Goal: Task Accomplishment & Management: Complete application form

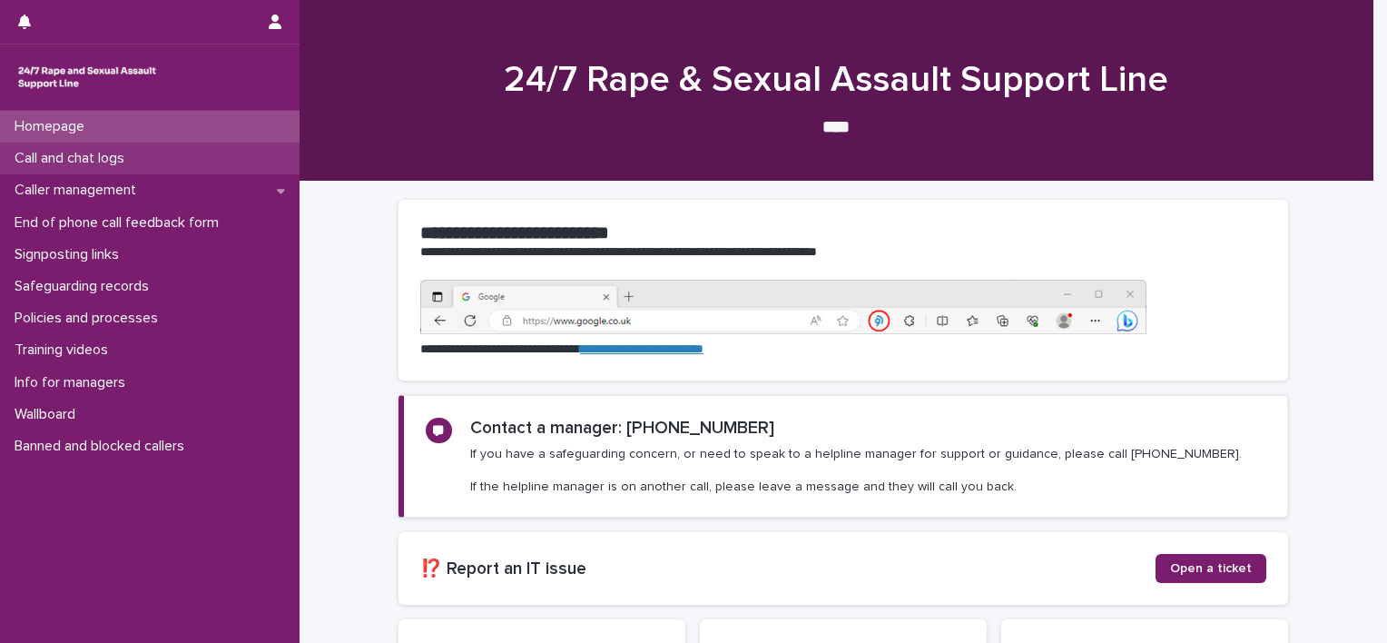
drag, startPoint x: 0, startPoint y: 0, endPoint x: 63, endPoint y: 158, distance: 169.9
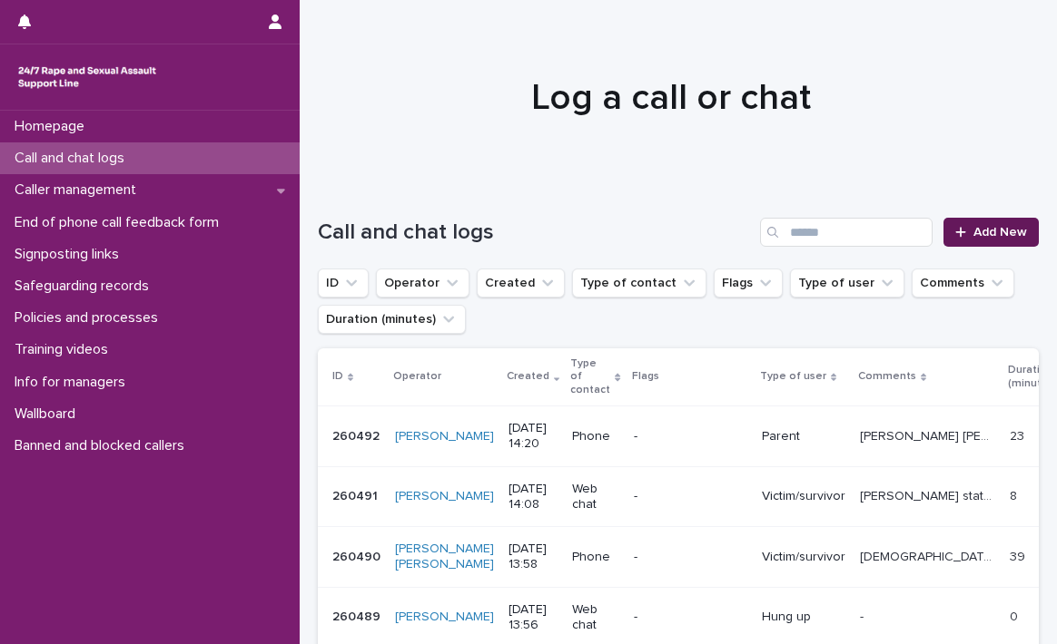
click at [977, 236] on span "Add New" at bounding box center [1000, 232] width 54 height 13
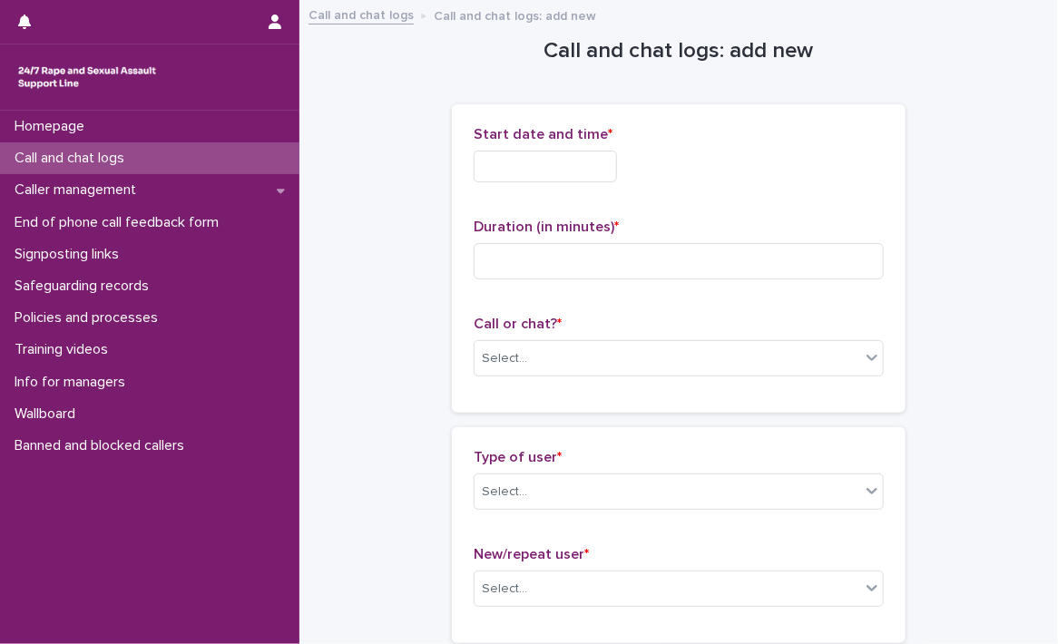
click at [577, 168] on input "text" at bounding box center [545, 167] width 143 height 32
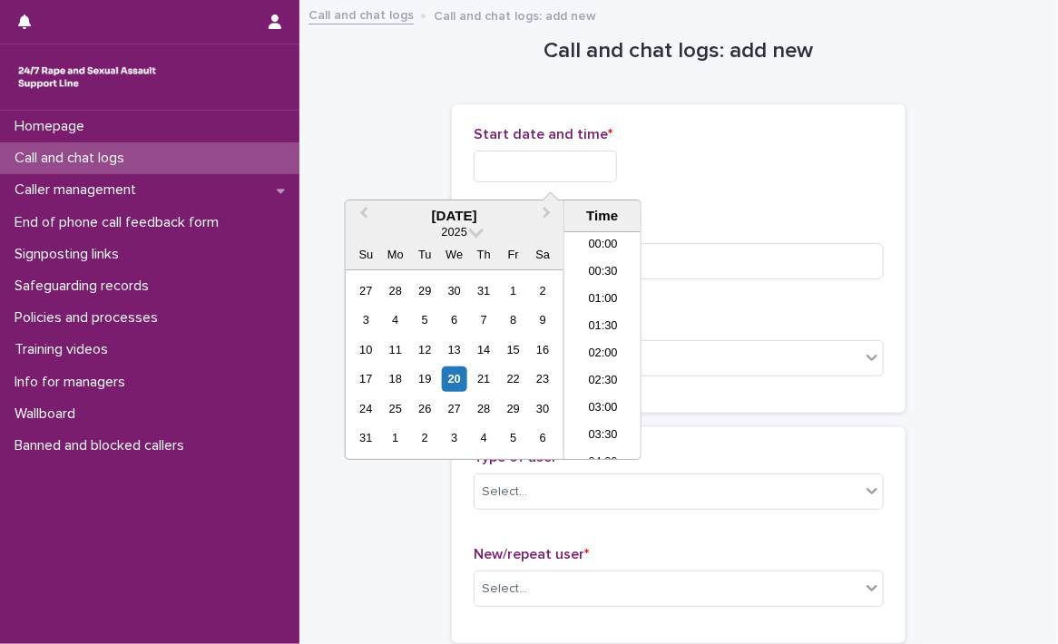
scroll to position [663, 0]
click at [610, 318] on li "13:30" at bounding box center [603, 318] width 77 height 27
click at [588, 166] on input "**********" at bounding box center [545, 167] width 143 height 32
type input "**********"
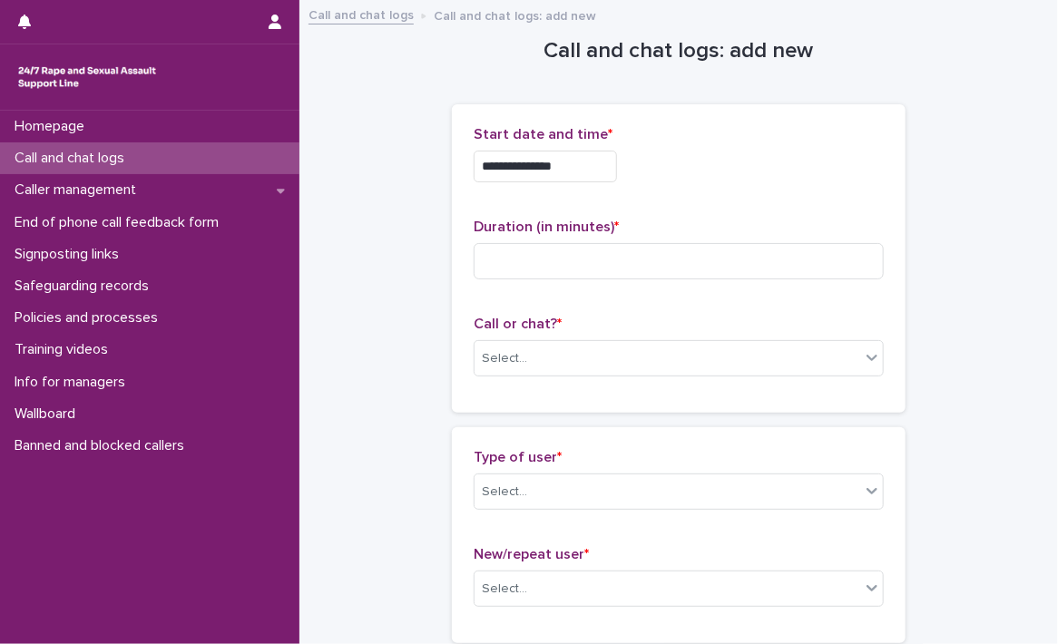
click at [685, 240] on div "Duration (in minutes) *" at bounding box center [679, 256] width 410 height 75
click at [686, 255] on input at bounding box center [679, 261] width 410 height 36
type input "**"
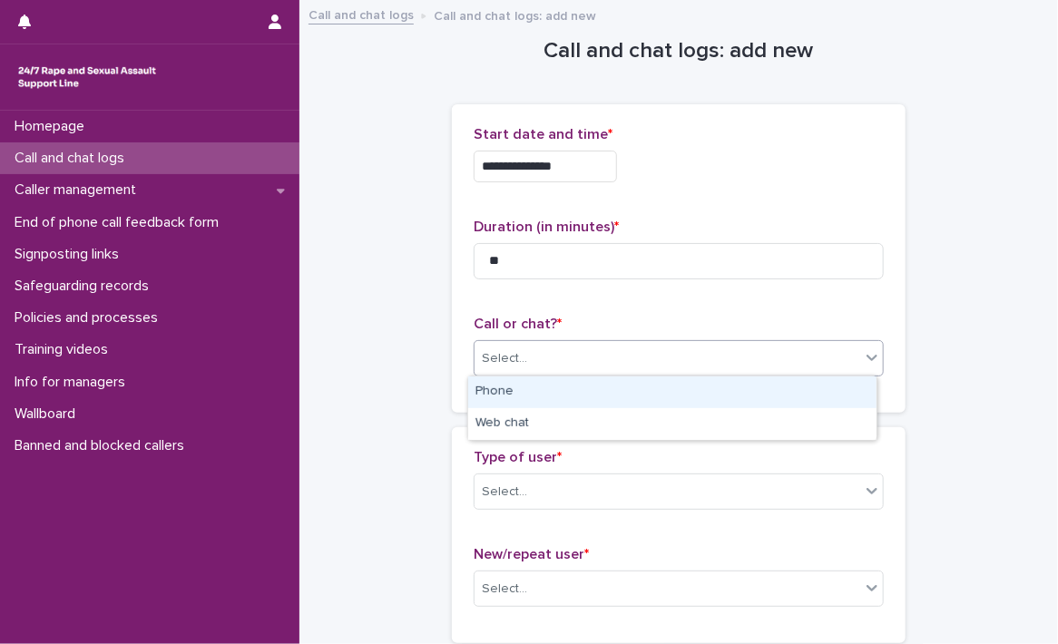
click at [559, 357] on div "Select..." at bounding box center [668, 359] width 386 height 30
click at [546, 393] on div "Phone" at bounding box center [672, 393] width 408 height 32
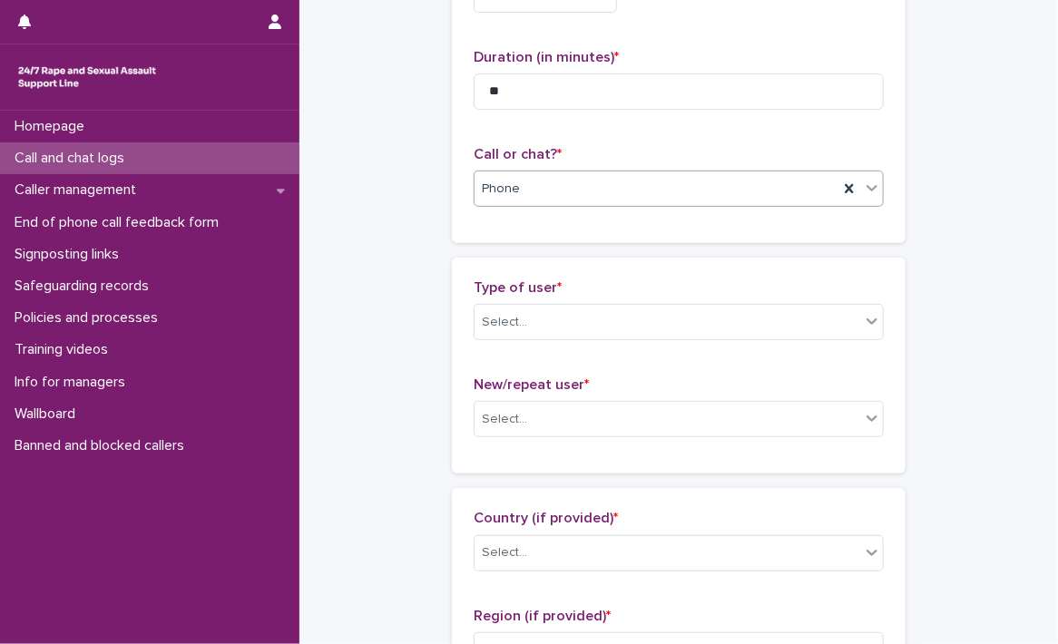
scroll to position [182, 0]
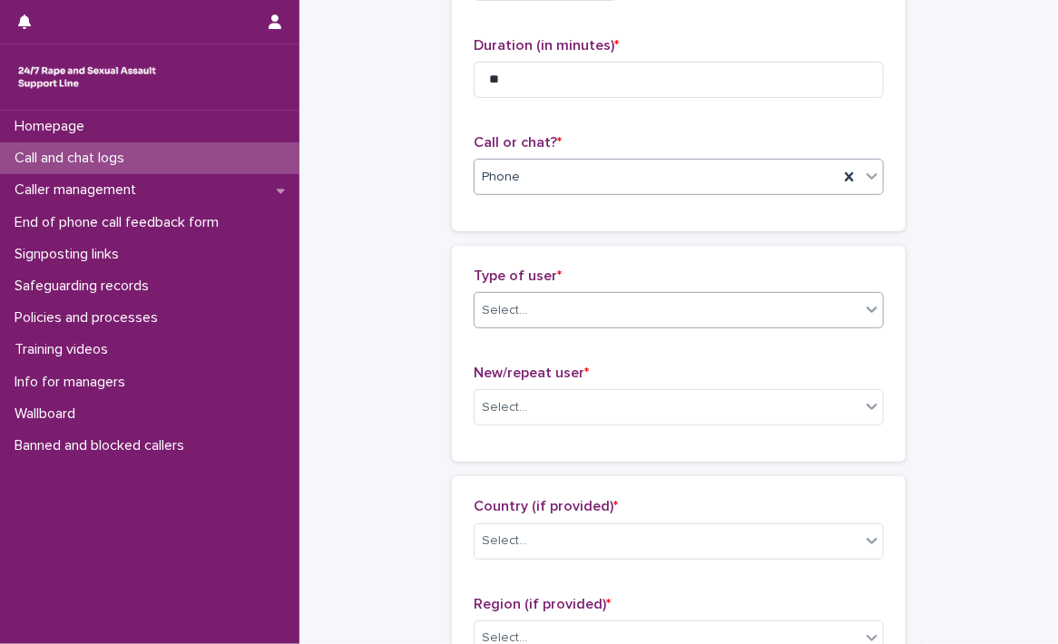
click at [503, 301] on div "Select..." at bounding box center [504, 310] width 45 height 19
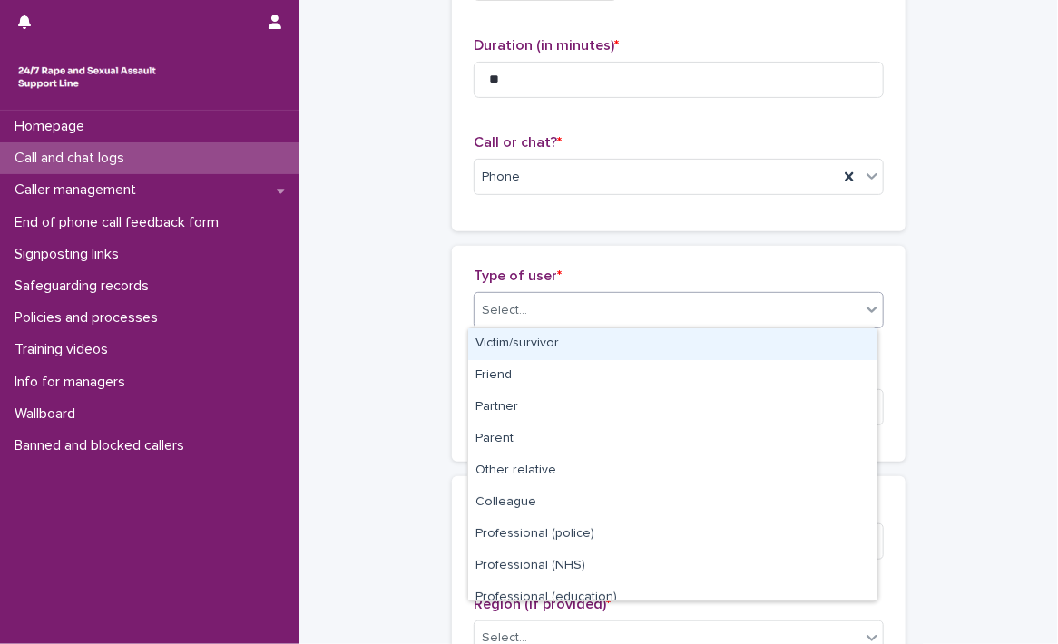
click at [503, 345] on div "Victim/survivor" at bounding box center [672, 345] width 408 height 32
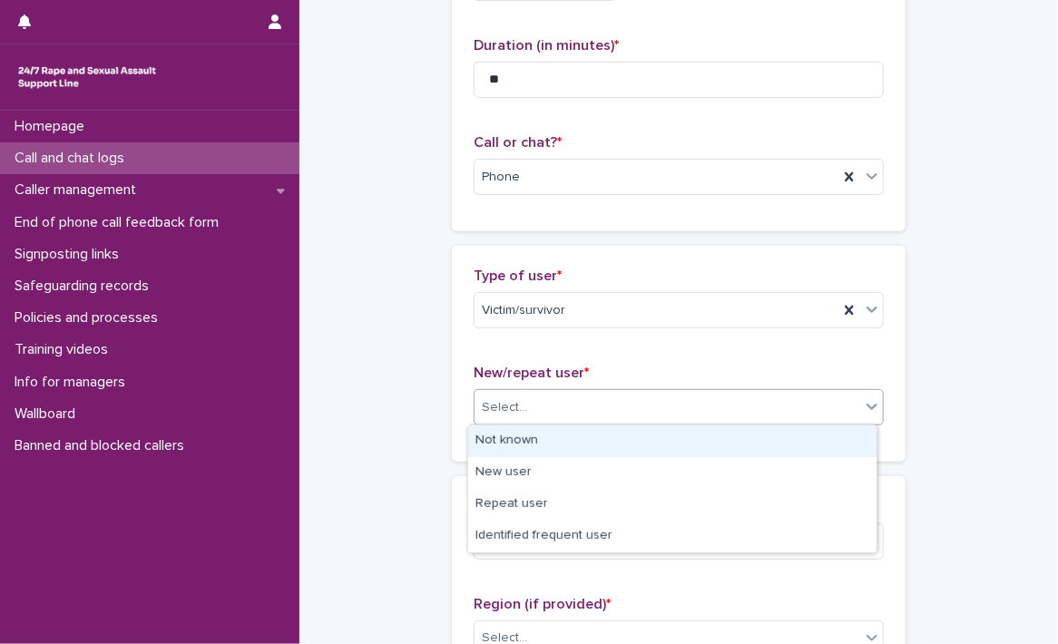
click at [503, 404] on div "Select..." at bounding box center [504, 407] width 45 height 19
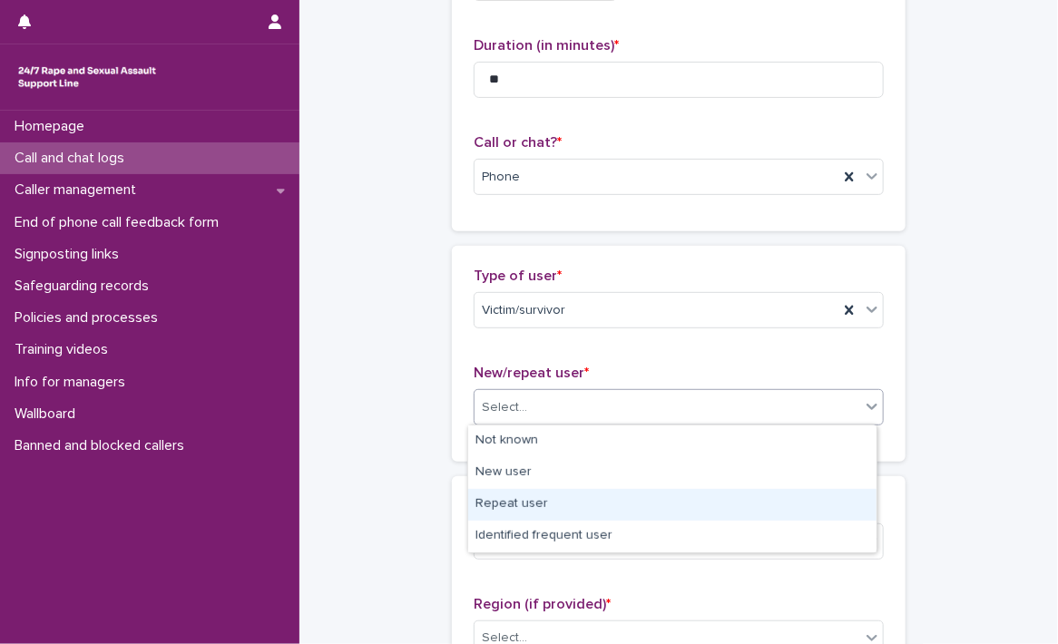
click at [519, 509] on div "Repeat user" at bounding box center [672, 505] width 408 height 32
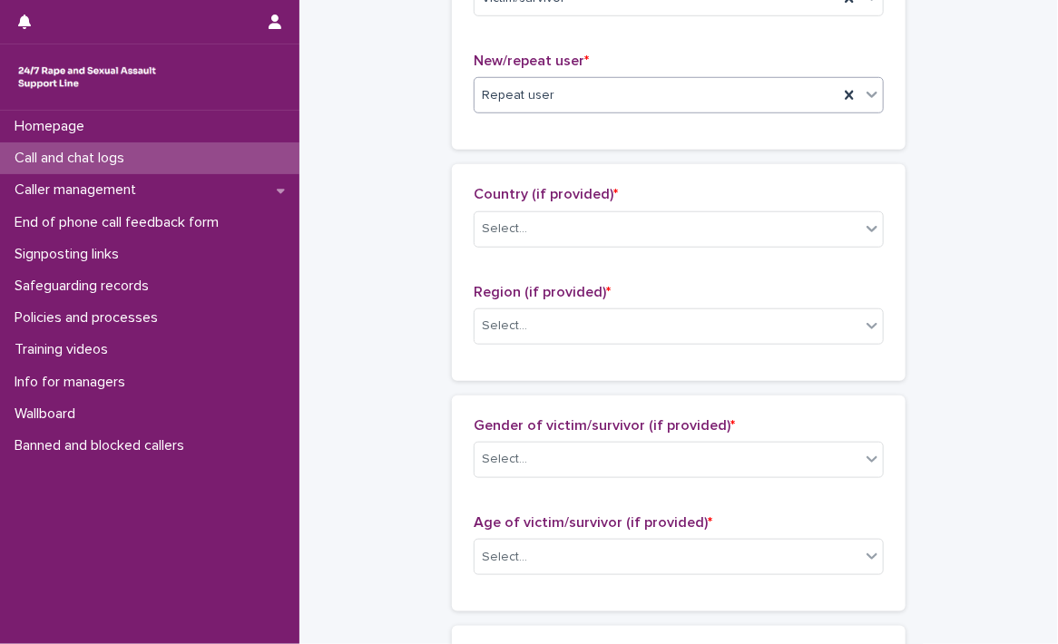
scroll to position [545, 0]
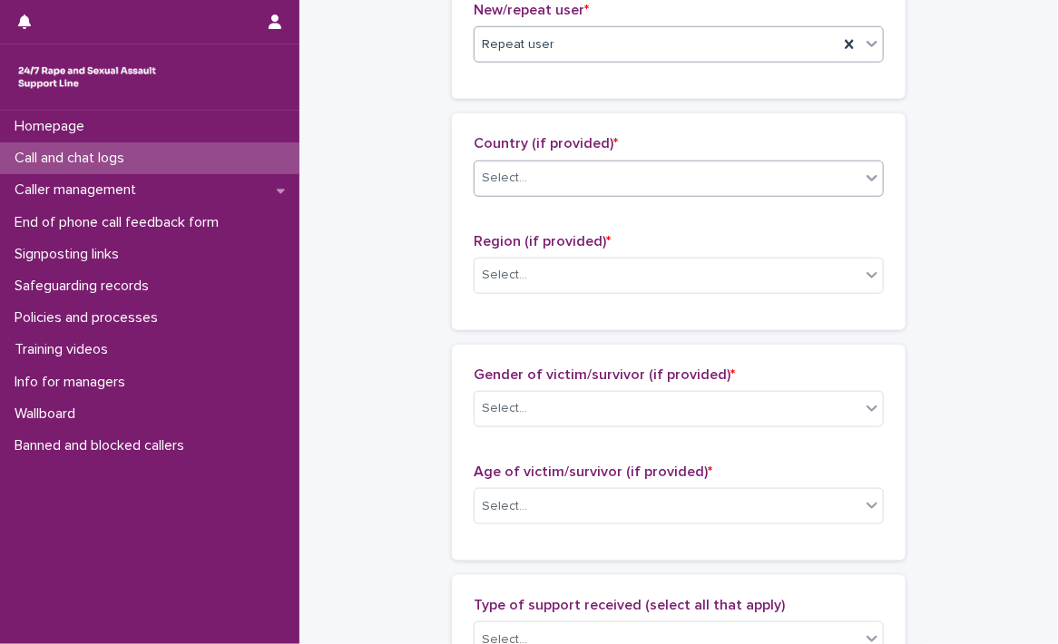
click at [610, 165] on div "Select..." at bounding box center [668, 178] width 386 height 30
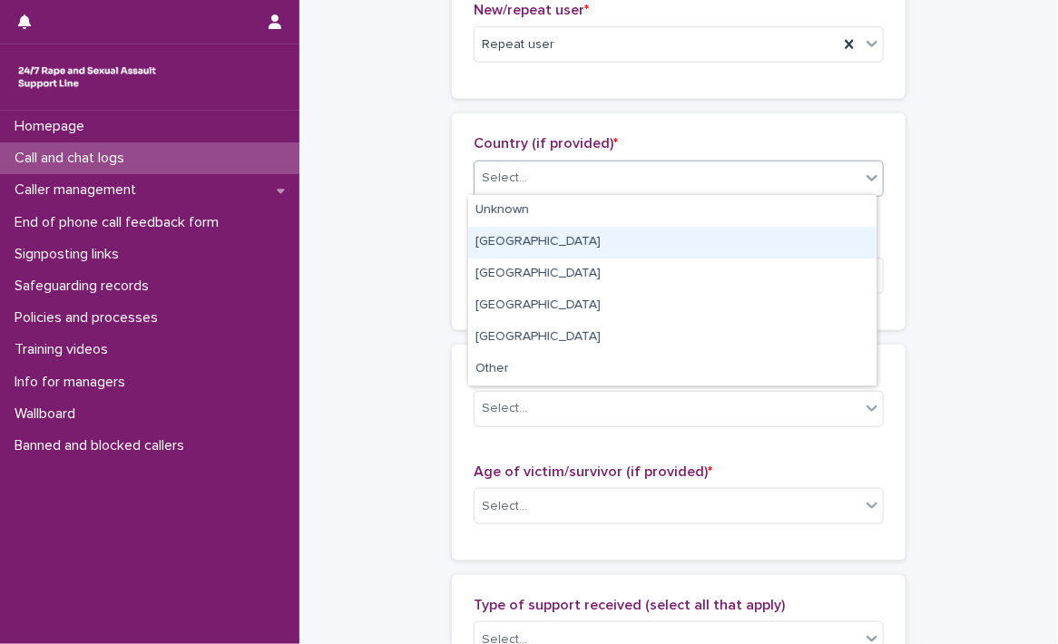
click at [565, 238] on div "England" at bounding box center [672, 243] width 408 height 32
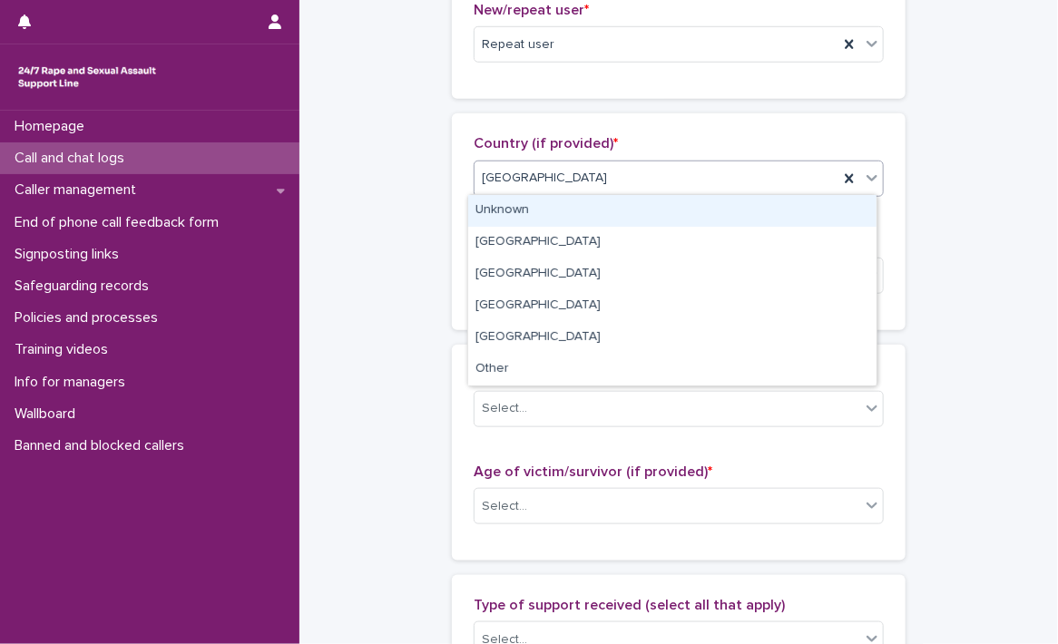
click at [568, 170] on div "England" at bounding box center [657, 178] width 364 height 30
click at [557, 214] on div "Unknown" at bounding box center [672, 211] width 408 height 32
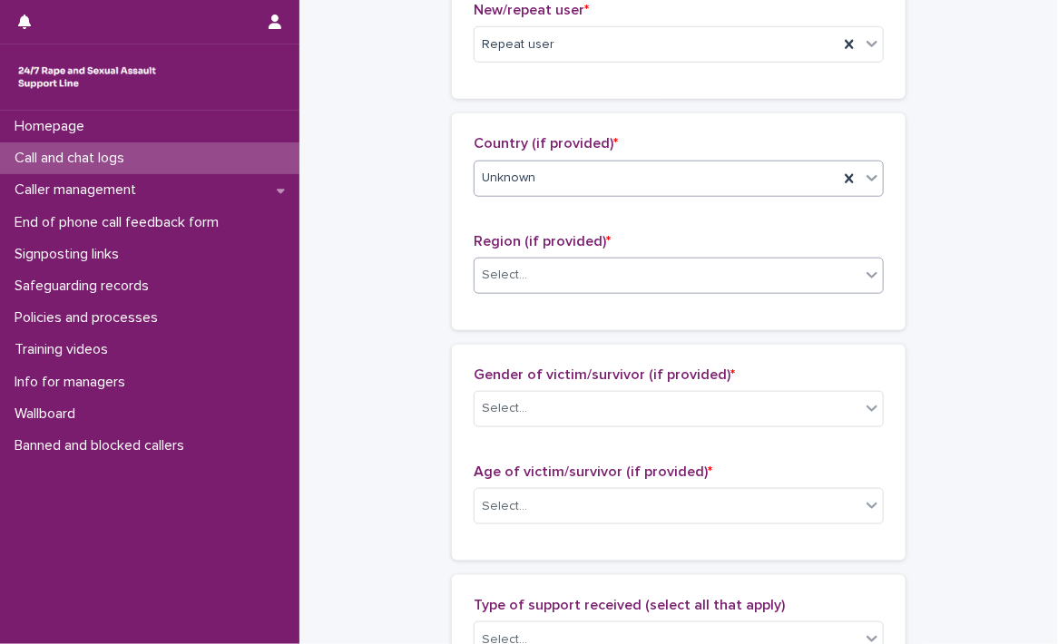
click at [581, 271] on div "Select..." at bounding box center [668, 276] width 386 height 30
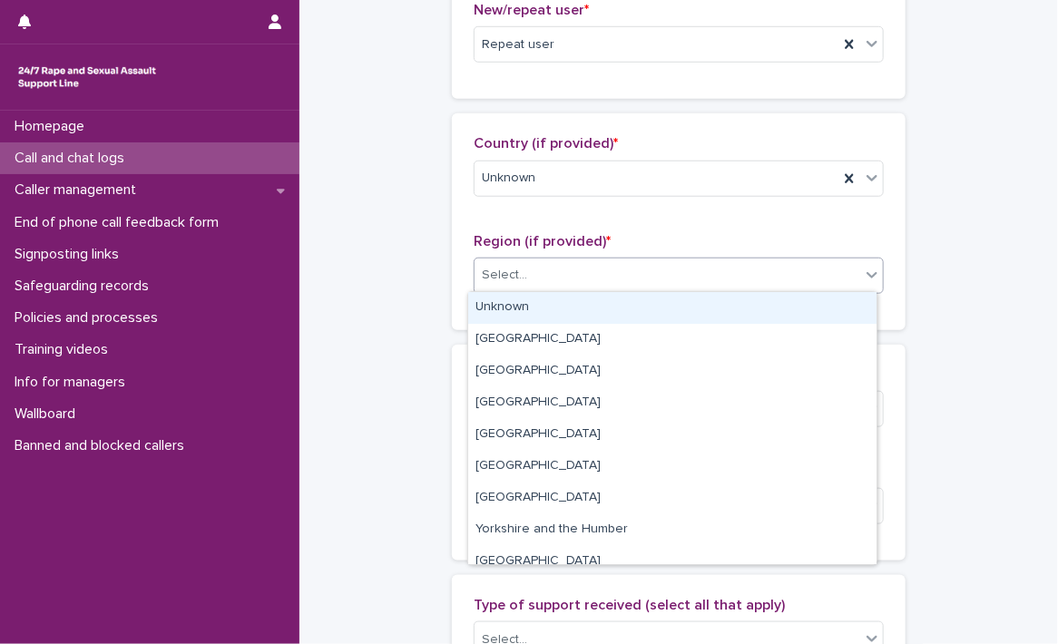
click at [568, 310] on div "Unknown" at bounding box center [672, 308] width 408 height 32
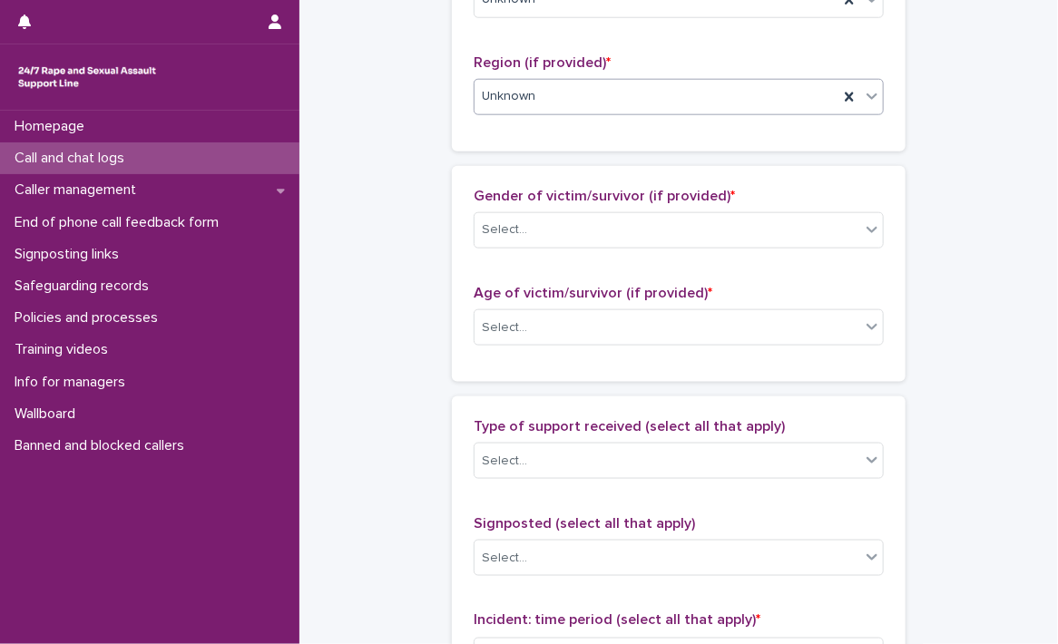
scroll to position [726, 0]
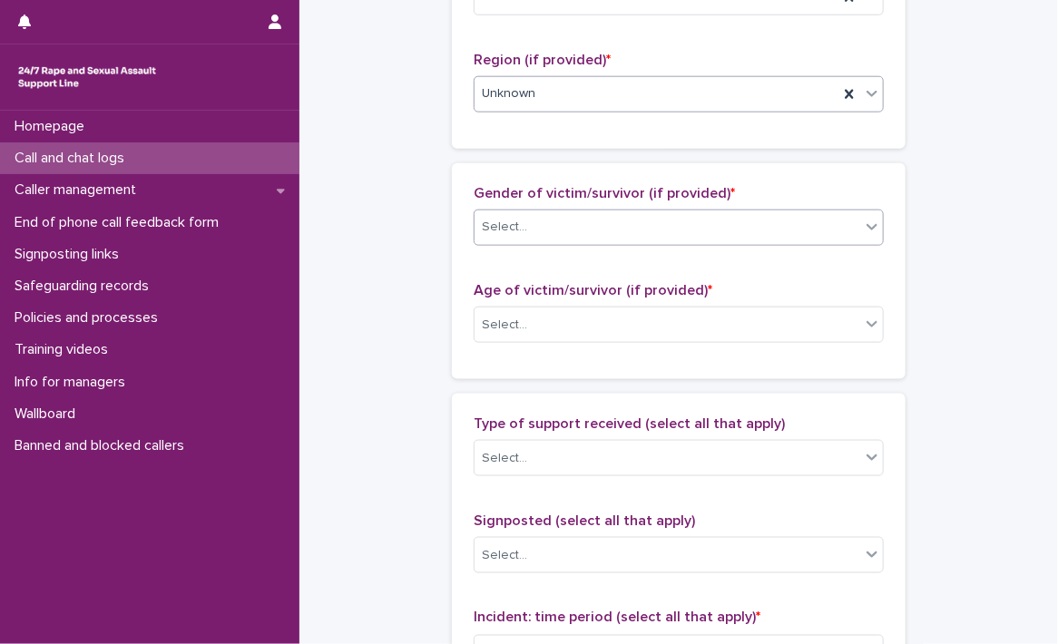
click at [585, 221] on div "Select..." at bounding box center [668, 227] width 386 height 30
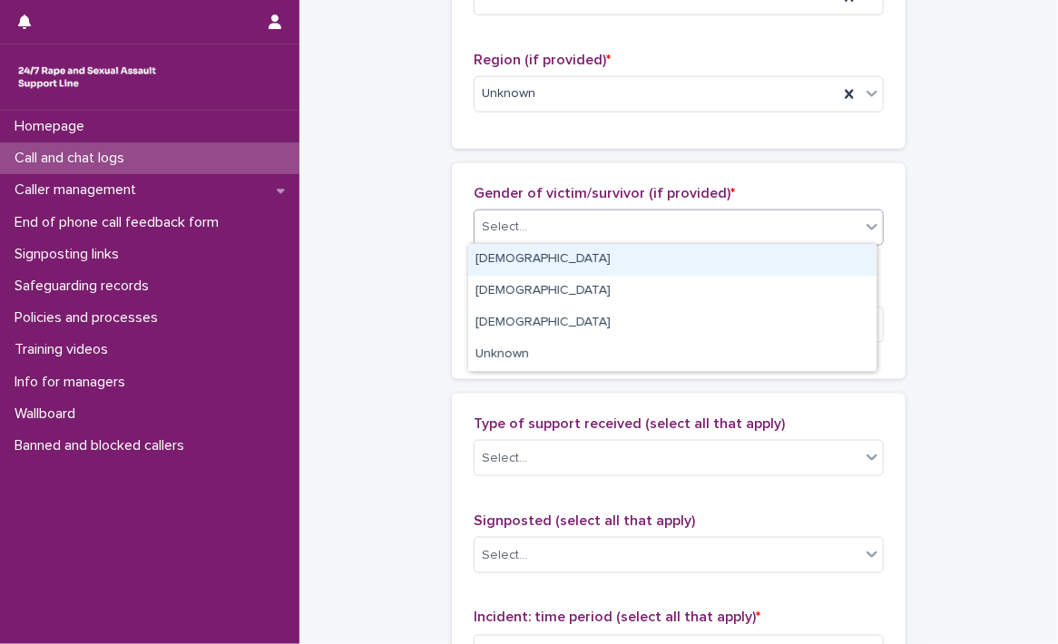
click at [579, 265] on div "Female" at bounding box center [672, 260] width 408 height 32
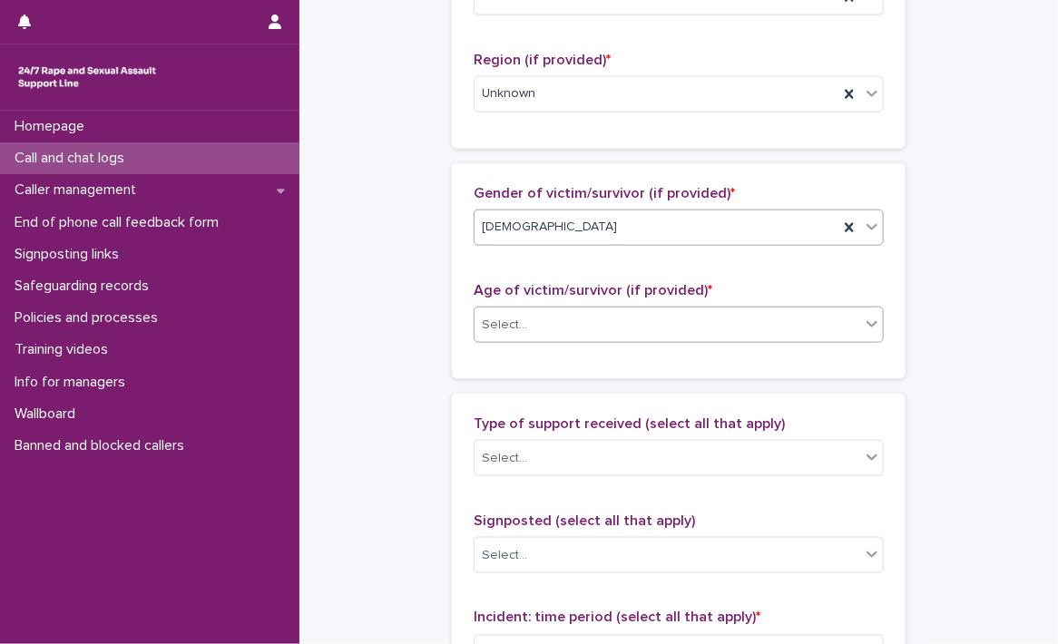
click at [579, 319] on div "Select..." at bounding box center [668, 325] width 386 height 30
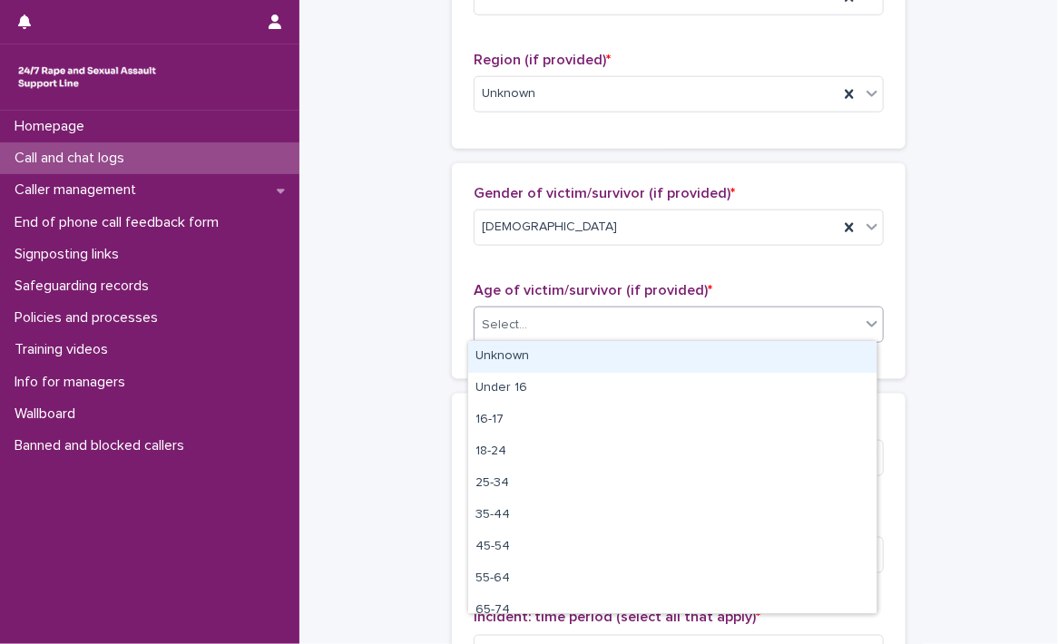
click at [565, 356] on div "Unknown" at bounding box center [672, 357] width 408 height 32
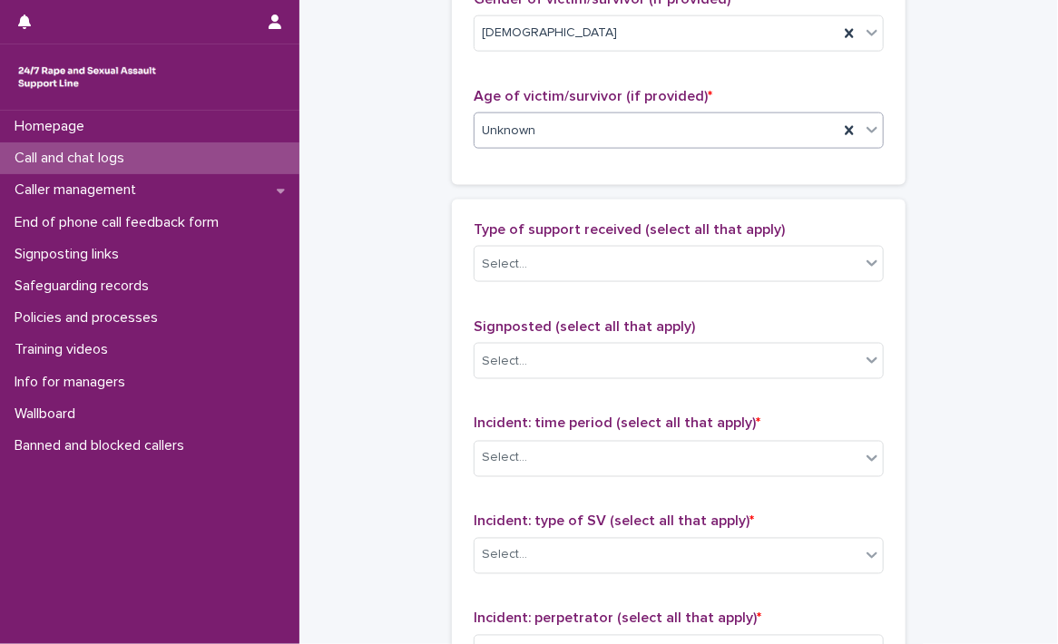
scroll to position [998, 0]
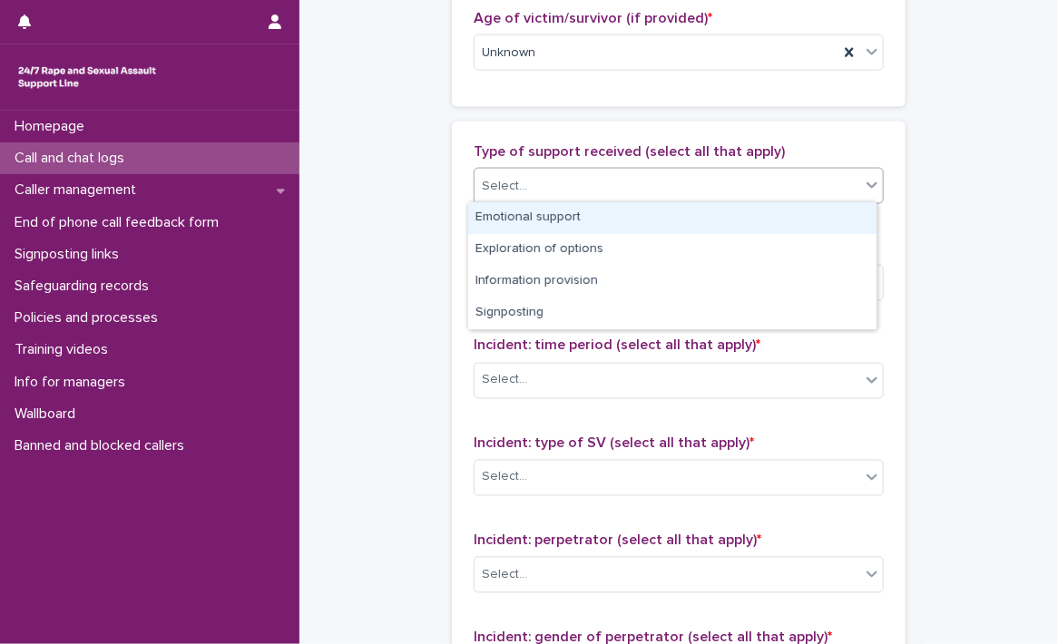
click at [598, 182] on div "Select..." at bounding box center [668, 187] width 386 height 30
click at [585, 220] on div "Emotional support" at bounding box center [672, 218] width 408 height 32
click at [585, 220] on div "Type of support received (select all that apply) option Emotional support focus…" at bounding box center [679, 522] width 410 height 759
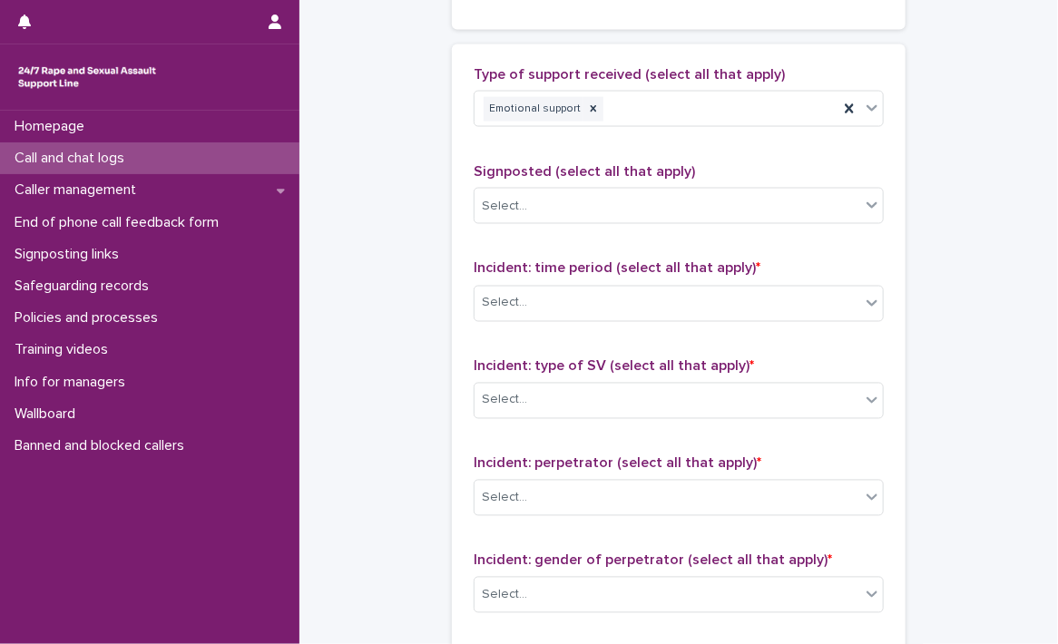
scroll to position [1180, 0]
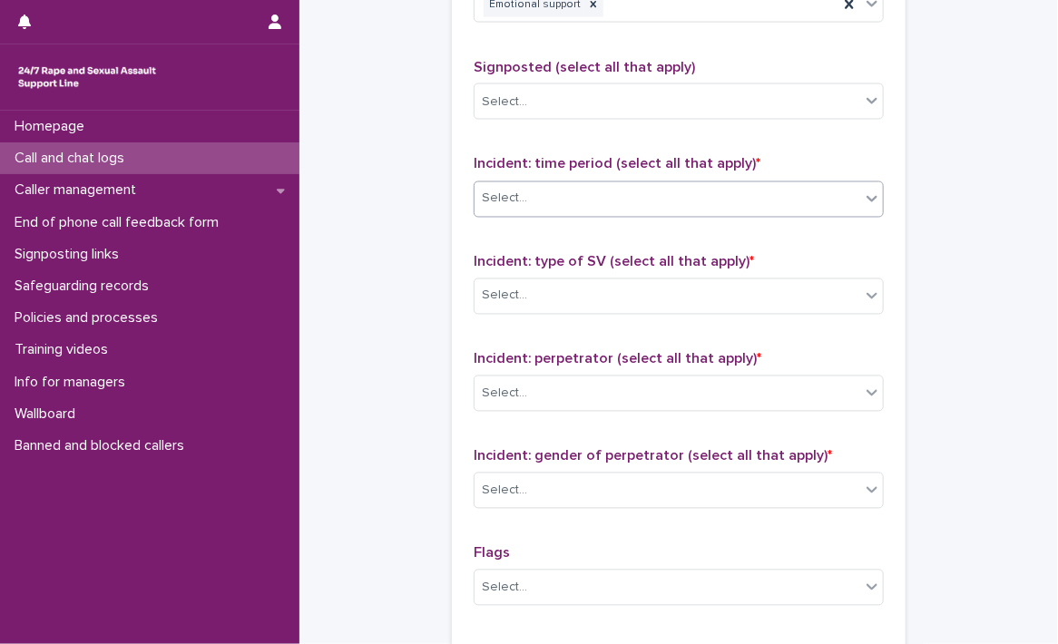
click at [592, 189] on div "Select..." at bounding box center [668, 199] width 386 height 30
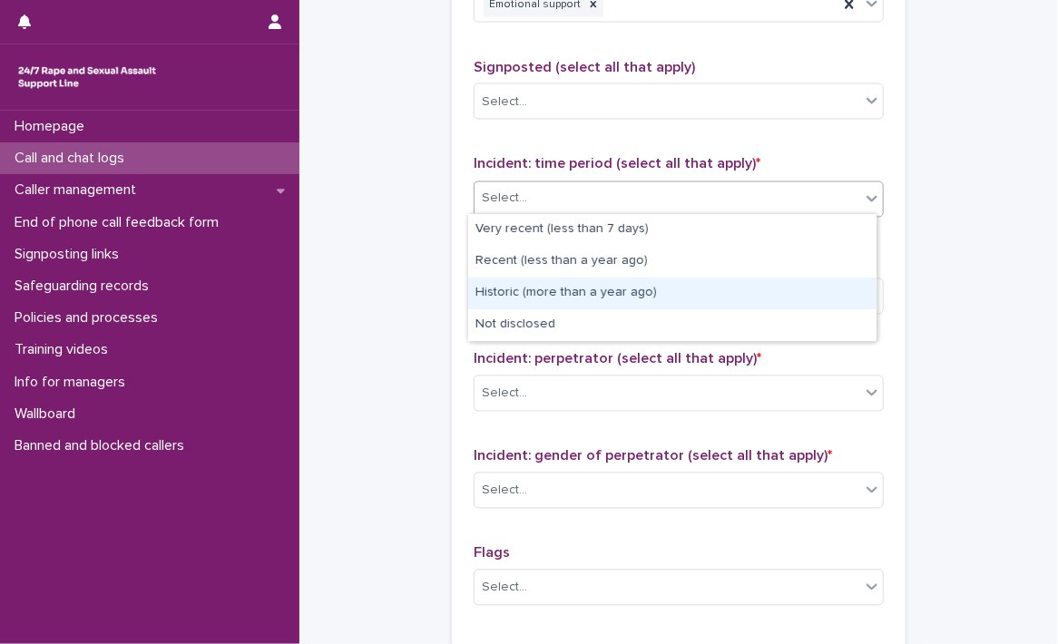
click at [589, 294] on div "Historic (more than a year ago)" at bounding box center [672, 294] width 408 height 32
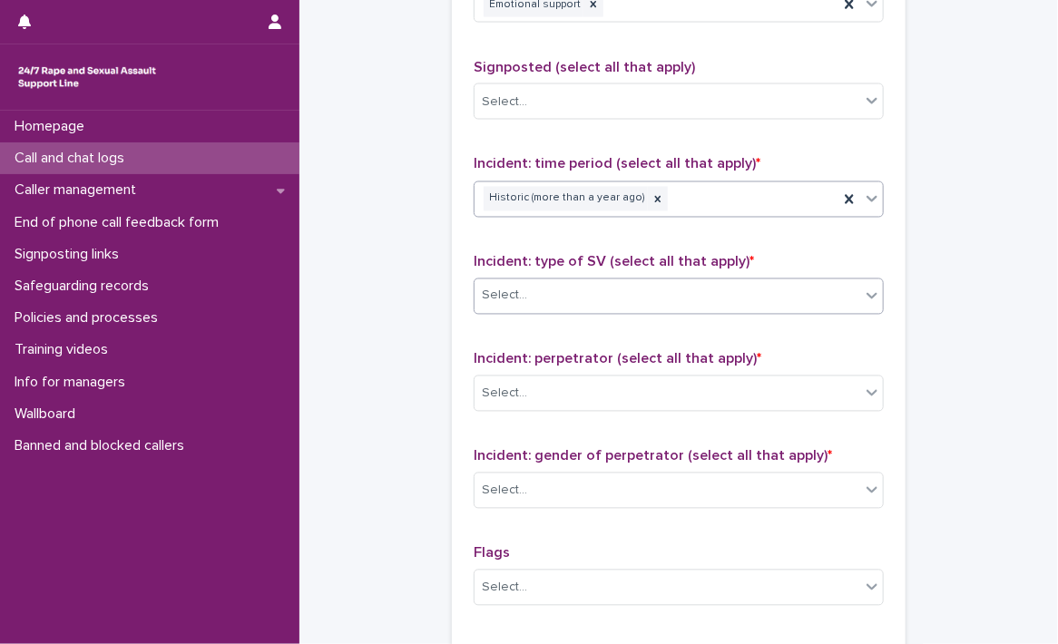
click at [592, 290] on div "Select..." at bounding box center [668, 296] width 386 height 30
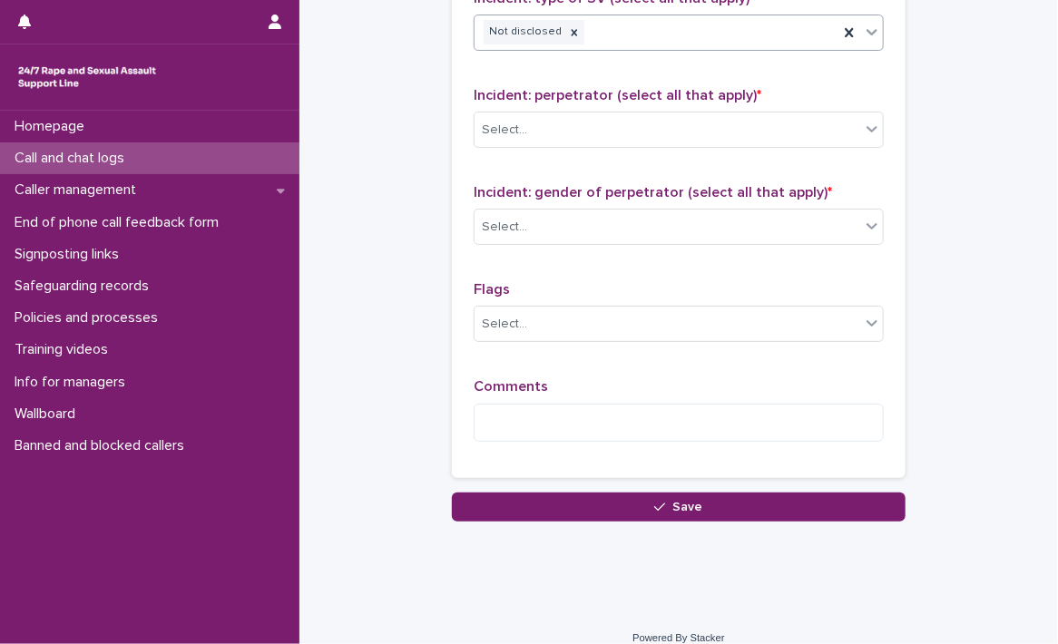
scroll to position [1452, 0]
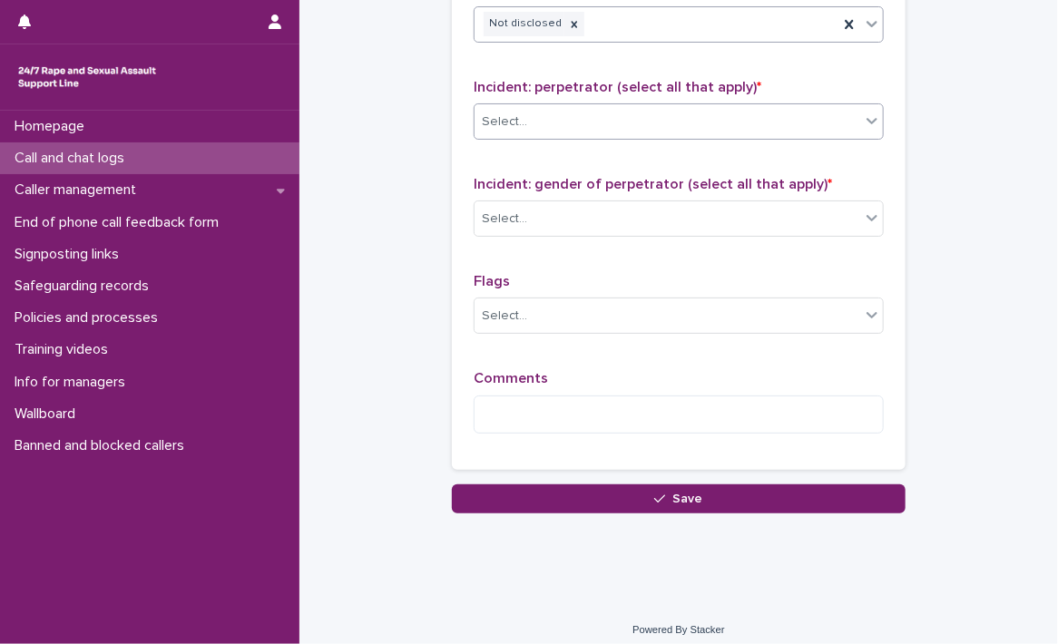
click at [609, 112] on div "Select..." at bounding box center [668, 122] width 386 height 30
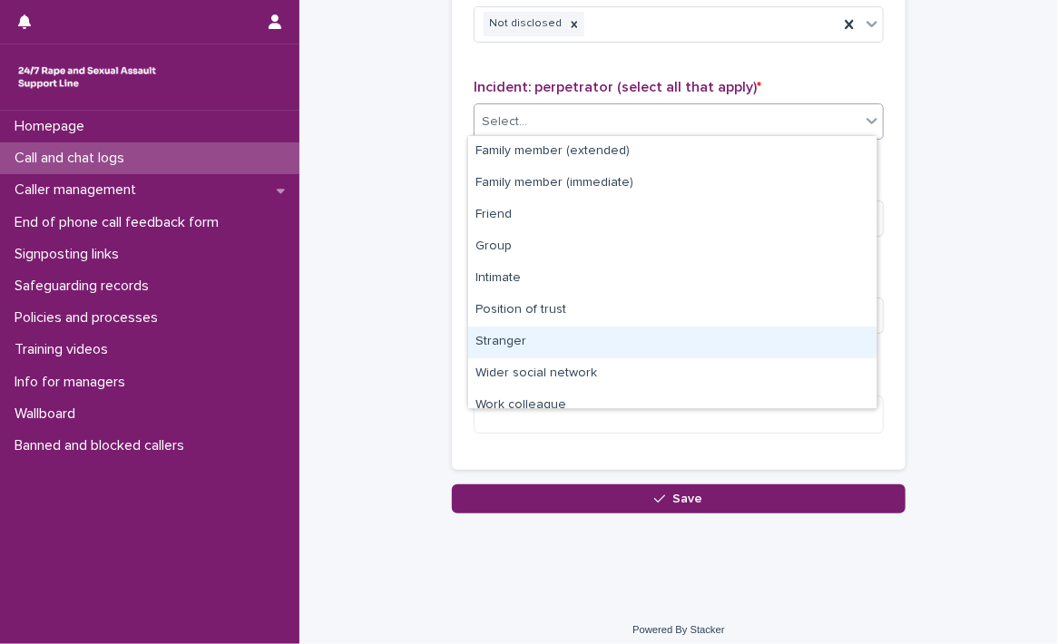
scroll to position [76, 0]
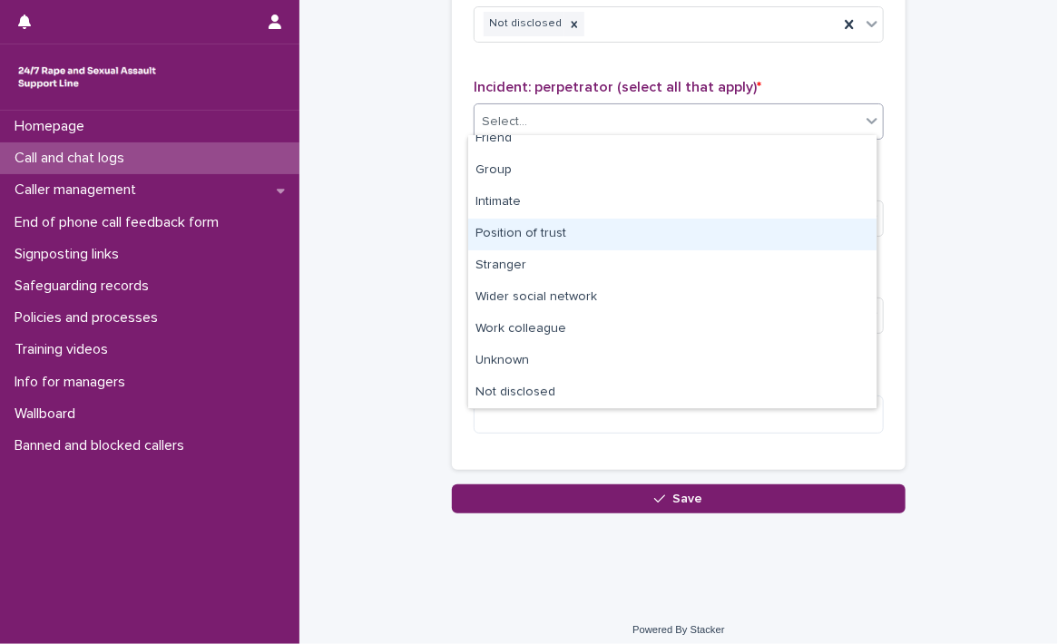
click at [532, 232] on div "Position of trust" at bounding box center [672, 235] width 408 height 32
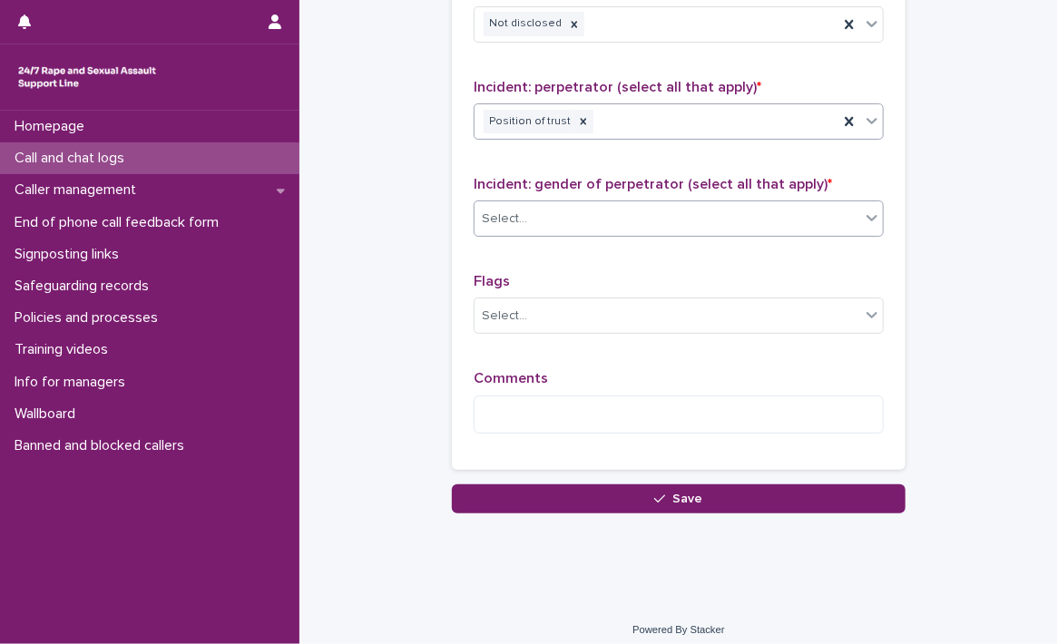
click at [531, 221] on div "Select..." at bounding box center [668, 219] width 386 height 30
click at [531, 210] on div "Select..." at bounding box center [668, 219] width 386 height 30
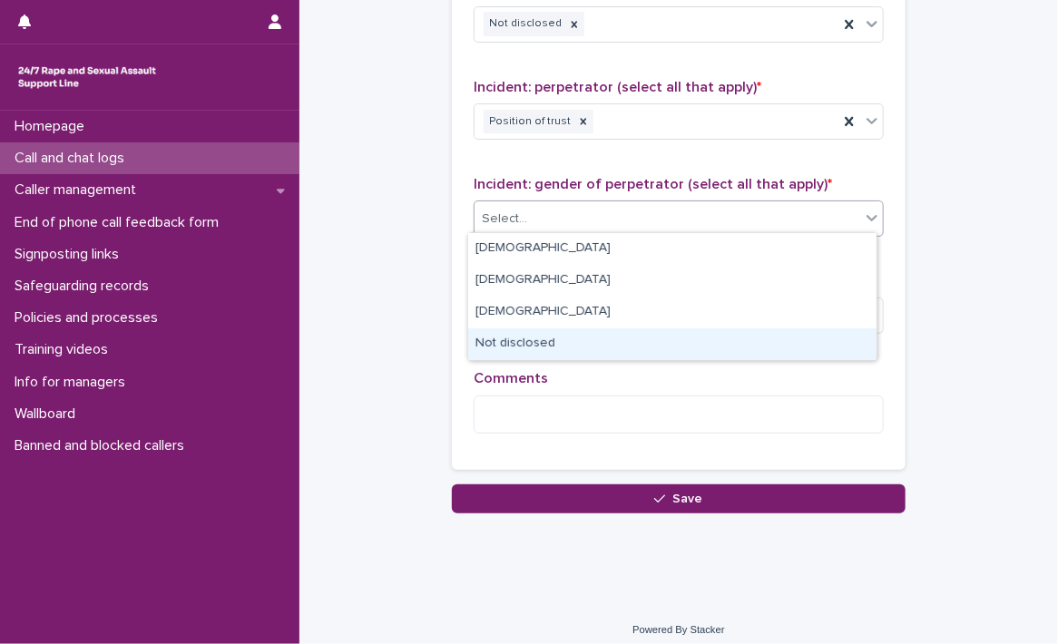
click at [557, 346] on div "Not disclosed" at bounding box center [672, 345] width 408 height 32
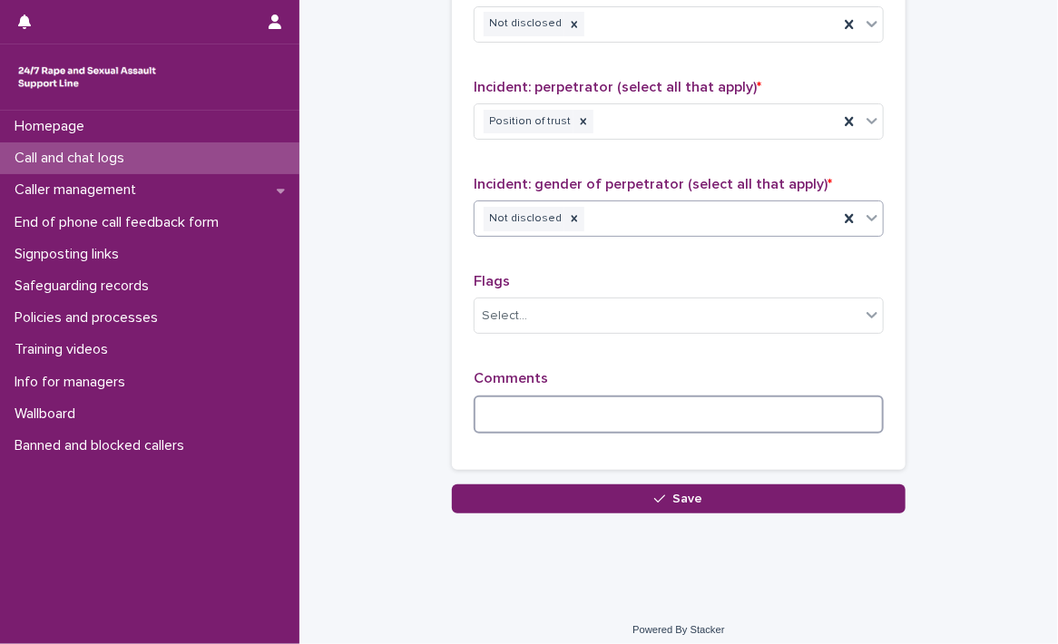
click at [528, 409] on textarea at bounding box center [679, 415] width 410 height 39
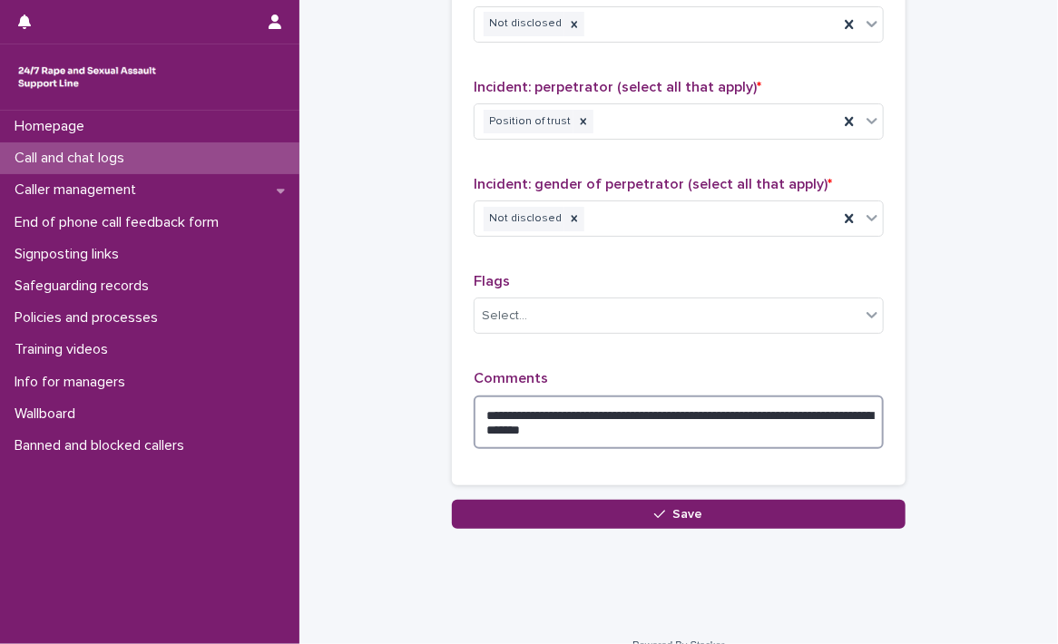
click at [643, 427] on textarea "**********" at bounding box center [679, 423] width 410 height 54
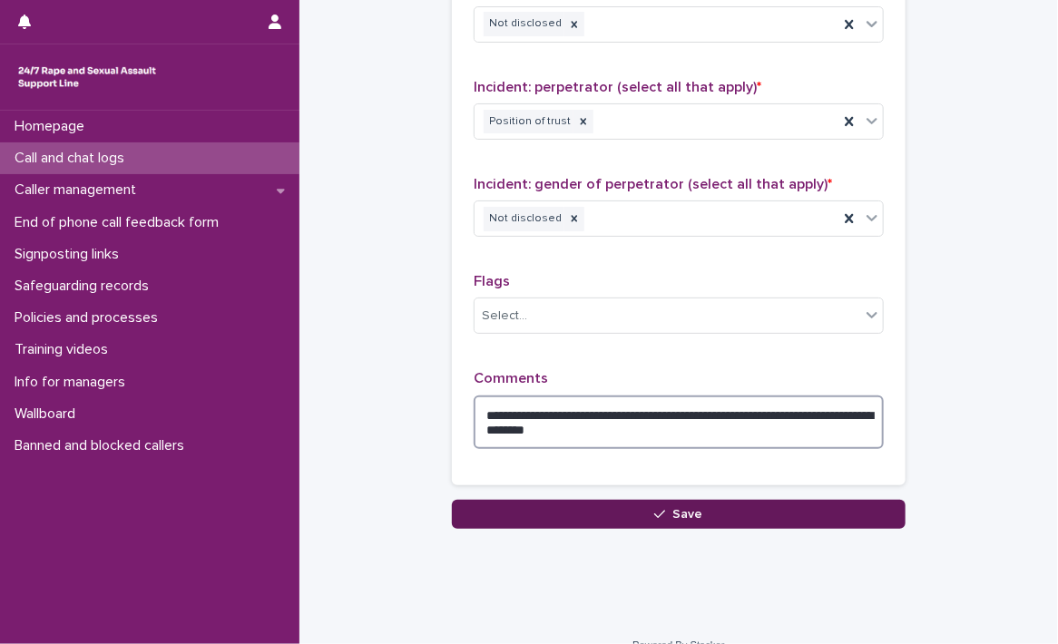
type textarea "**********"
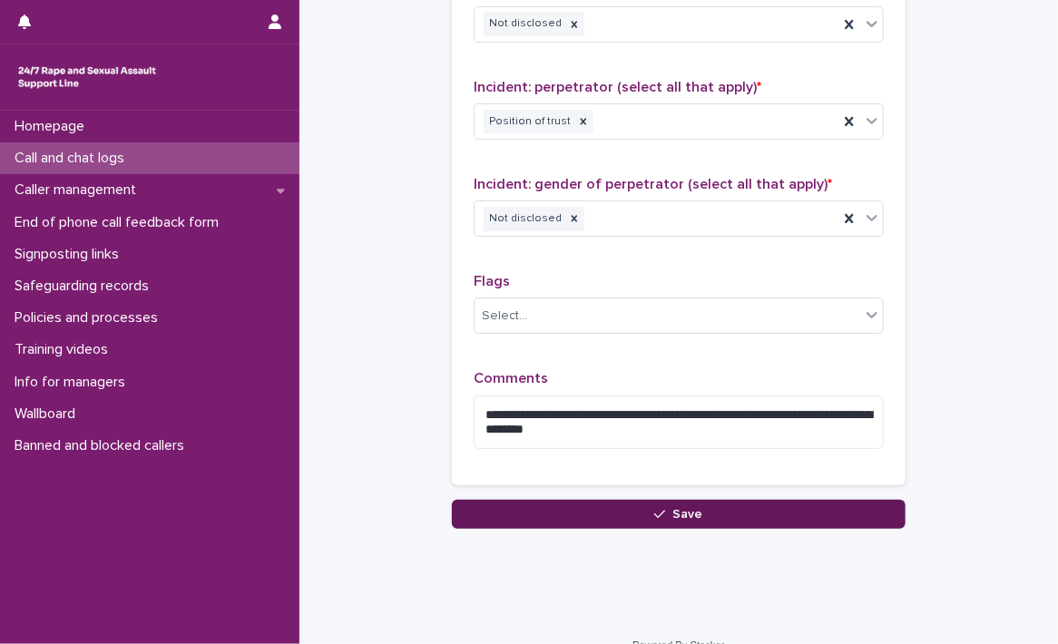
click at [686, 508] on span "Save" at bounding box center [689, 514] width 30 height 13
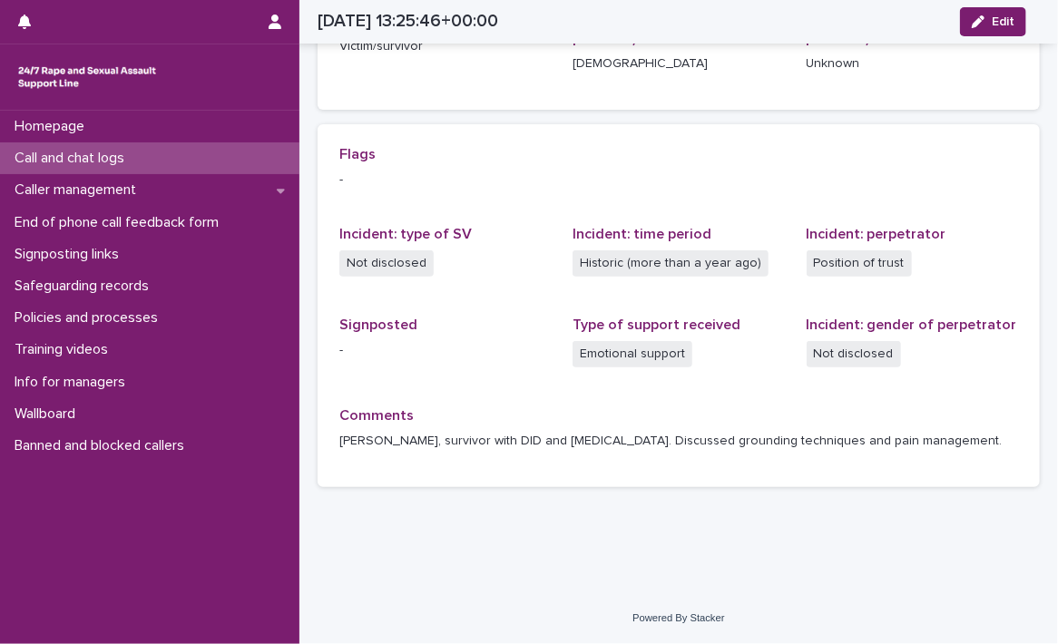
scroll to position [337, 0]
click at [679, 172] on p "-" at bounding box center [678, 181] width 679 height 19
click at [118, 161] on p "Call and chat logs" at bounding box center [73, 158] width 132 height 17
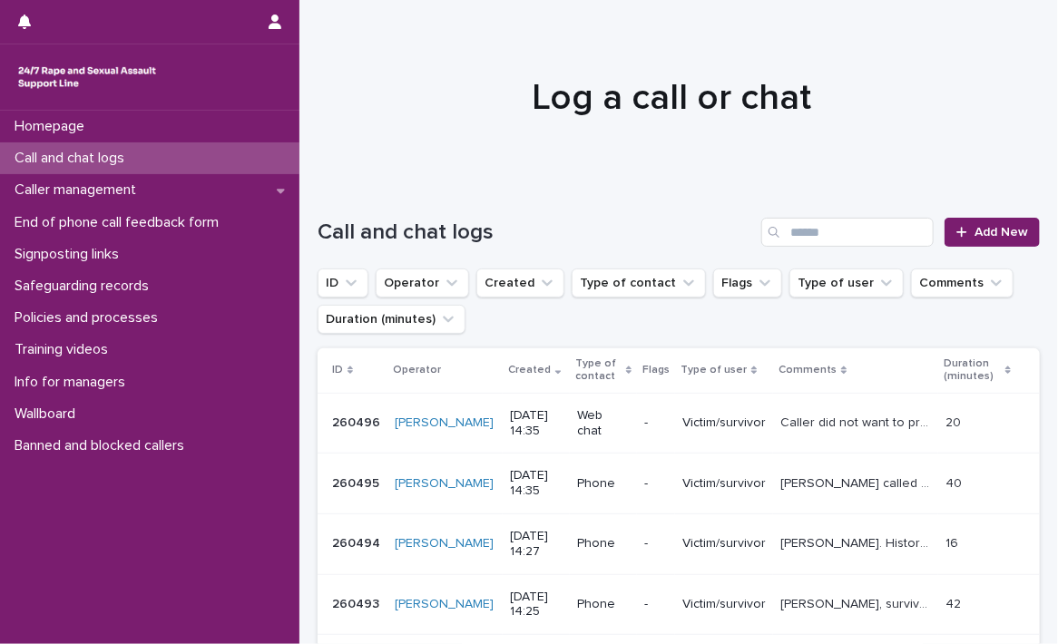
click at [868, 131] on div at bounding box center [672, 90] width 745 height 182
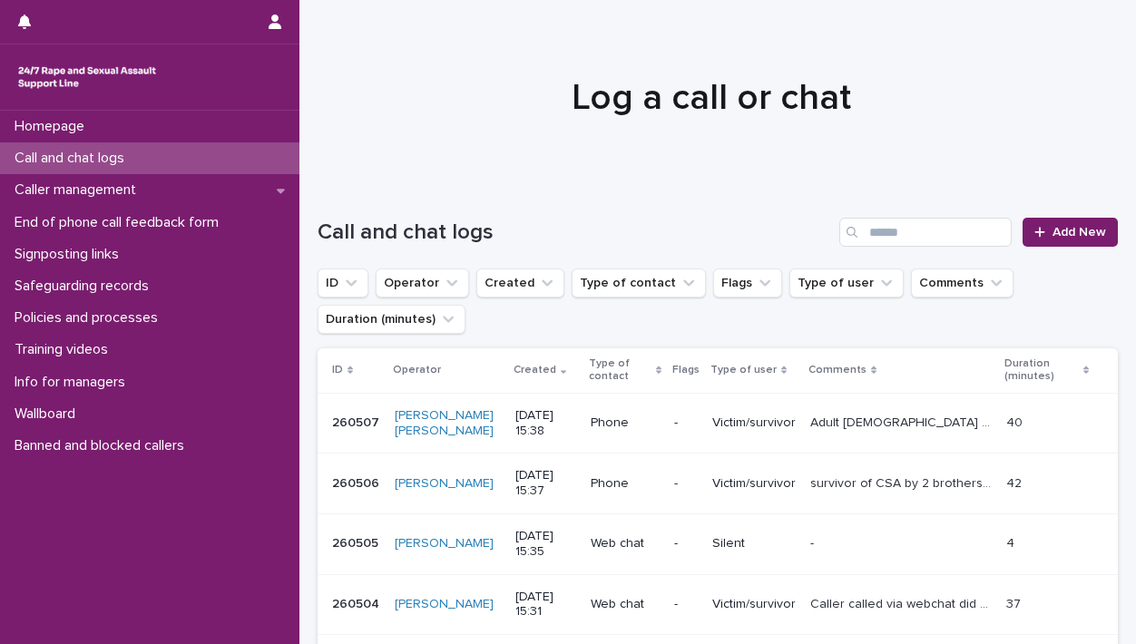
click at [84, 520] on div "Homepage Call and chat logs Caller management End of phone call feedback form S…" at bounding box center [150, 378] width 300 height 534
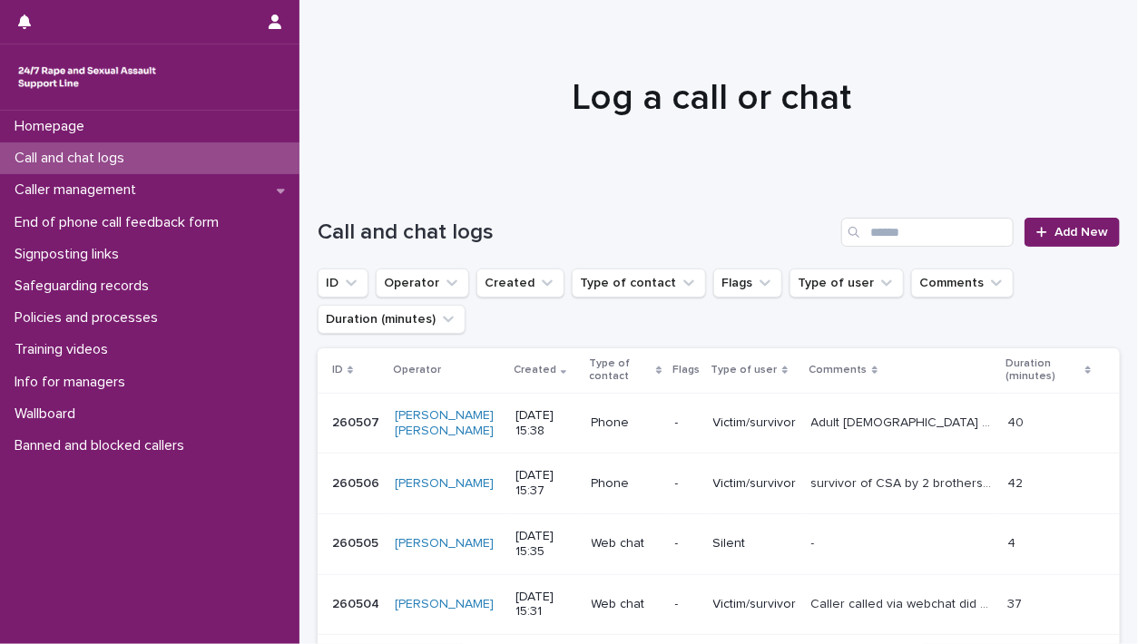
click at [93, 521] on div "Homepage Call and chat logs Caller management End of phone call feedback form S…" at bounding box center [150, 378] width 300 height 534
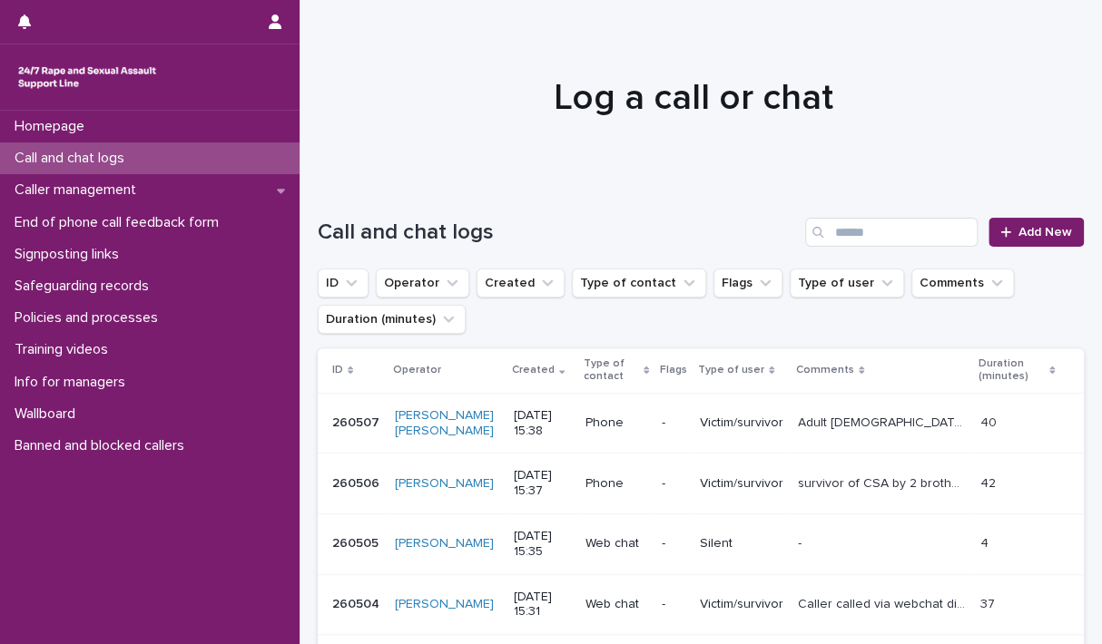
click at [11, 479] on div "Homepage Call and chat logs Caller management End of phone call feedback form S…" at bounding box center [150, 378] width 300 height 534
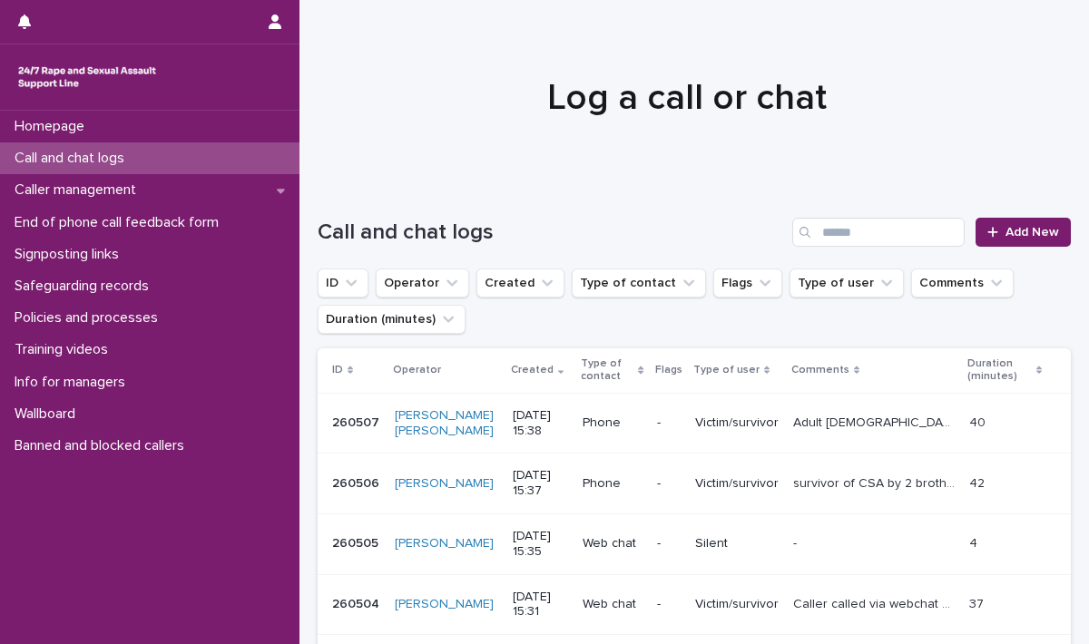
click at [899, 48] on div at bounding box center [688, 90] width 776 height 182
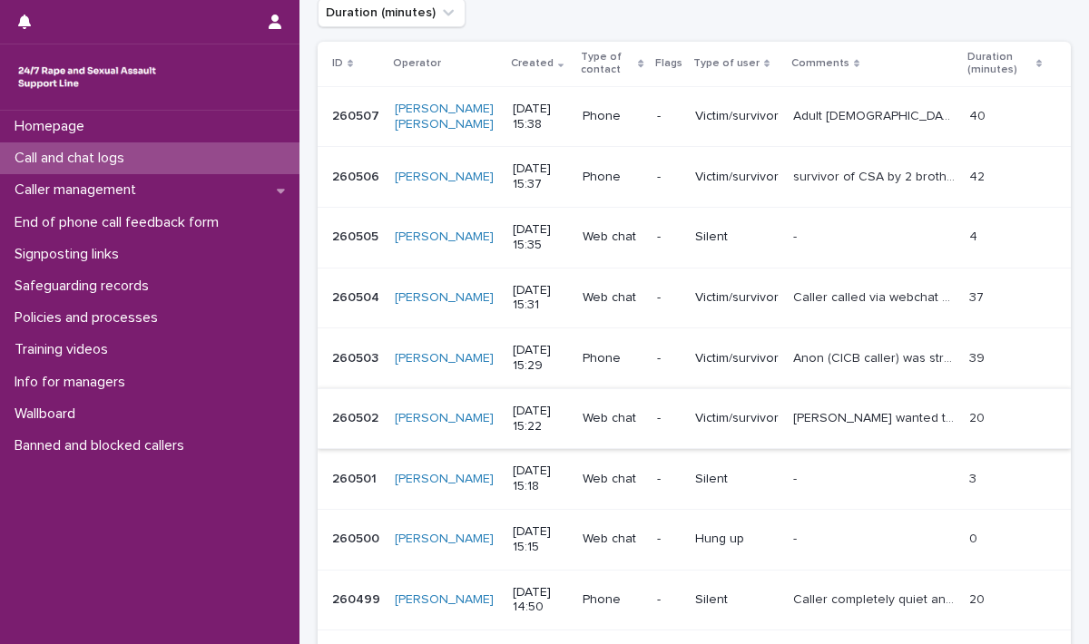
scroll to position [454, 0]
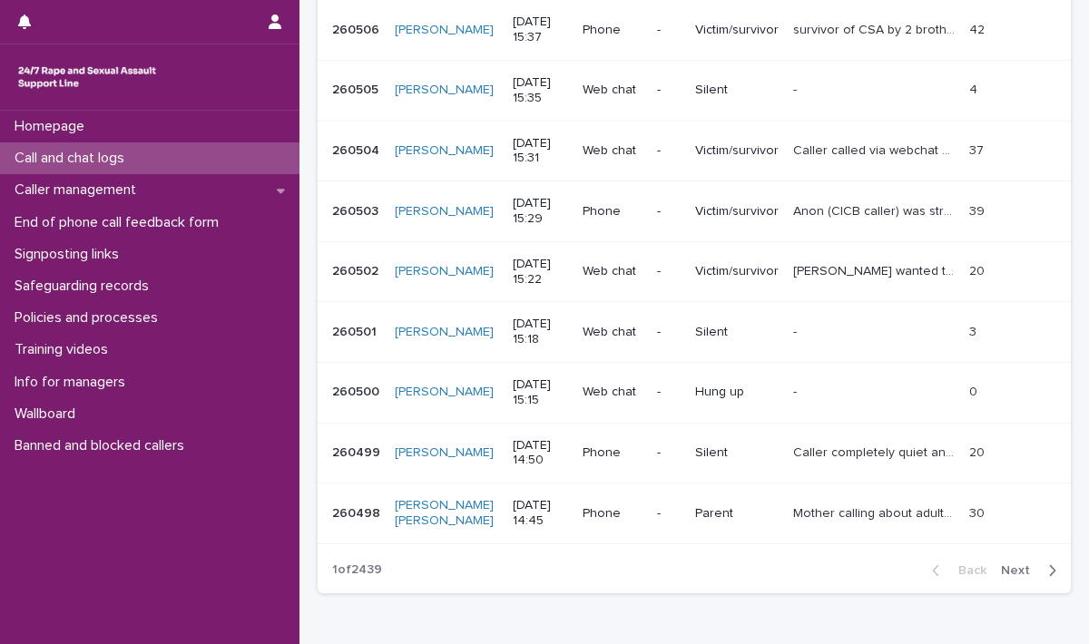
click at [1004, 569] on span "Next" at bounding box center [1021, 571] width 40 height 13
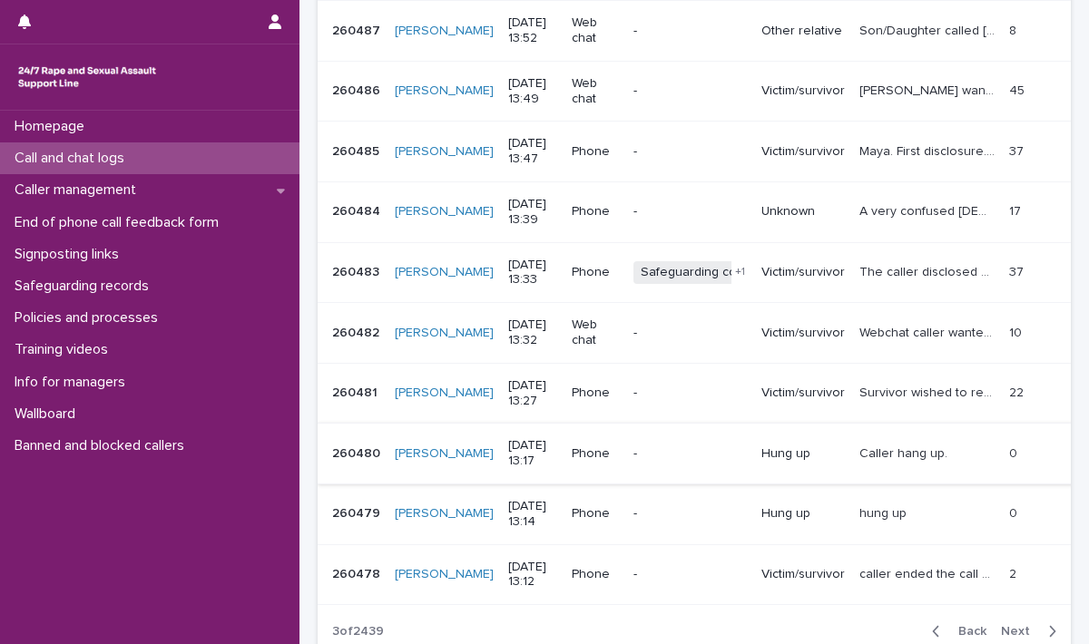
scroll to position [454, 0]
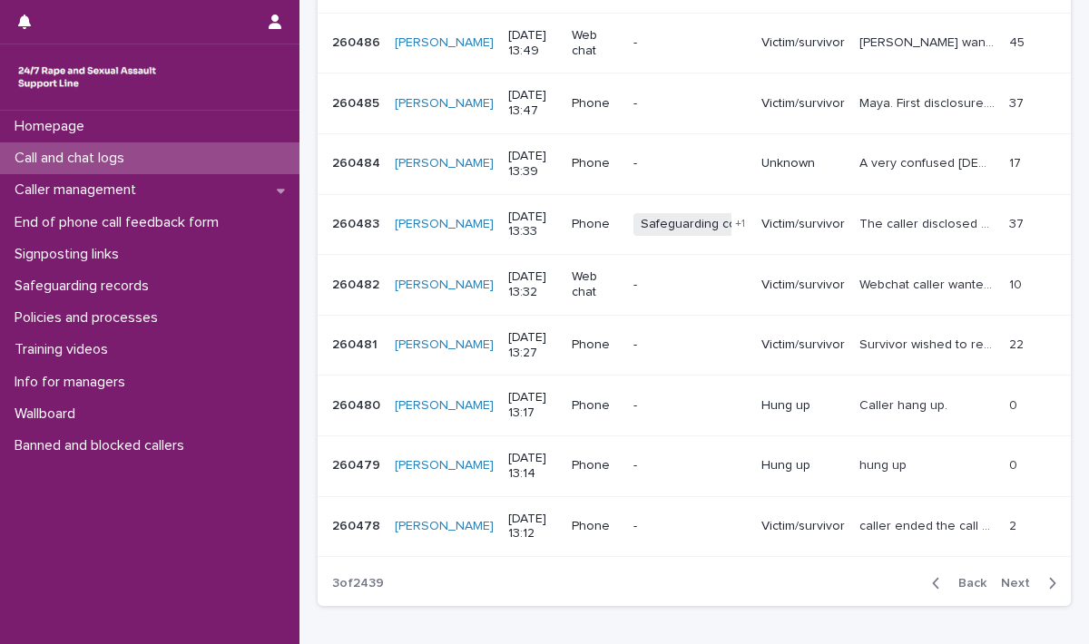
click at [49, 566] on div "Homepage Call and chat logs Caller management End of phone call feedback form S…" at bounding box center [150, 378] width 300 height 534
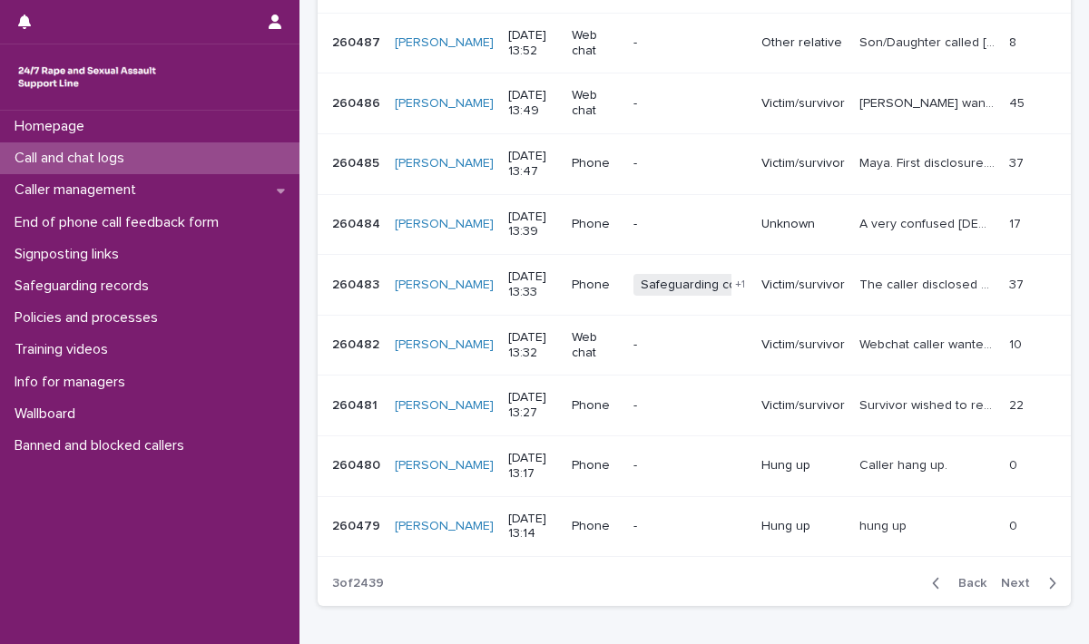
click at [952, 577] on span "Back" at bounding box center [967, 583] width 39 height 13
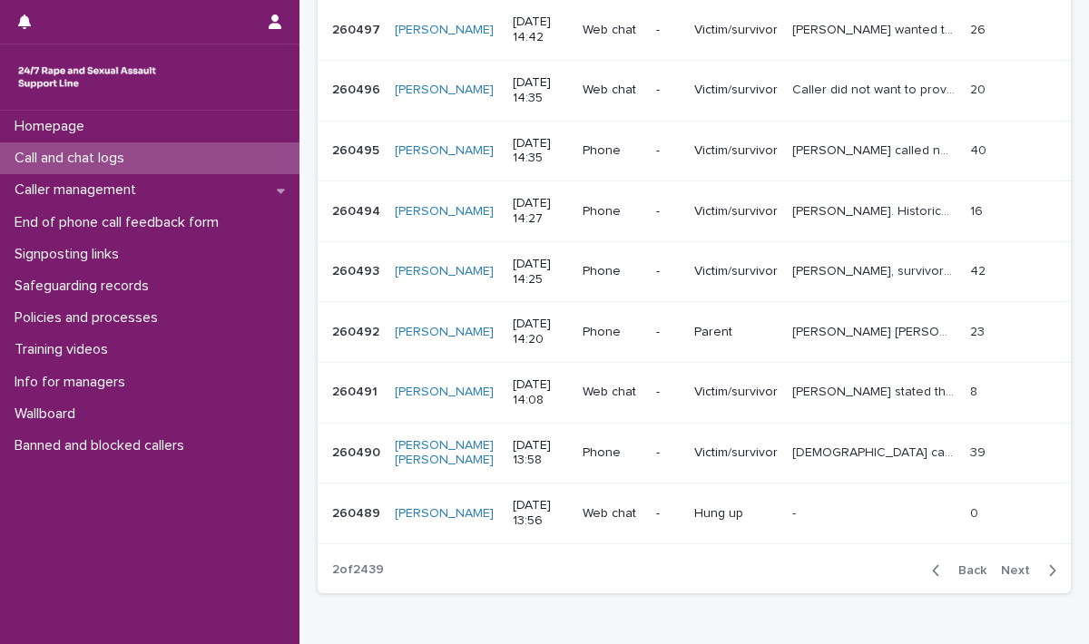
click at [955, 565] on span "Back" at bounding box center [967, 571] width 39 height 13
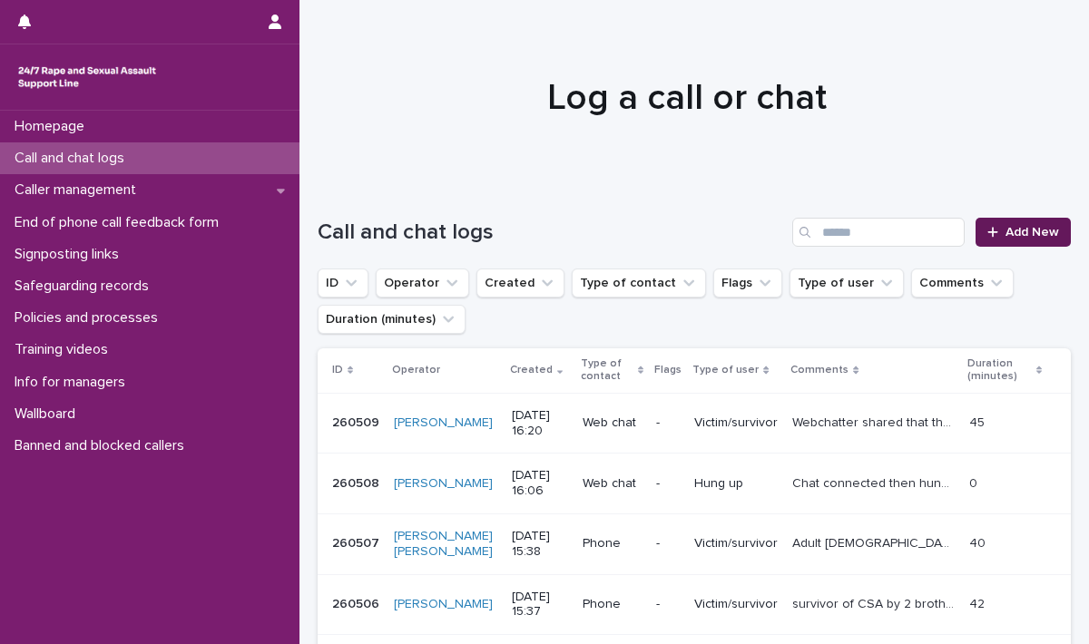
click at [1006, 235] on span "Add New" at bounding box center [1033, 232] width 54 height 13
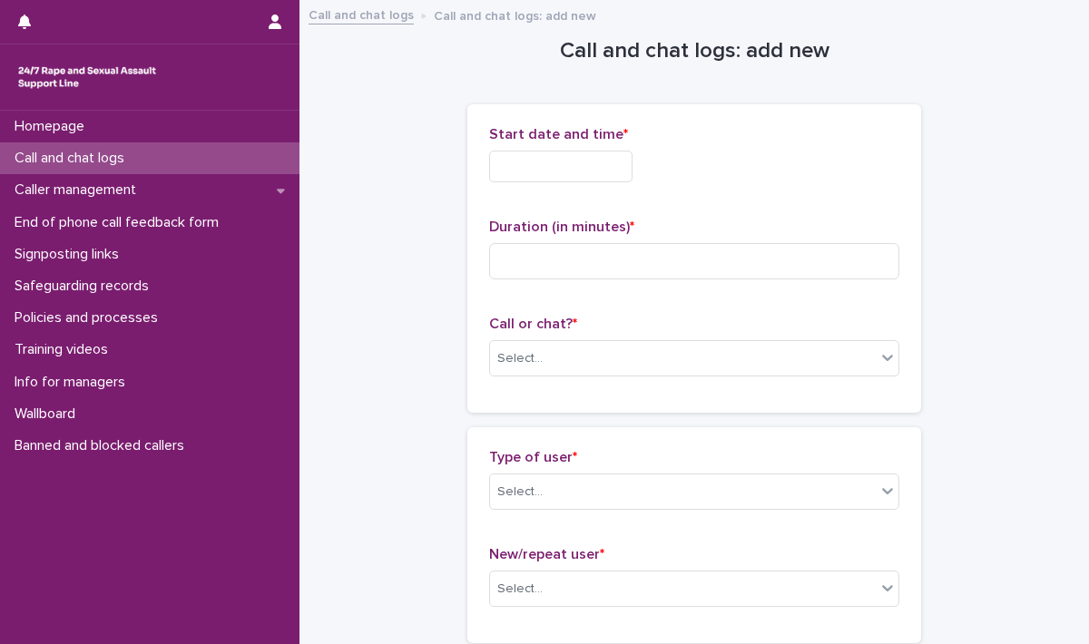
click at [575, 151] on input "text" at bounding box center [560, 167] width 143 height 32
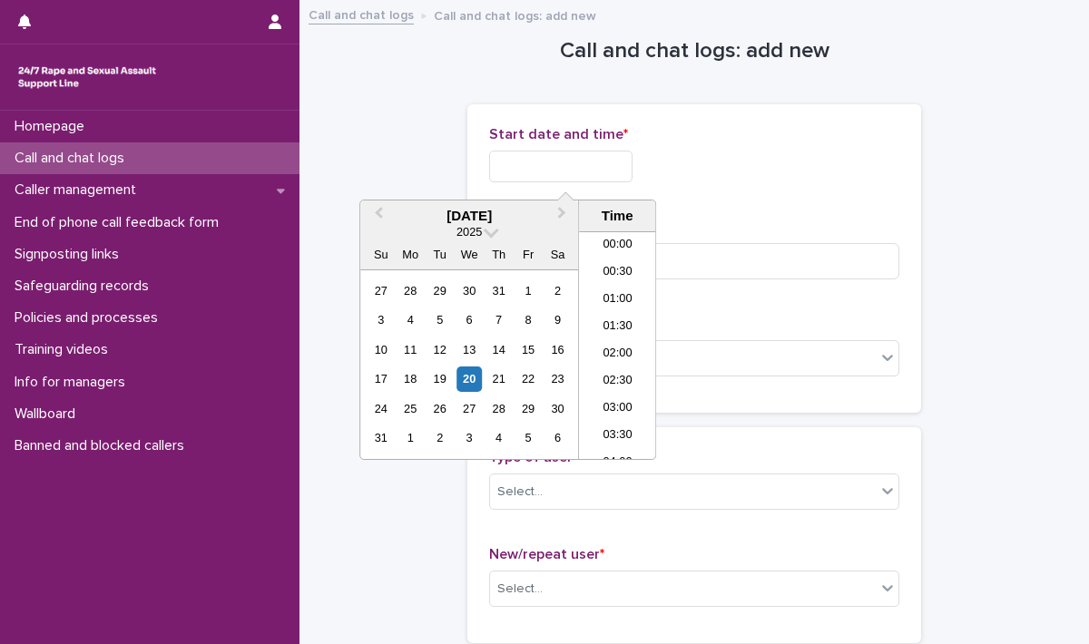
scroll to position [799, 0]
click at [602, 288] on li "15:30" at bounding box center [617, 291] width 77 height 27
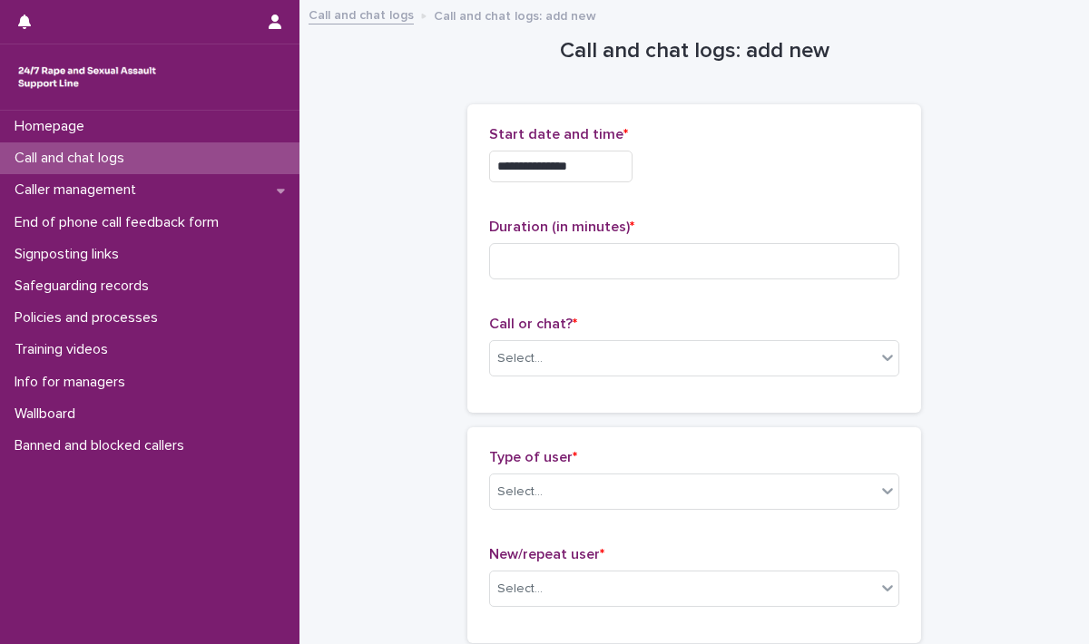
click at [614, 168] on input "**********" at bounding box center [560, 167] width 143 height 32
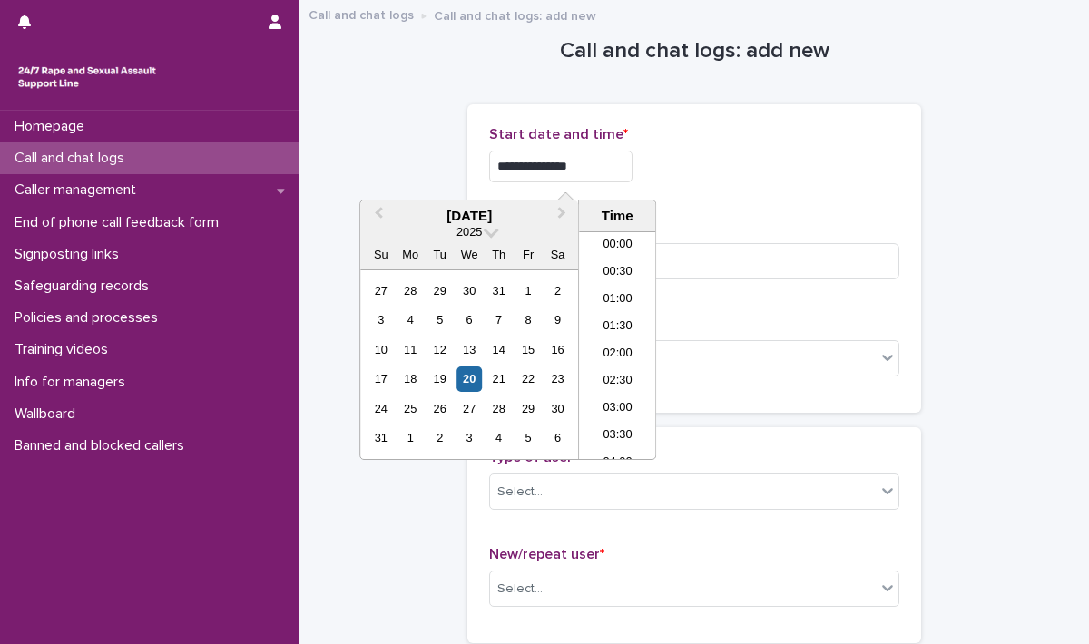
scroll to position [744, 0]
type input "**********"
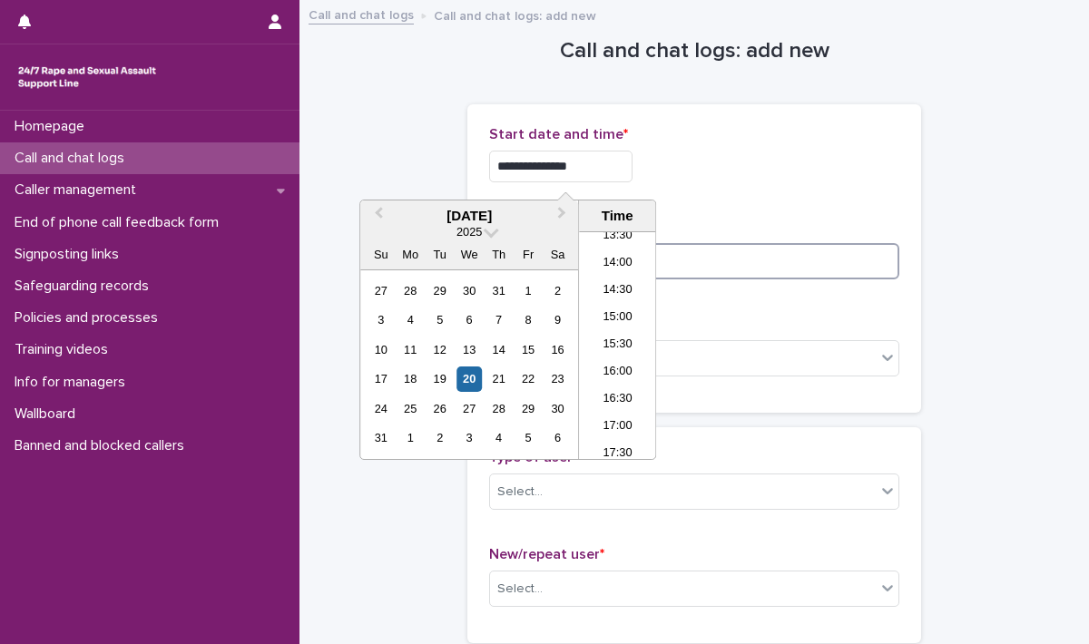
click at [740, 267] on input at bounding box center [694, 261] width 410 height 36
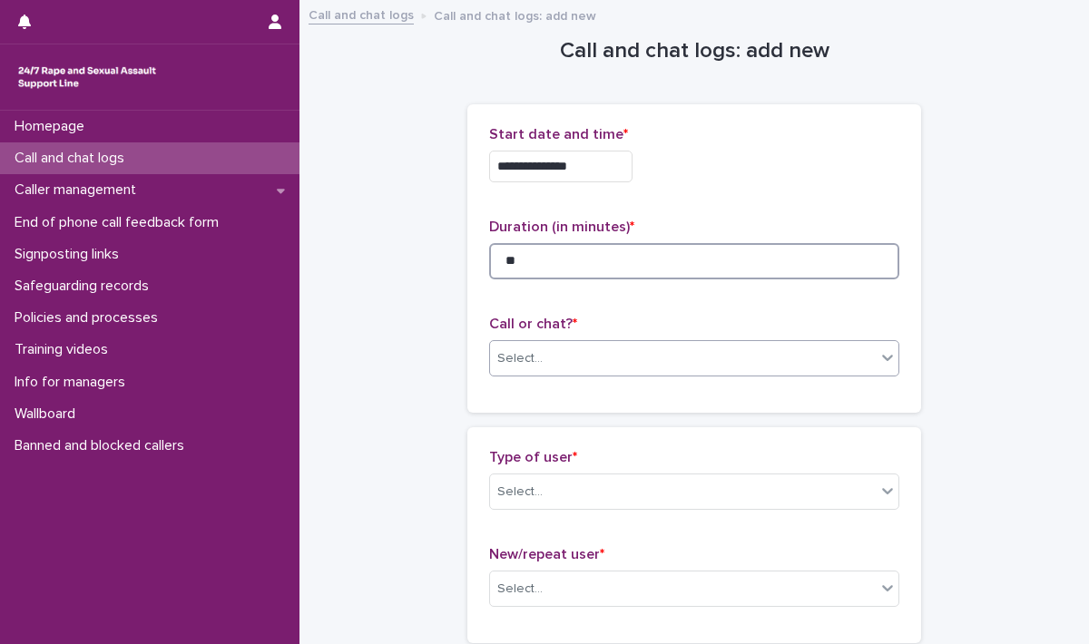
type input "**"
click at [553, 356] on div "Select..." at bounding box center [683, 359] width 386 height 30
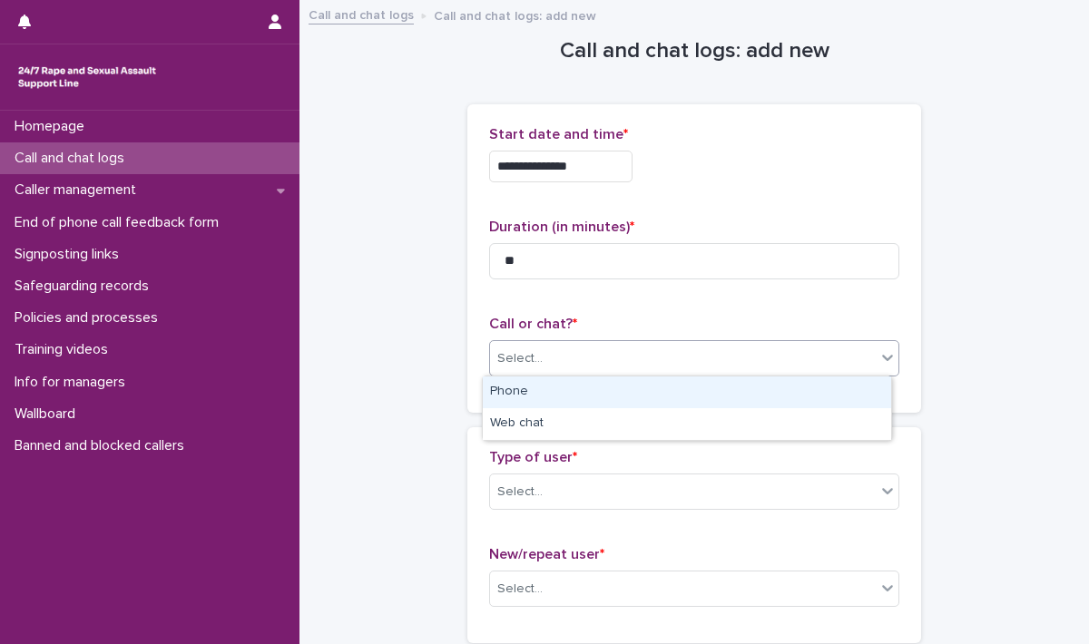
drag, startPoint x: 535, startPoint y: 410, endPoint x: 535, endPoint y: 396, distance: 14.5
click at [535, 396] on div "Phone" at bounding box center [687, 393] width 408 height 32
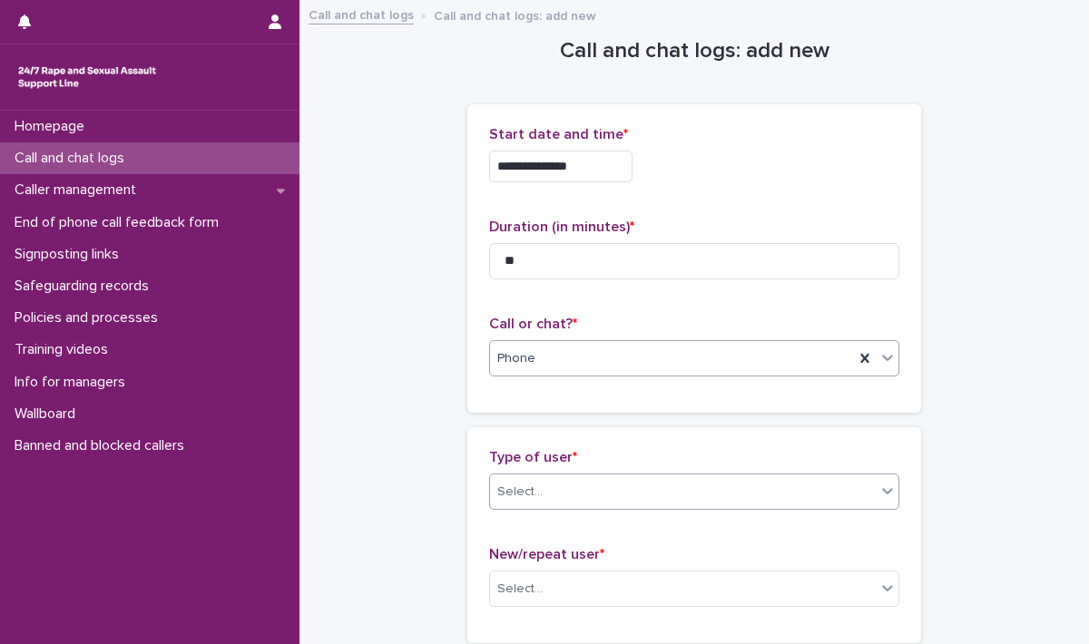
click at [516, 487] on div "Select..." at bounding box center [519, 492] width 45 height 19
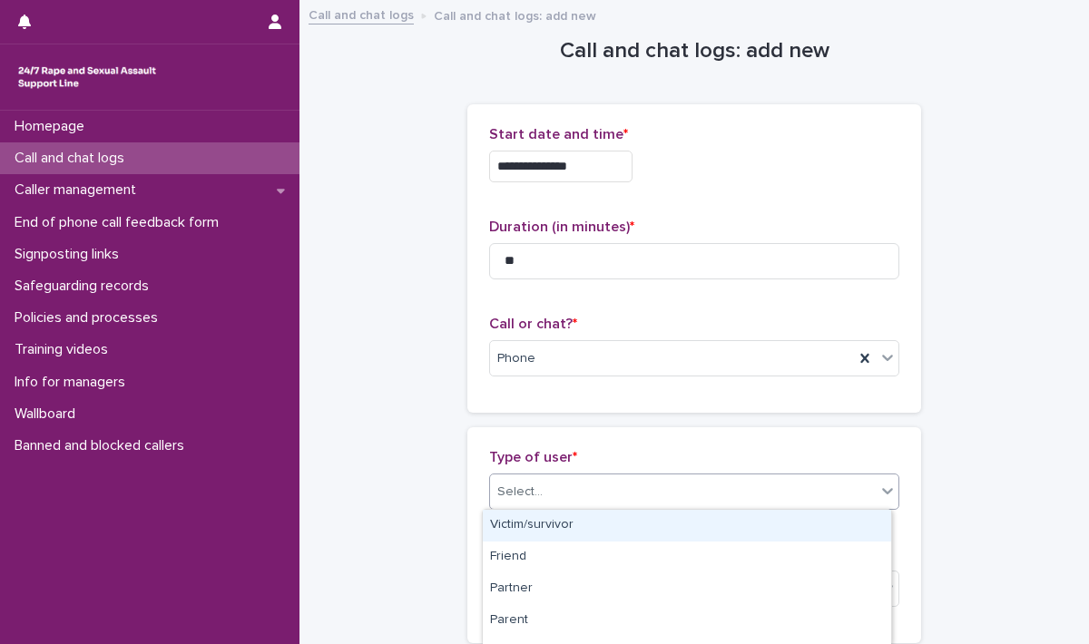
click at [523, 511] on div "Victim/survivor" at bounding box center [687, 526] width 408 height 32
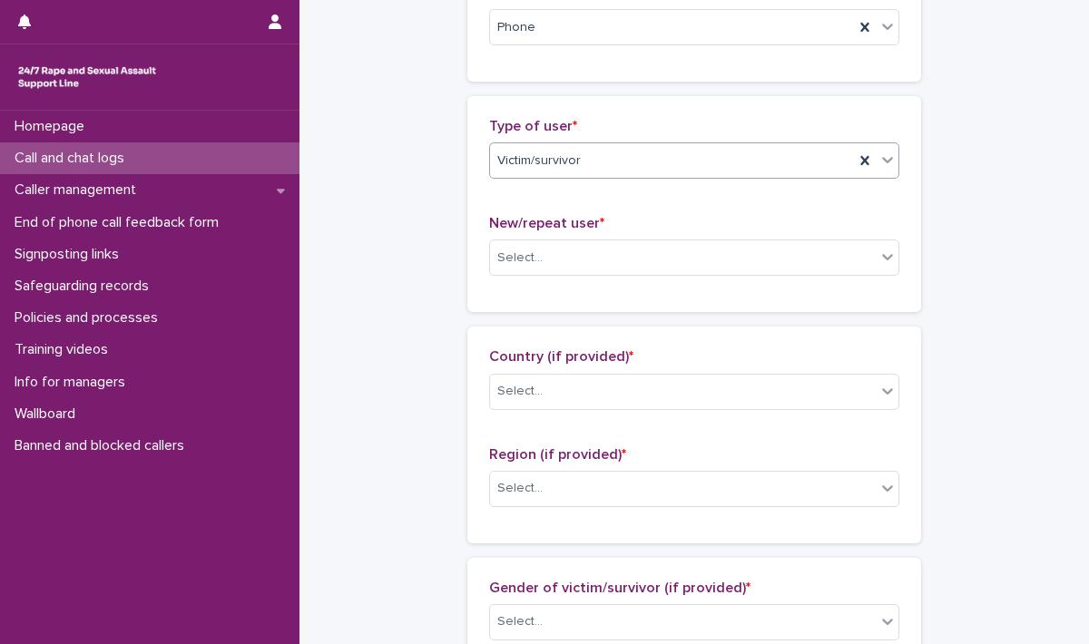
scroll to position [545, 0]
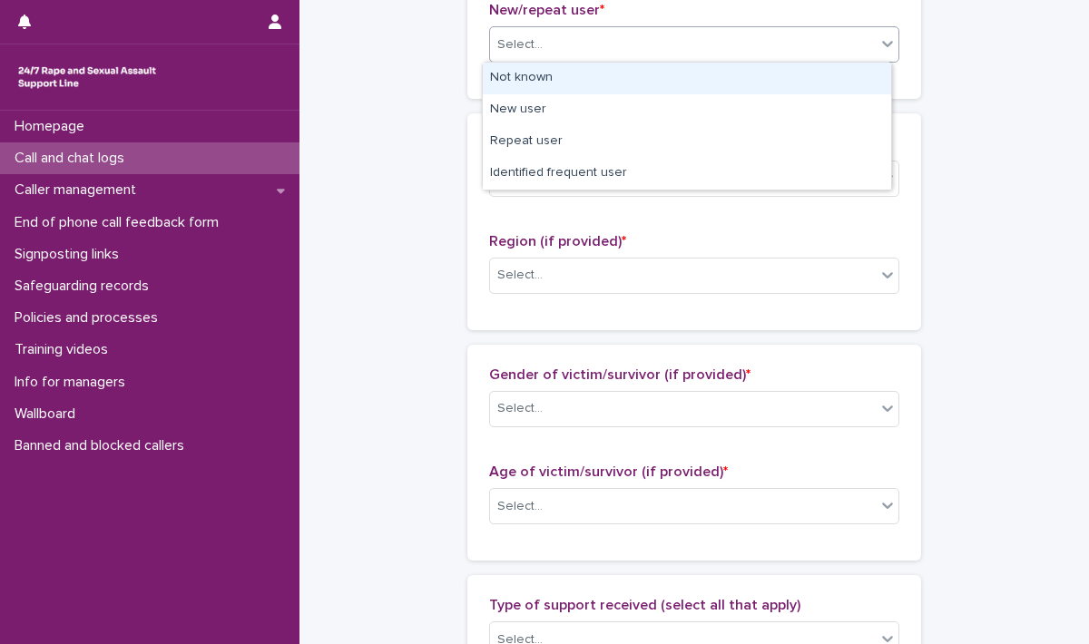
click at [554, 44] on div "Select..." at bounding box center [683, 45] width 386 height 30
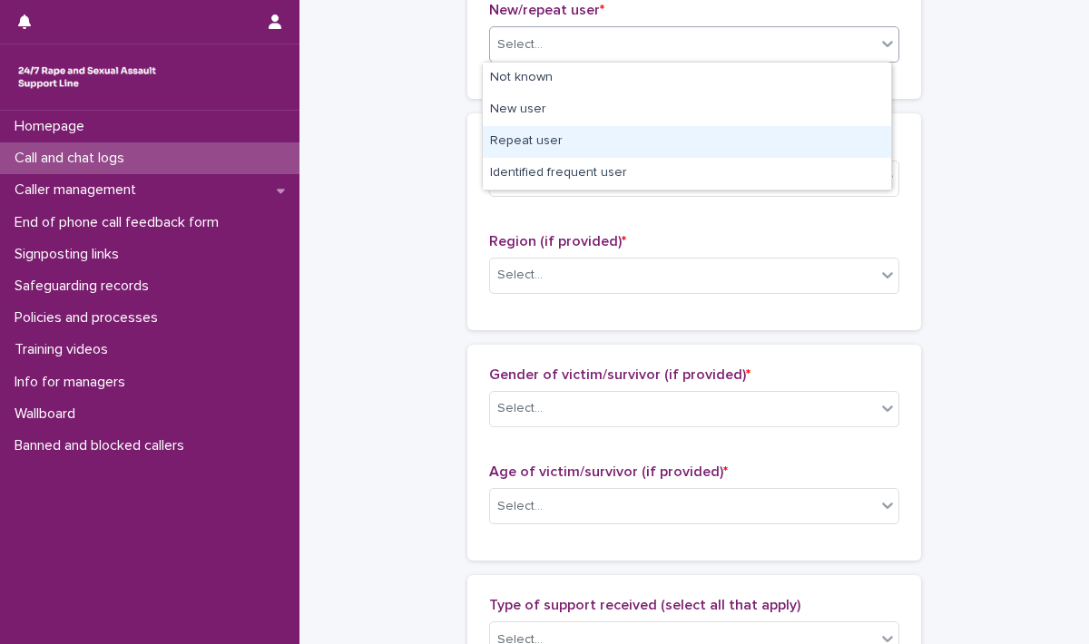
click at [534, 146] on div "Repeat user" at bounding box center [687, 142] width 408 height 32
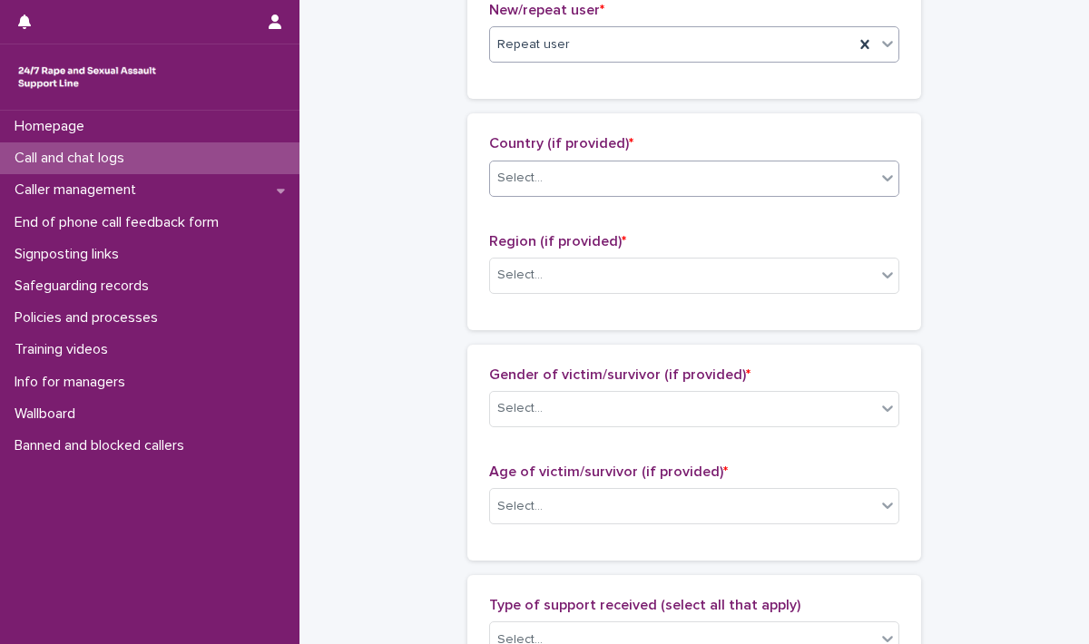
click at [530, 179] on div "Select..." at bounding box center [519, 178] width 45 height 19
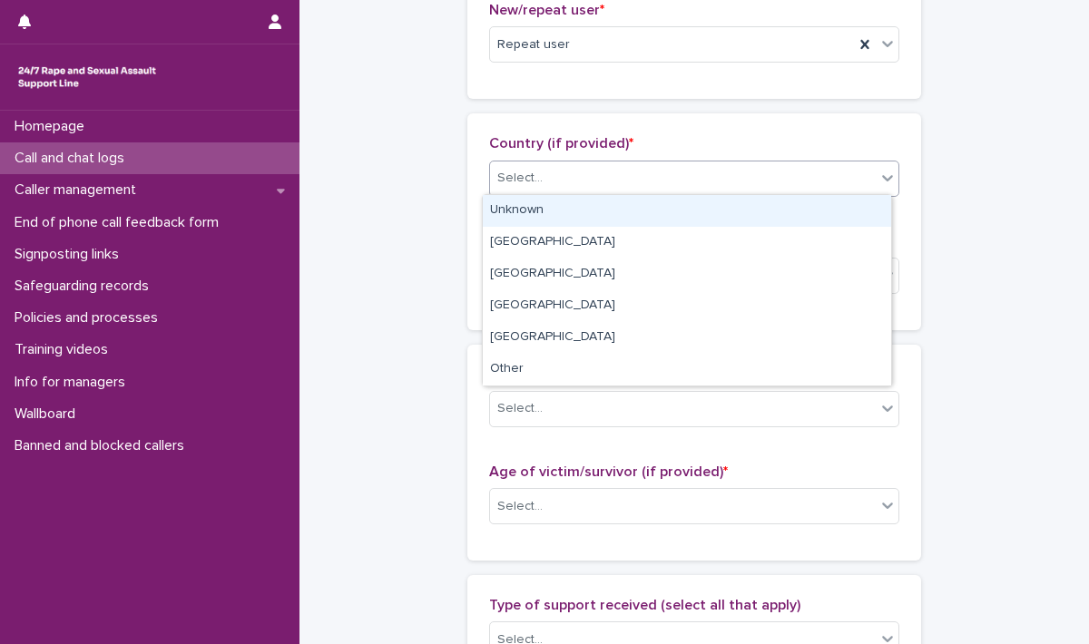
click at [528, 209] on div "Unknown" at bounding box center [687, 211] width 408 height 32
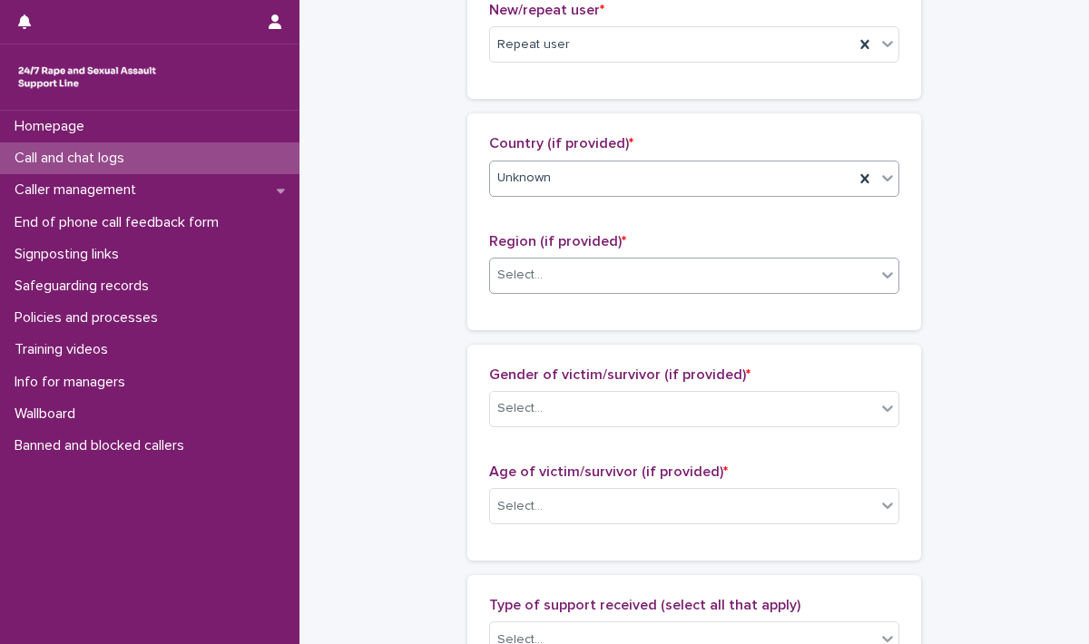
click at [526, 274] on div "Select..." at bounding box center [519, 275] width 45 height 19
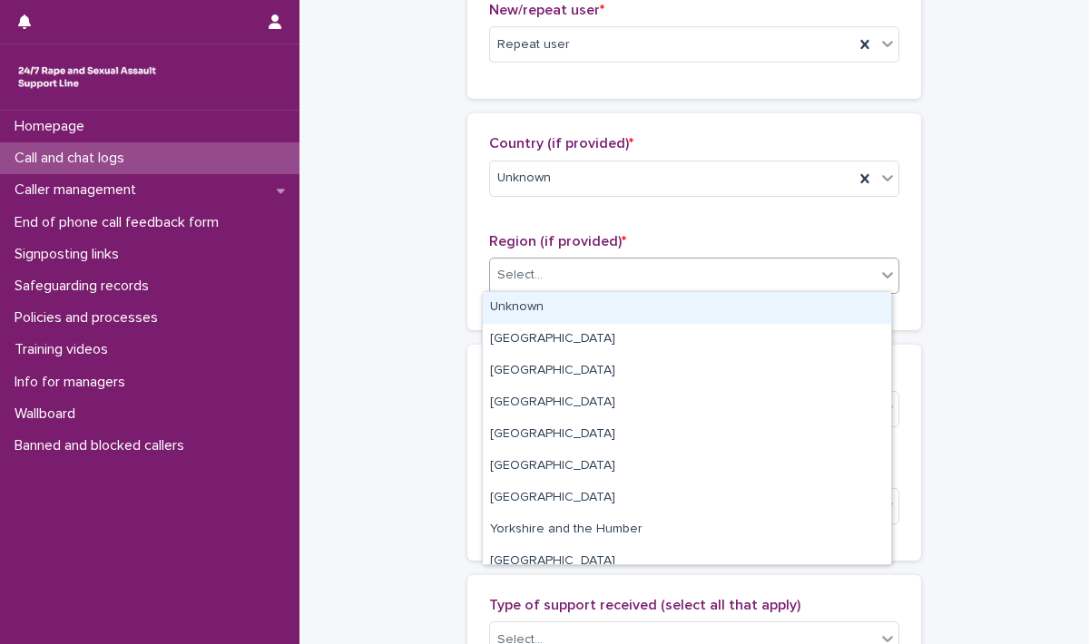
click at [525, 315] on div "Unknown" at bounding box center [687, 308] width 408 height 32
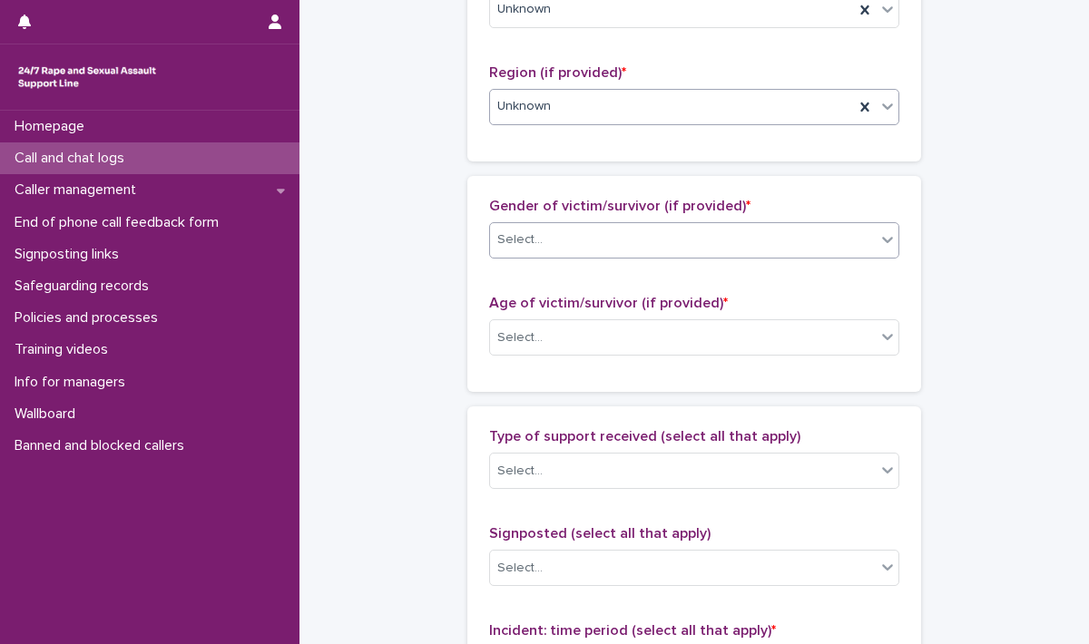
scroll to position [726, 0]
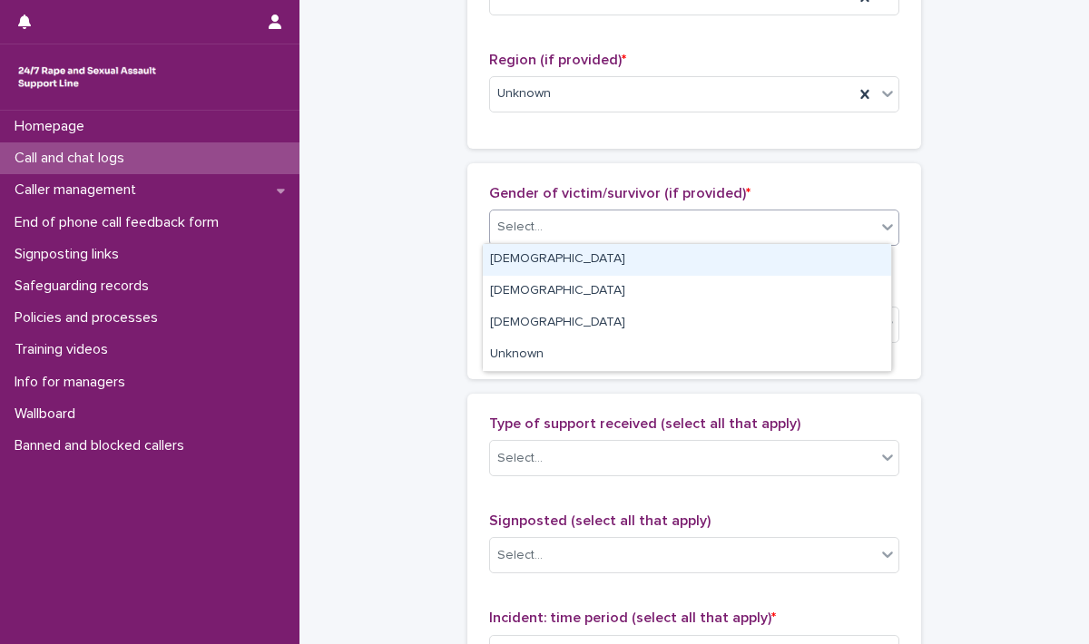
click at [523, 227] on div "Select..." at bounding box center [519, 227] width 45 height 19
click at [526, 267] on div "Female" at bounding box center [687, 260] width 408 height 32
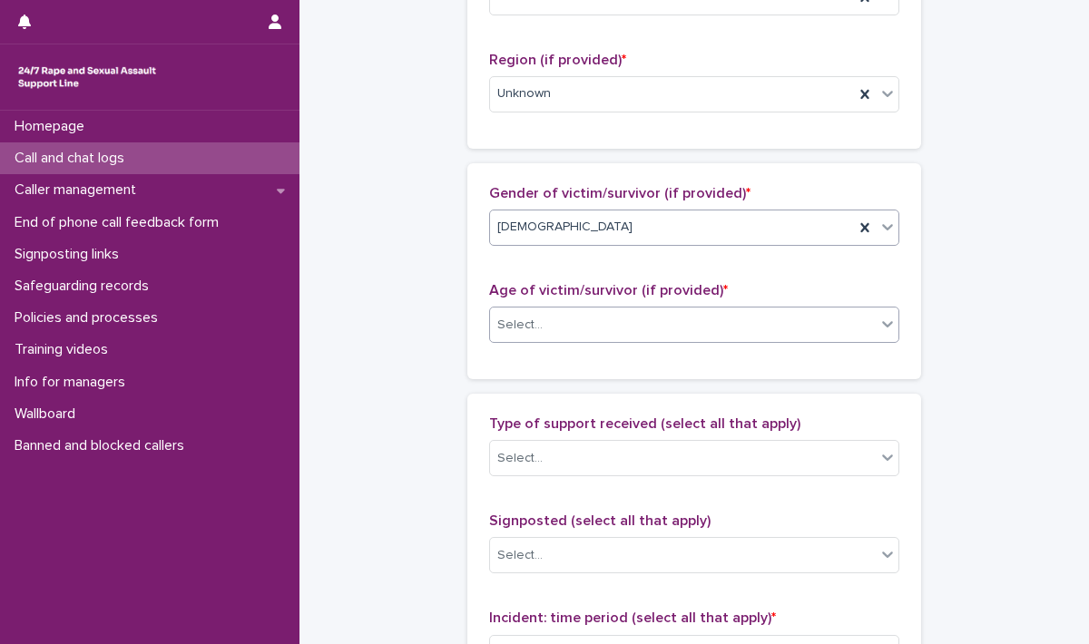
click at [529, 310] on div "Select..." at bounding box center [683, 325] width 386 height 30
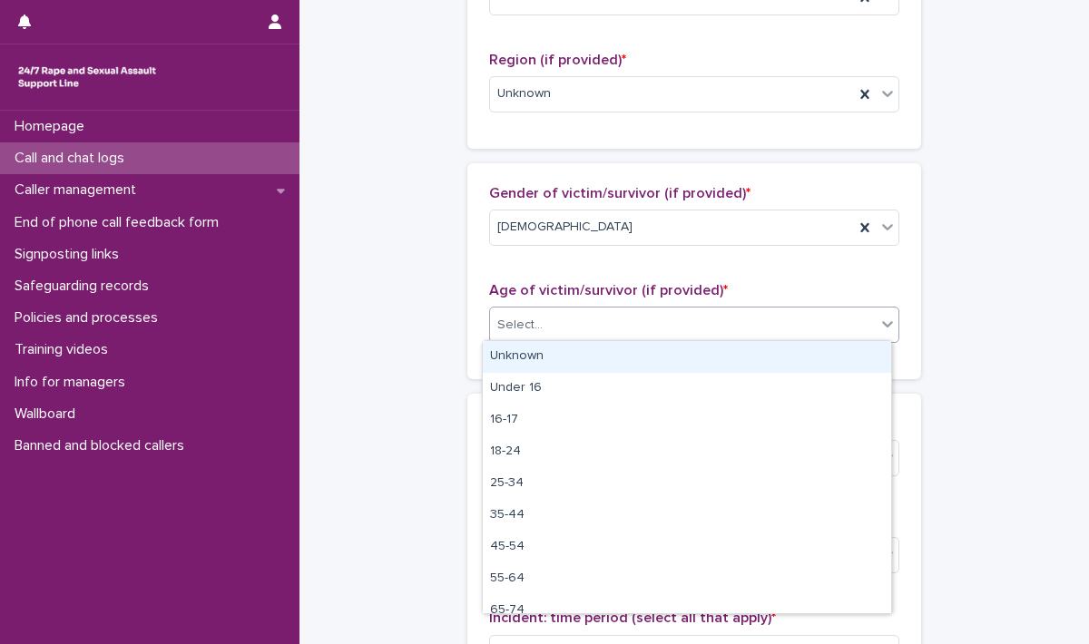
click at [529, 353] on div "Unknown" at bounding box center [687, 357] width 408 height 32
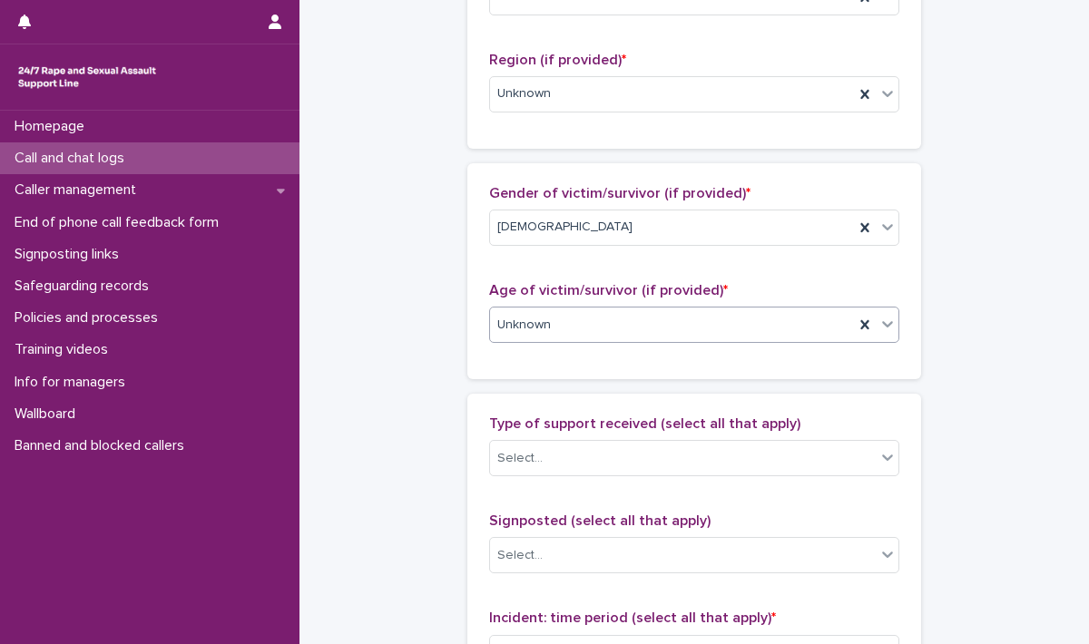
scroll to position [998, 0]
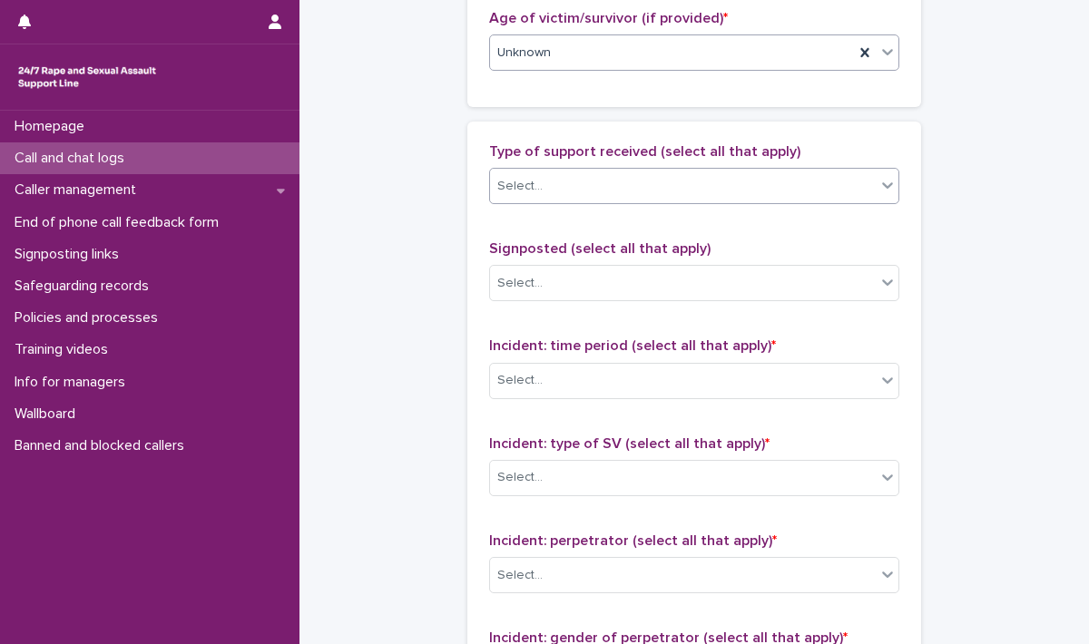
click at [529, 187] on div "Select..." at bounding box center [519, 186] width 45 height 19
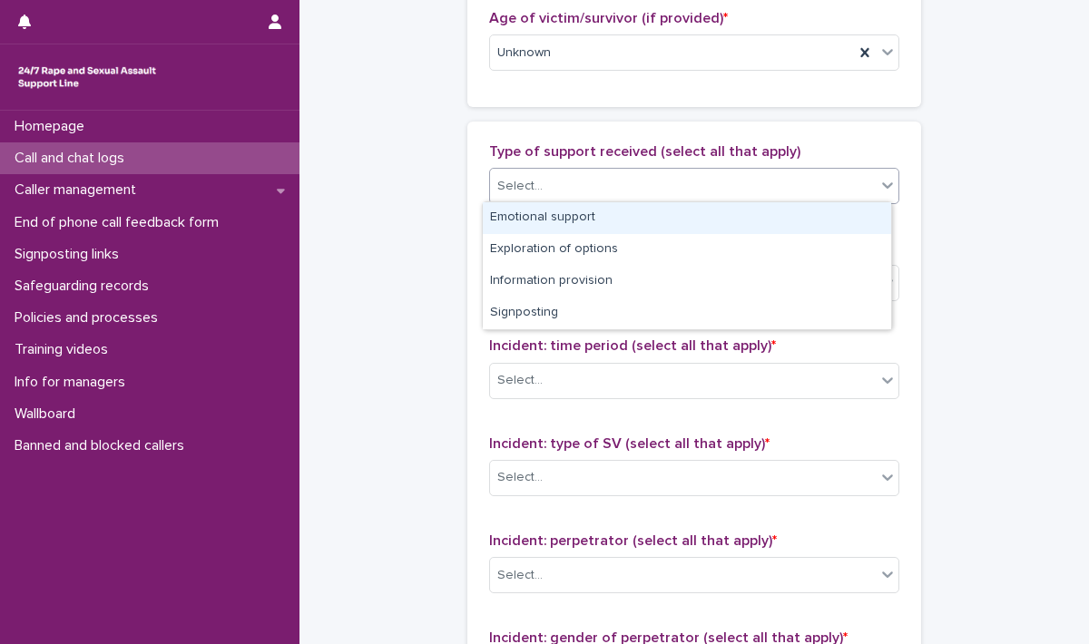
click at [542, 208] on div "Emotional support" at bounding box center [687, 218] width 408 height 32
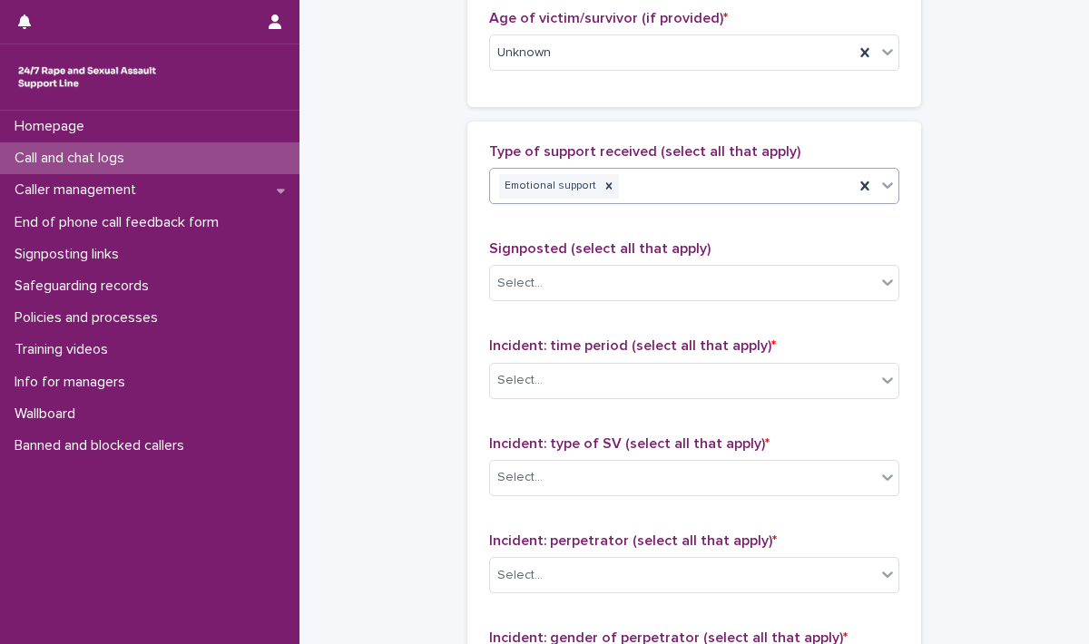
scroll to position [1089, 0]
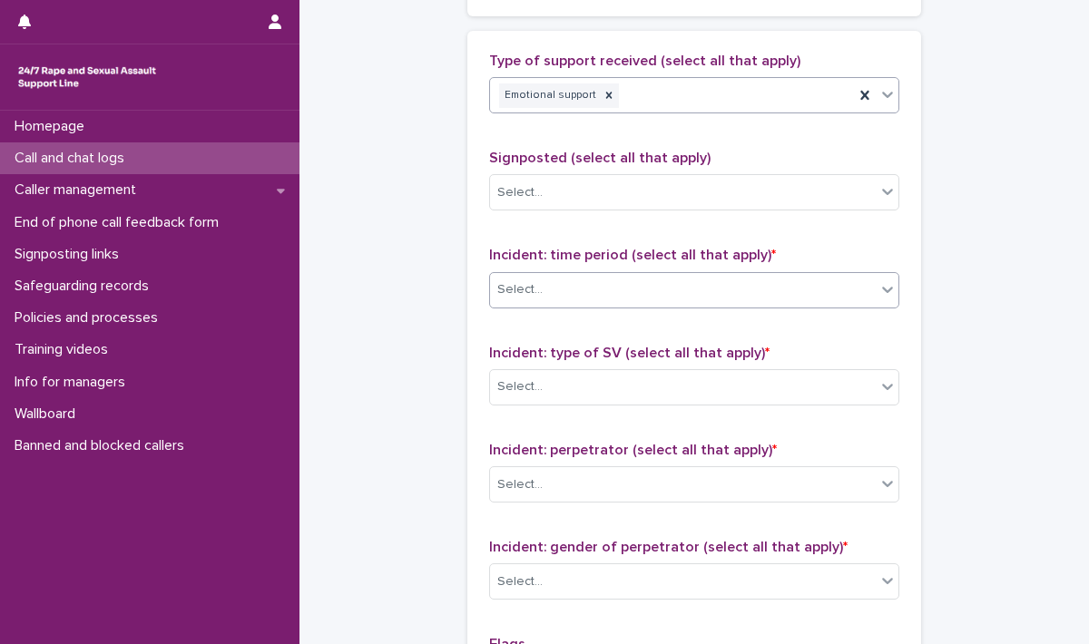
click at [537, 284] on div "Select..." at bounding box center [683, 290] width 386 height 30
click at [536, 303] on body "**********" at bounding box center [544, 322] width 1089 height 644
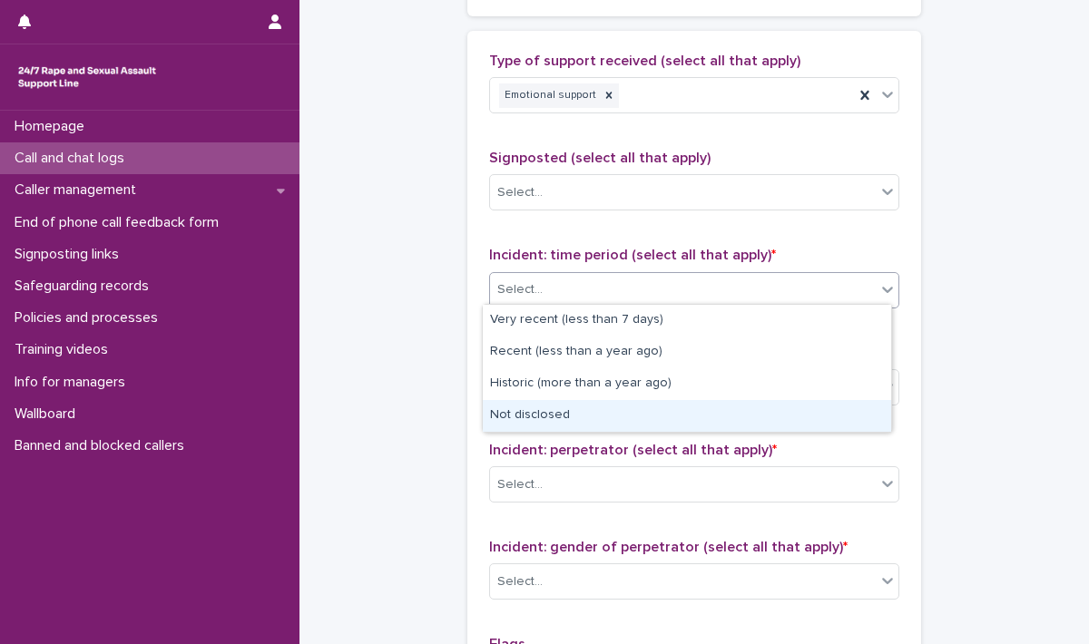
click at [540, 418] on div "Not disclosed" at bounding box center [687, 416] width 408 height 32
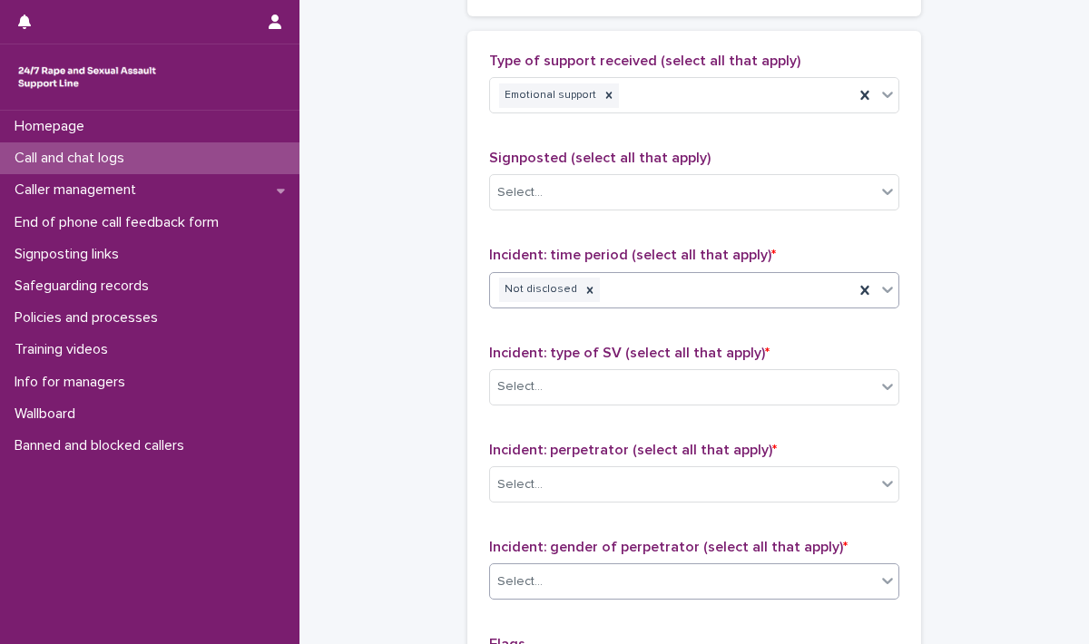
scroll to position [1271, 0]
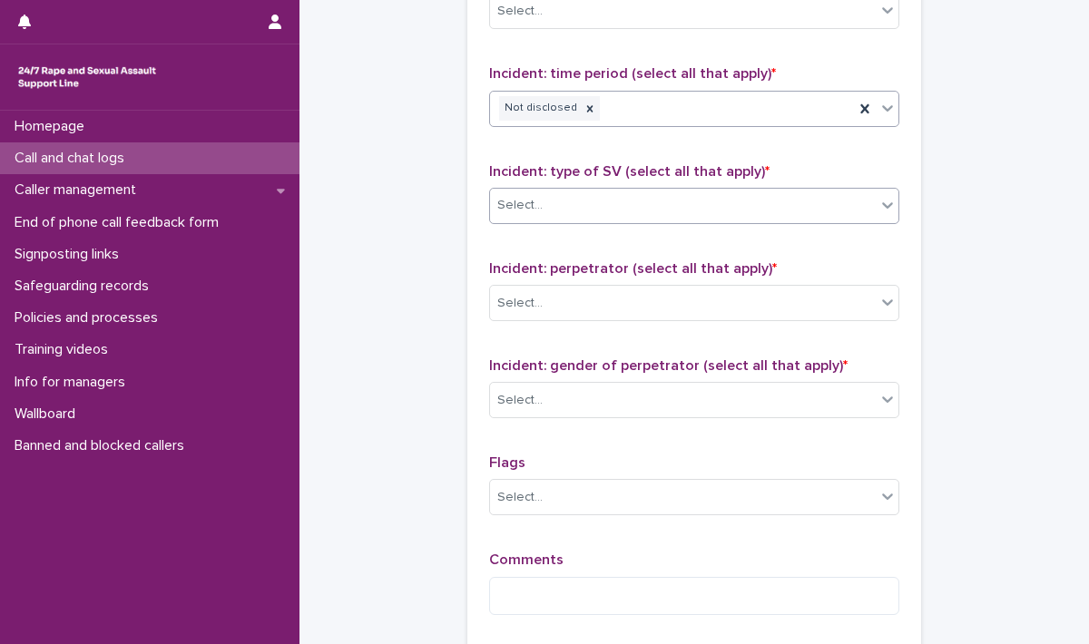
click at [548, 206] on div "Select..." at bounding box center [683, 206] width 386 height 30
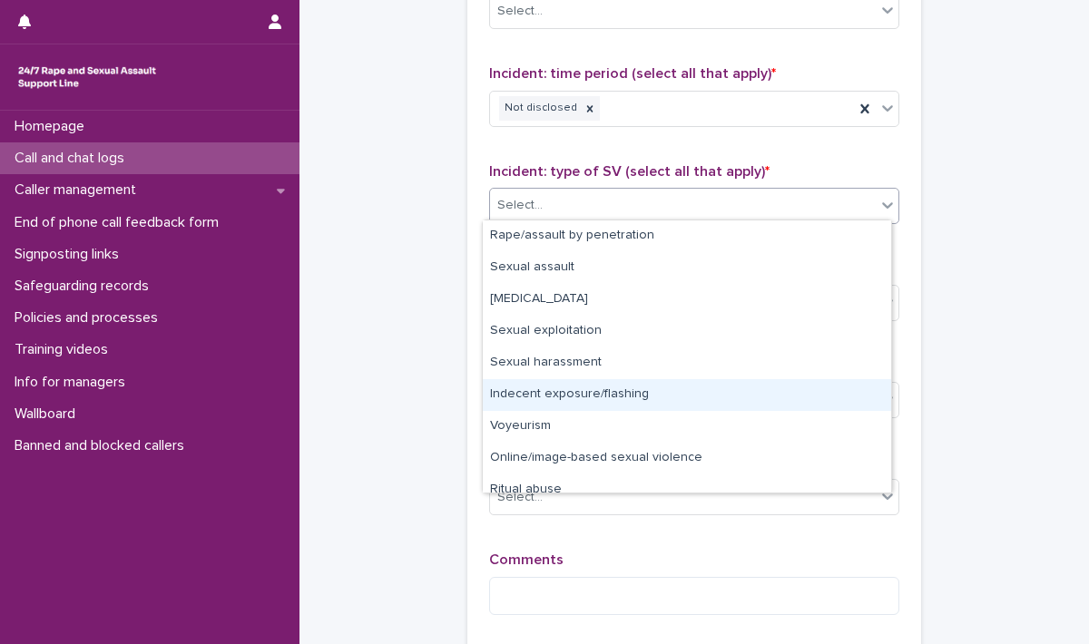
scroll to position [45, 0]
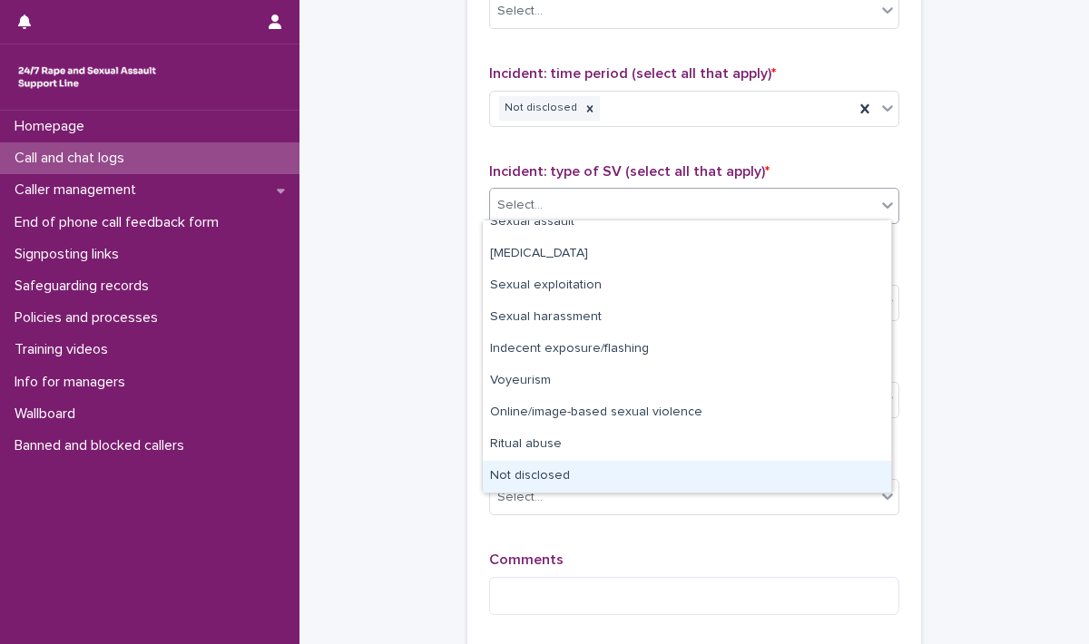
click at [537, 480] on div "Not disclosed" at bounding box center [687, 477] width 408 height 32
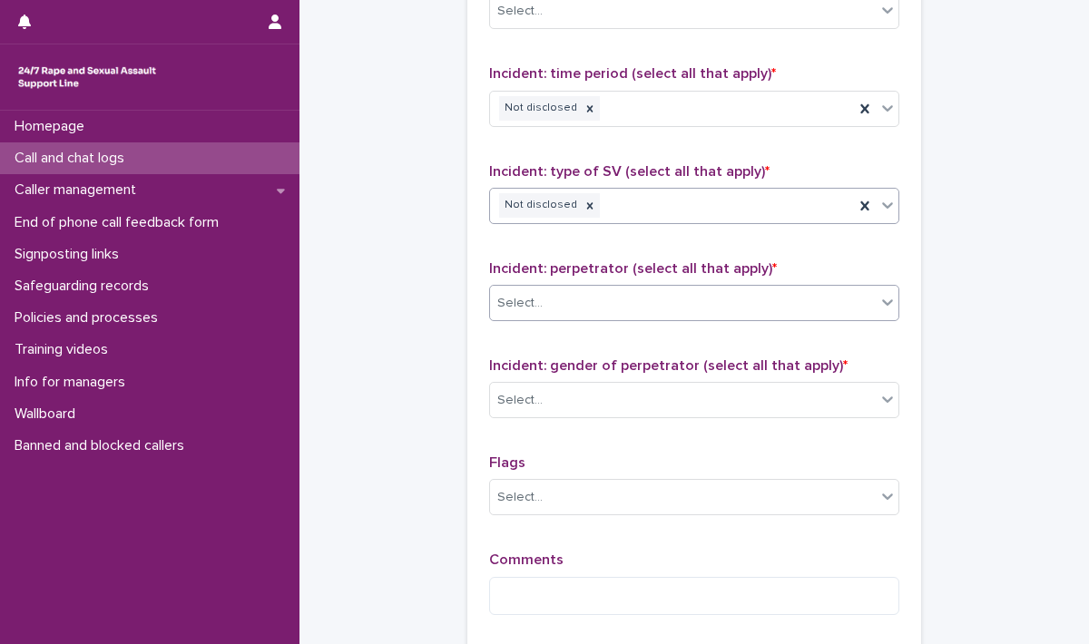
click at [550, 289] on div "Select..." at bounding box center [683, 304] width 386 height 30
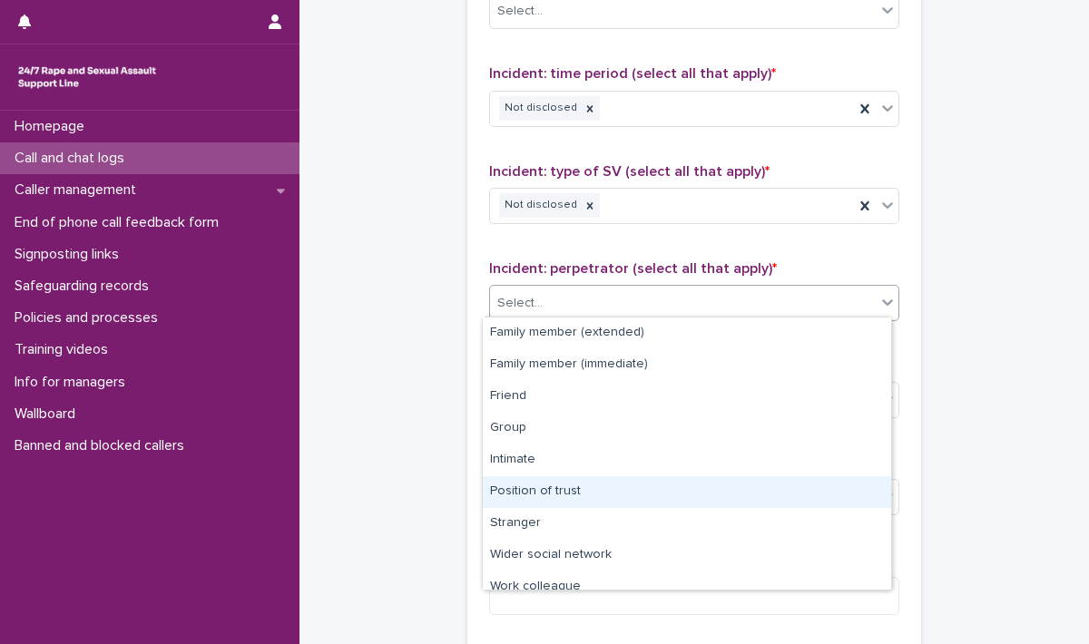
scroll to position [76, 0]
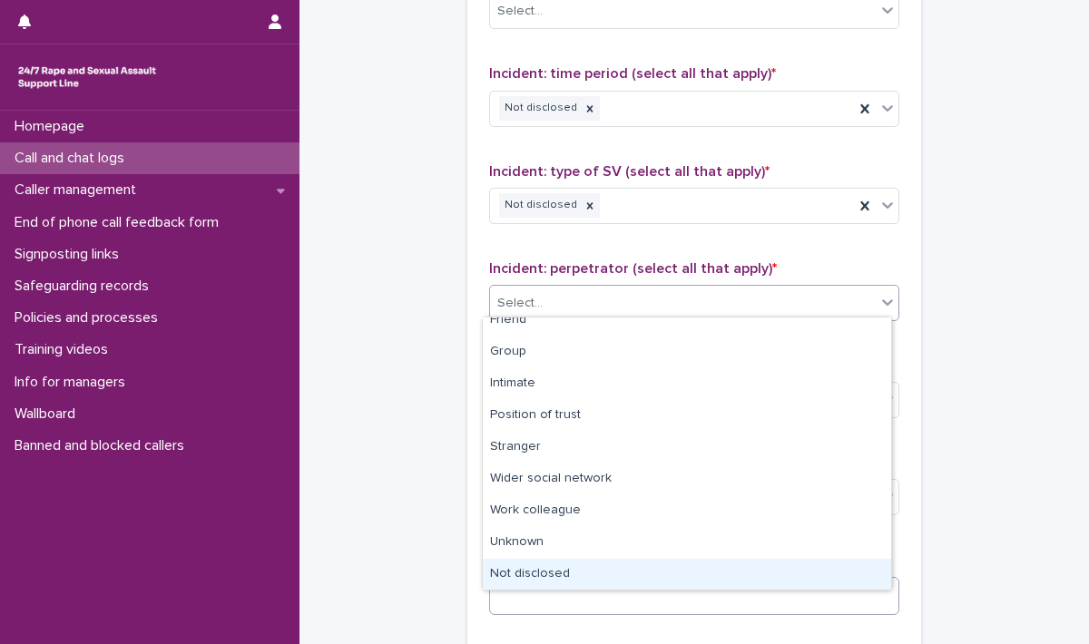
click at [566, 574] on div "Not disclosed" at bounding box center [687, 575] width 408 height 32
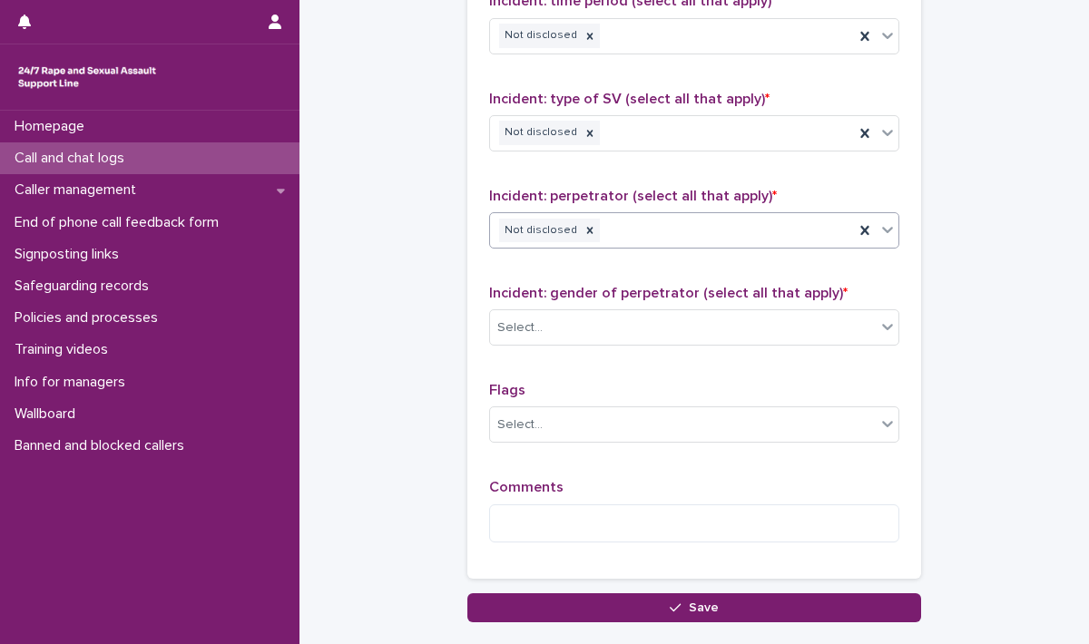
scroll to position [1452, 0]
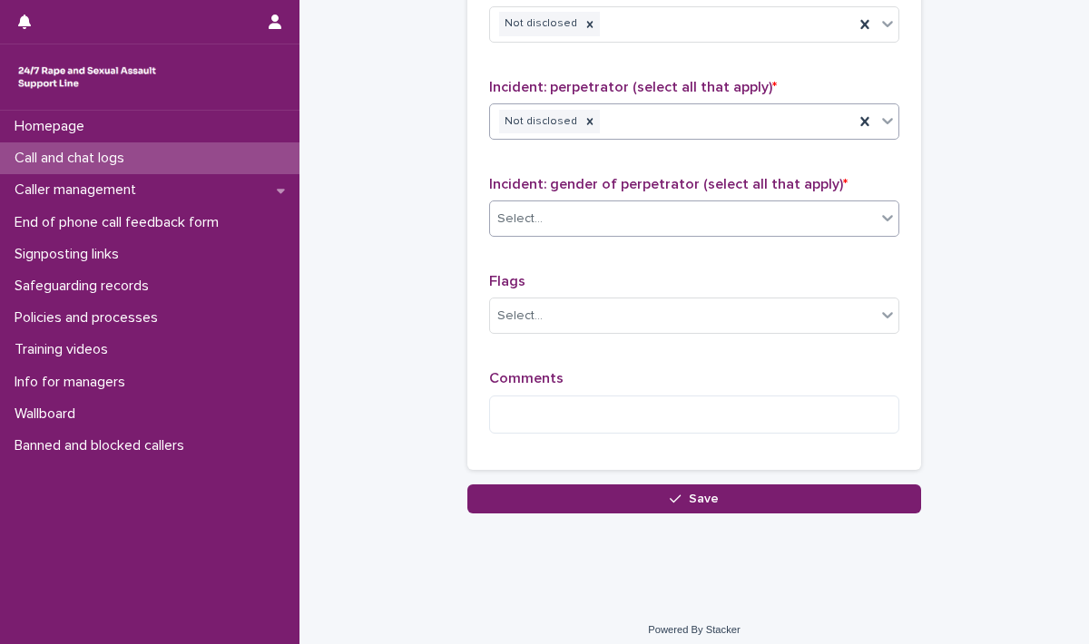
click at [565, 211] on div "Select..." at bounding box center [683, 219] width 386 height 30
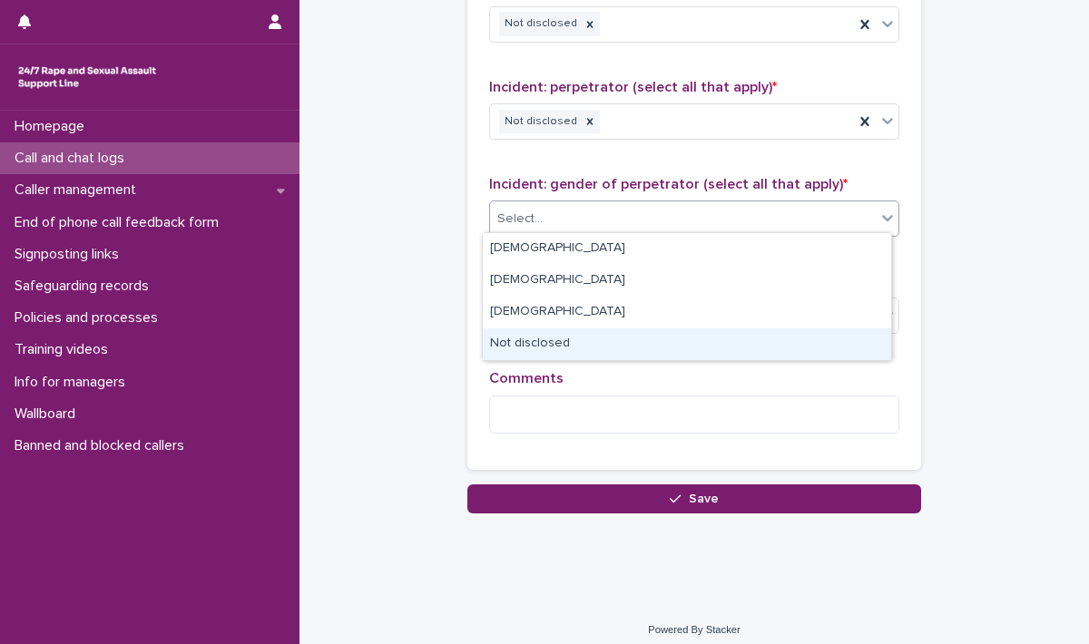
click at [546, 346] on div "Not disclosed" at bounding box center [687, 345] width 408 height 32
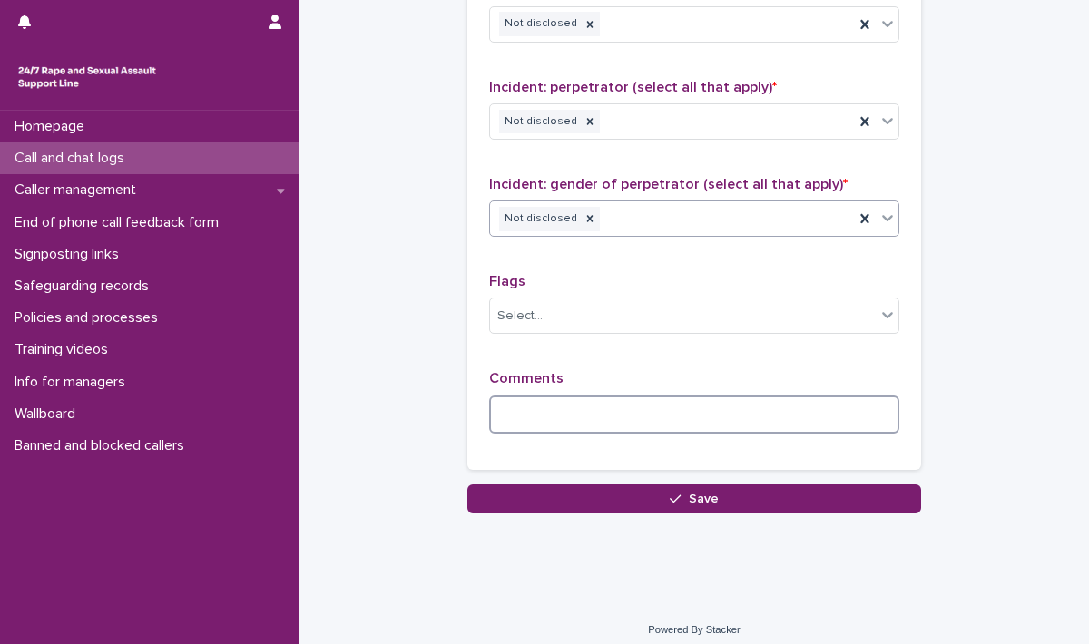
click at [530, 402] on textarea at bounding box center [694, 415] width 410 height 39
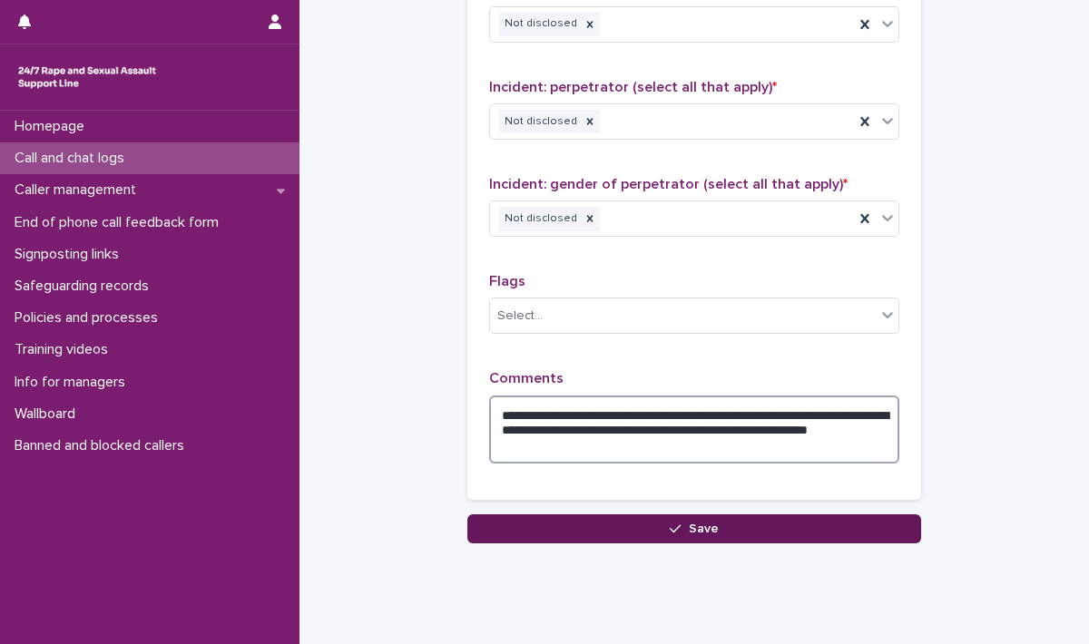
type textarea "**********"
click at [632, 531] on button "Save" at bounding box center [694, 529] width 454 height 29
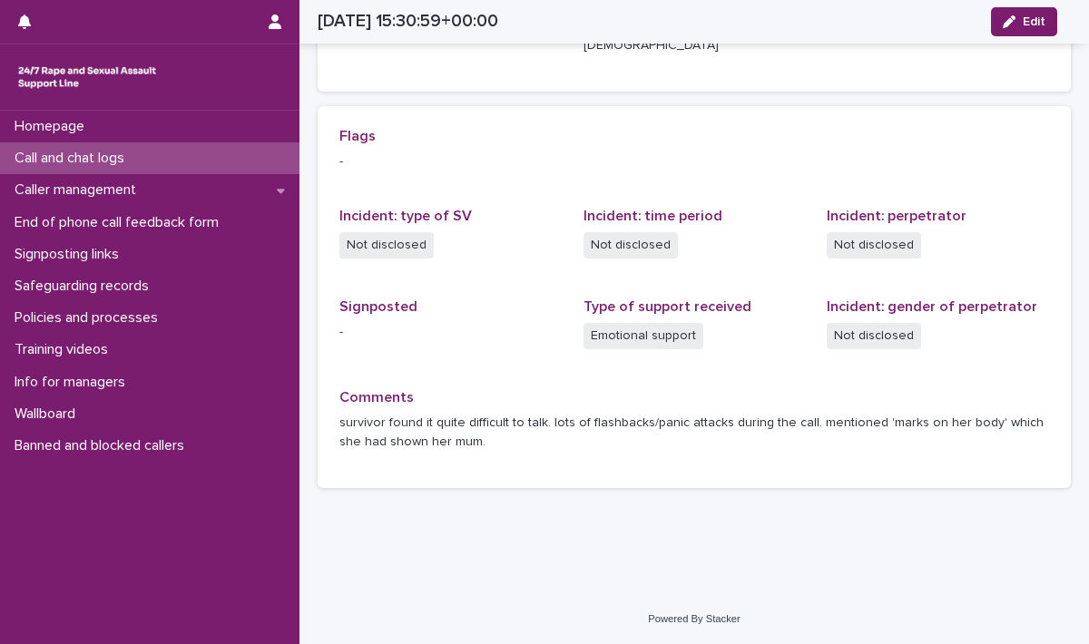
scroll to position [356, 0]
click at [102, 189] on p "Caller management" at bounding box center [78, 190] width 143 height 17
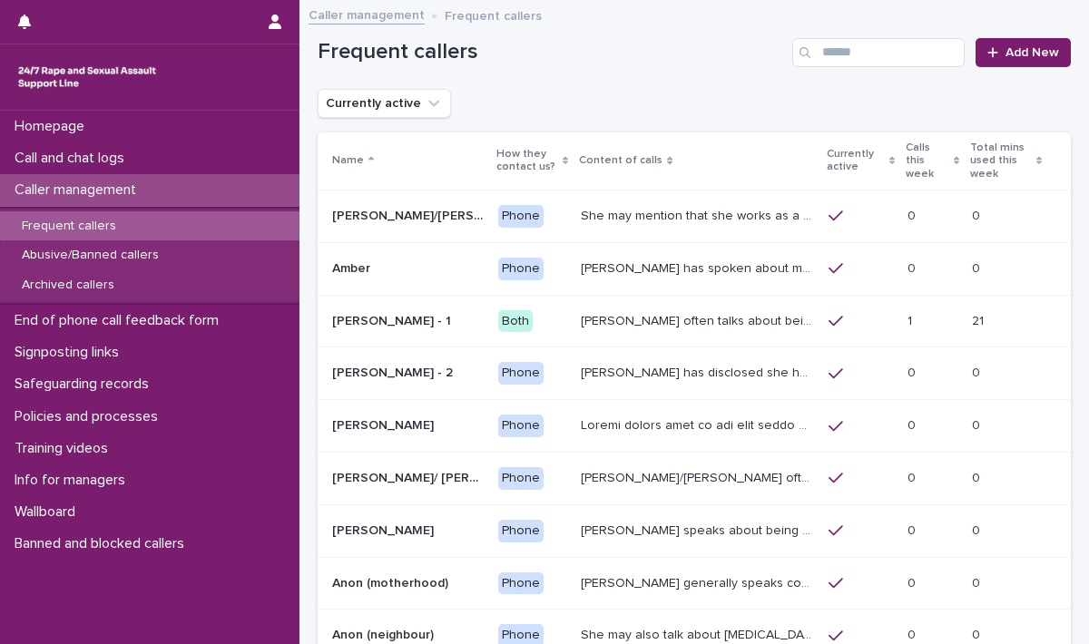
click at [103, 223] on p "Frequent callers" at bounding box center [68, 226] width 123 height 15
click at [596, 205] on p "She may mention that she works as a [PERSON_NAME], looking after two children. …" at bounding box center [699, 214] width 237 height 19
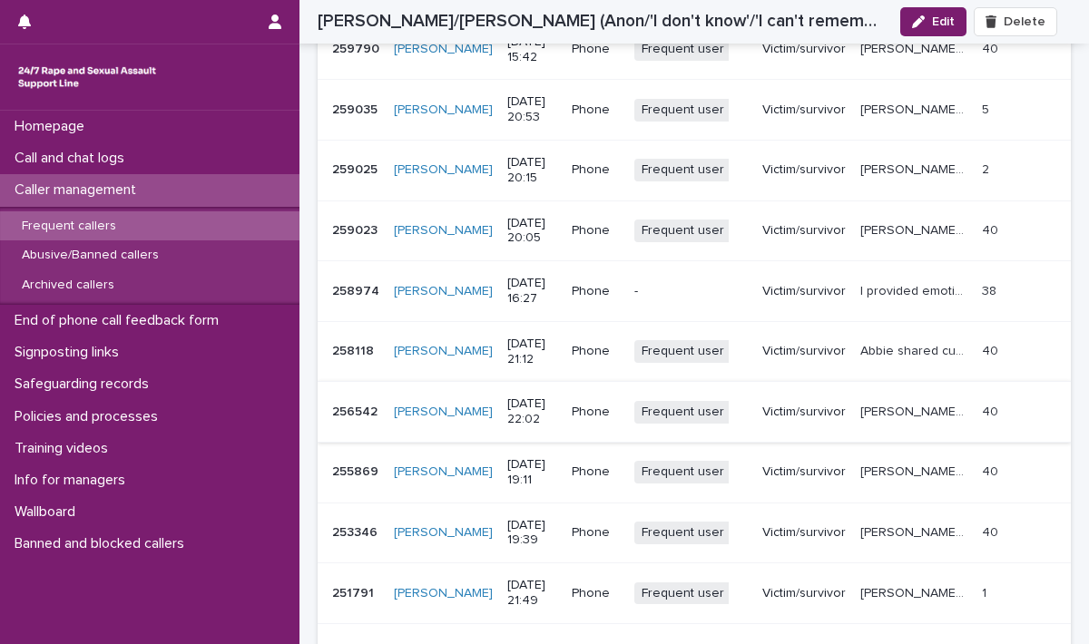
scroll to position [1997, 0]
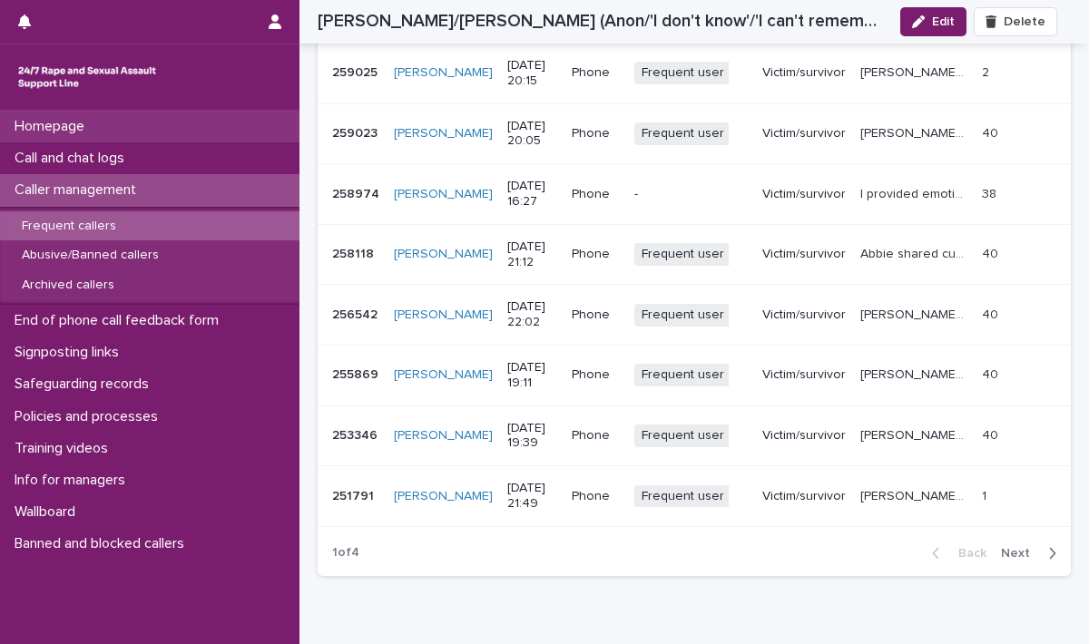
click at [62, 125] on p "Homepage" at bounding box center [53, 126] width 92 height 17
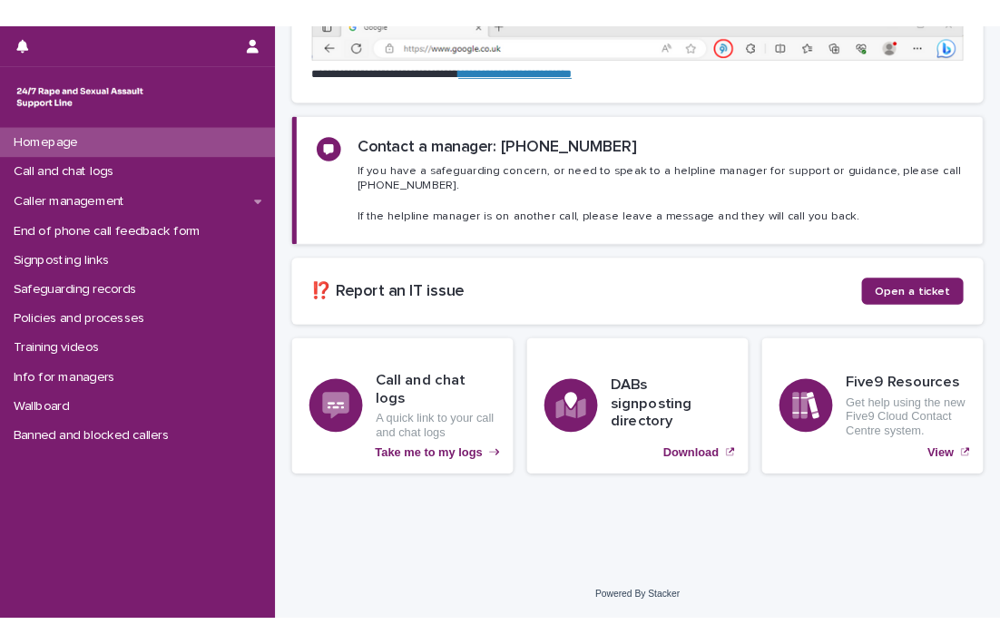
scroll to position [185, 0]
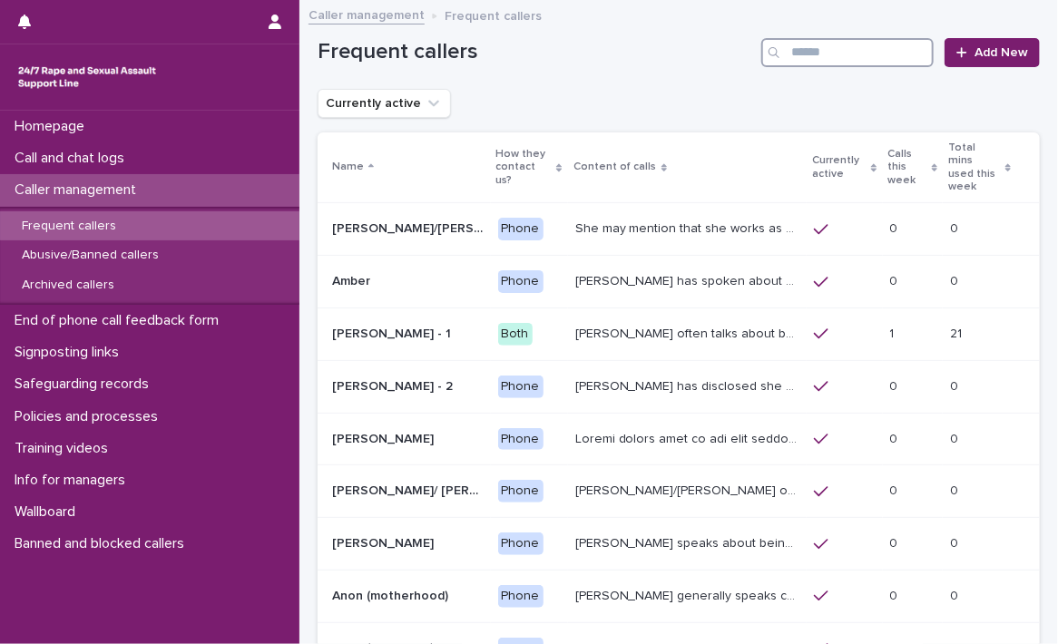
click at [854, 55] on input "Search" at bounding box center [848, 52] width 172 height 29
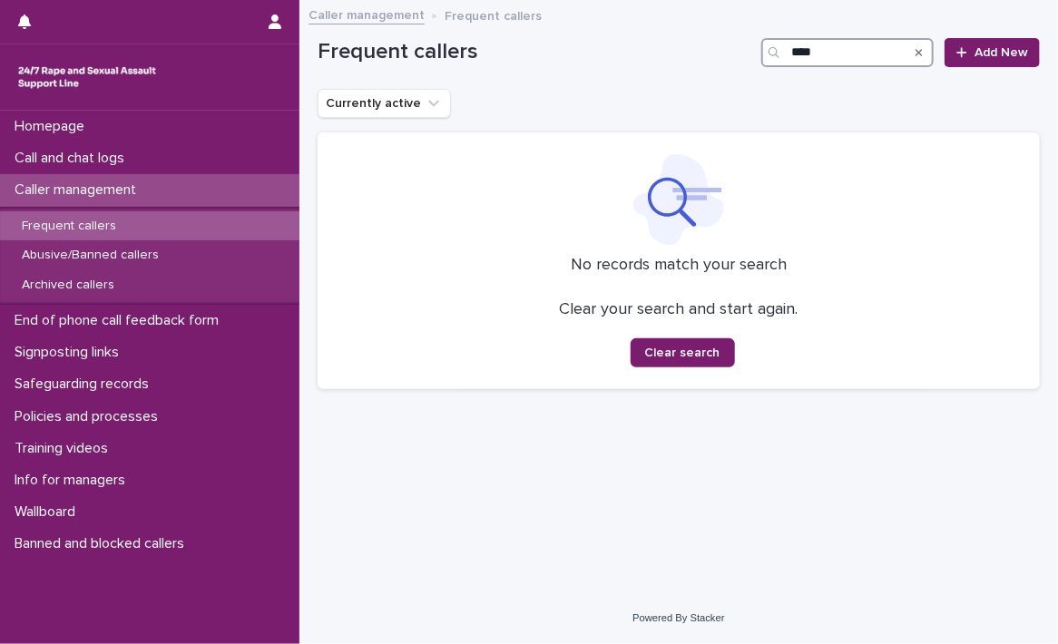
type input "****"
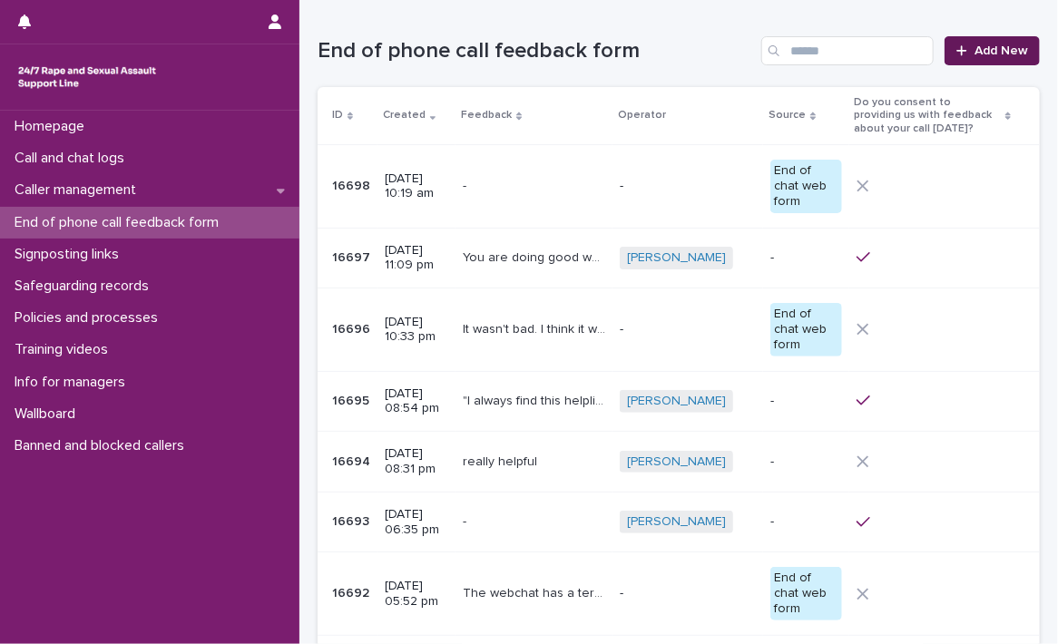
click at [978, 41] on link "Add New" at bounding box center [992, 50] width 95 height 29
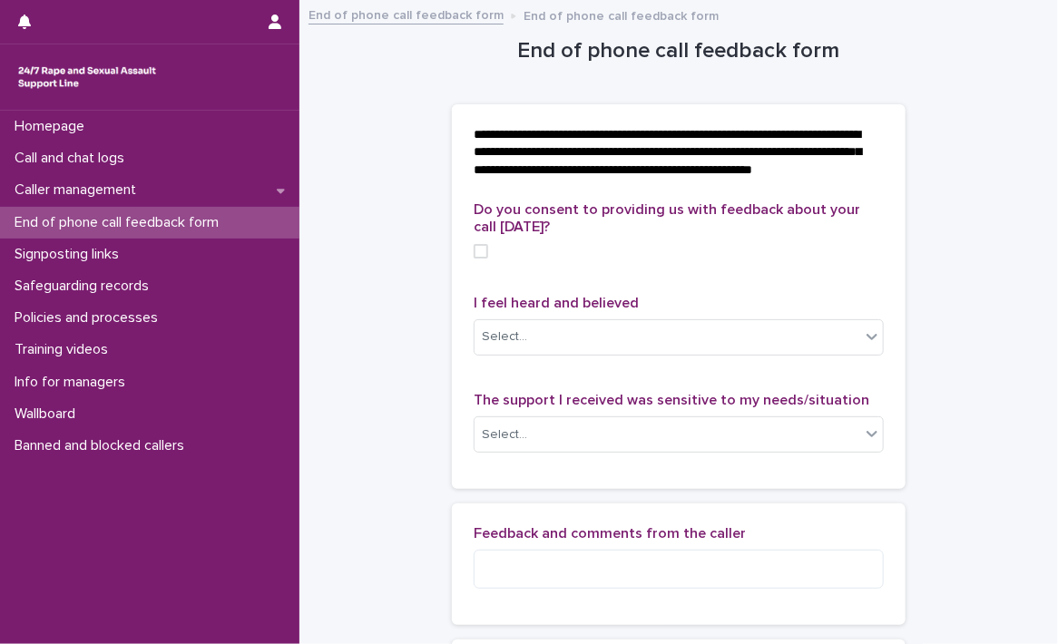
click at [474, 259] on span at bounding box center [481, 251] width 15 height 15
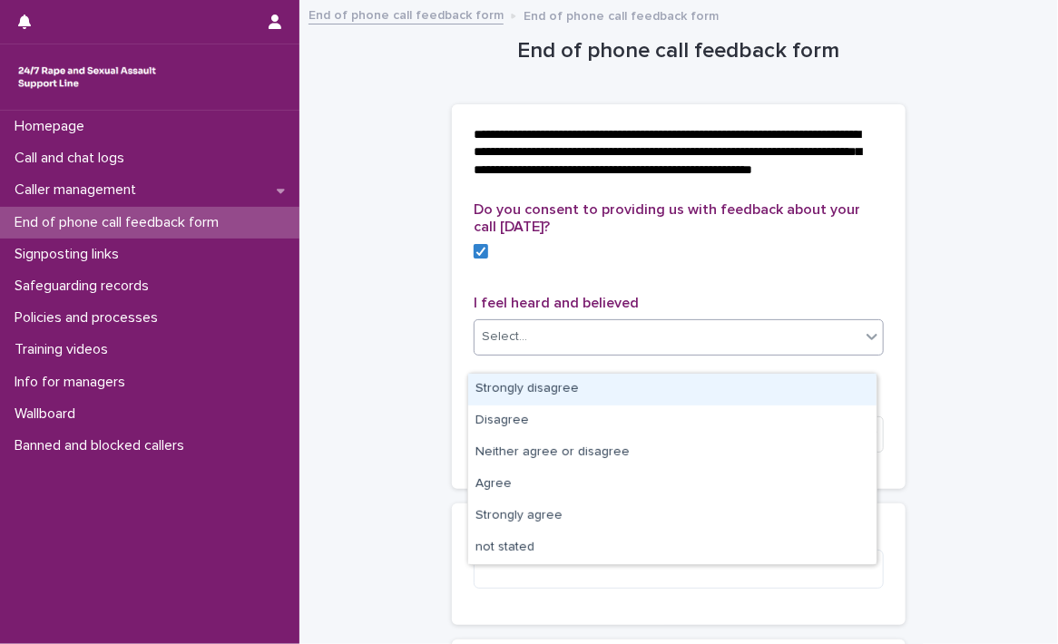
click at [864, 346] on icon at bounding box center [872, 337] width 18 height 18
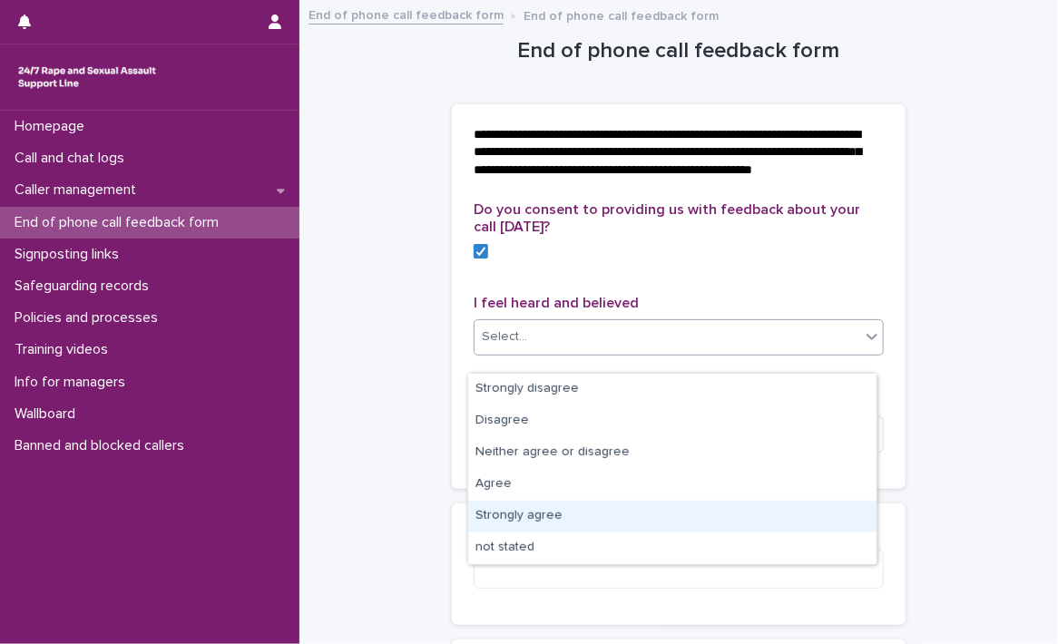
click at [543, 514] on div "Strongly agree" at bounding box center [672, 517] width 408 height 32
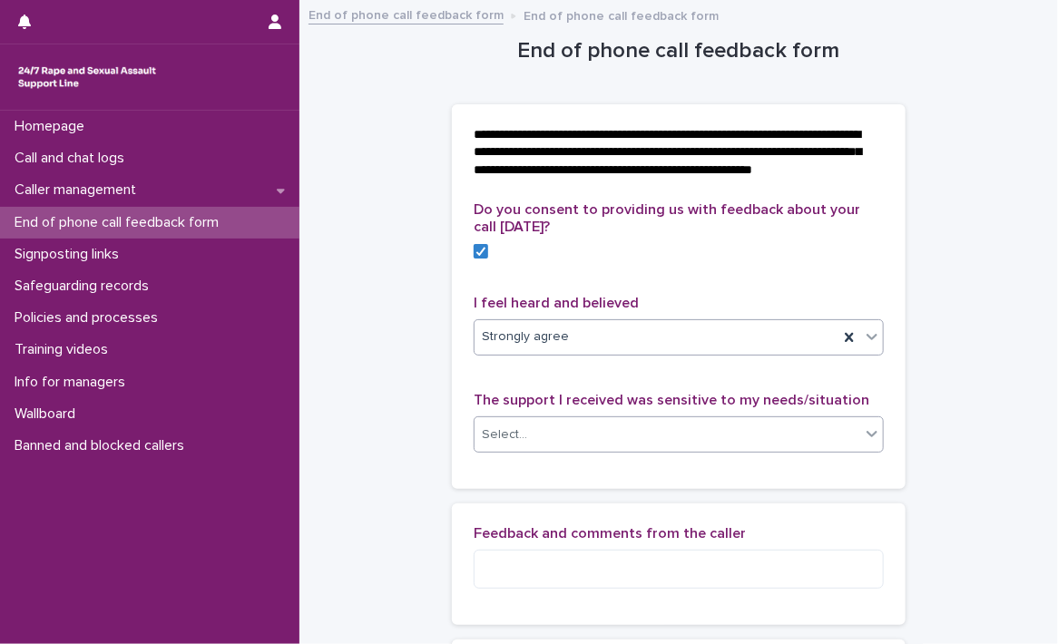
click at [860, 445] on span at bounding box center [860, 435] width 1 height 20
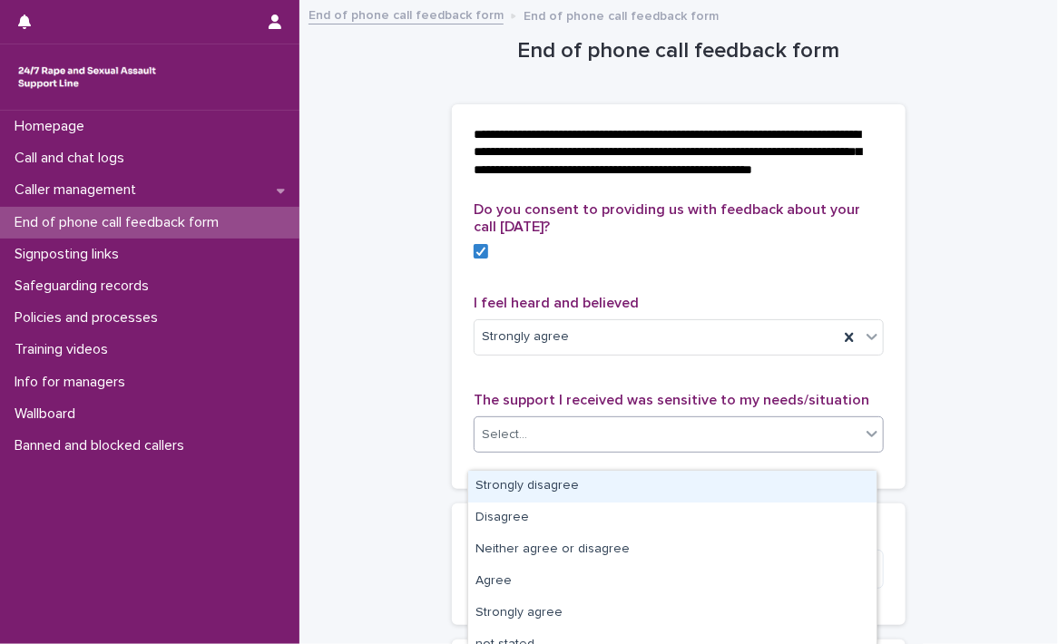
scroll to position [91, 0]
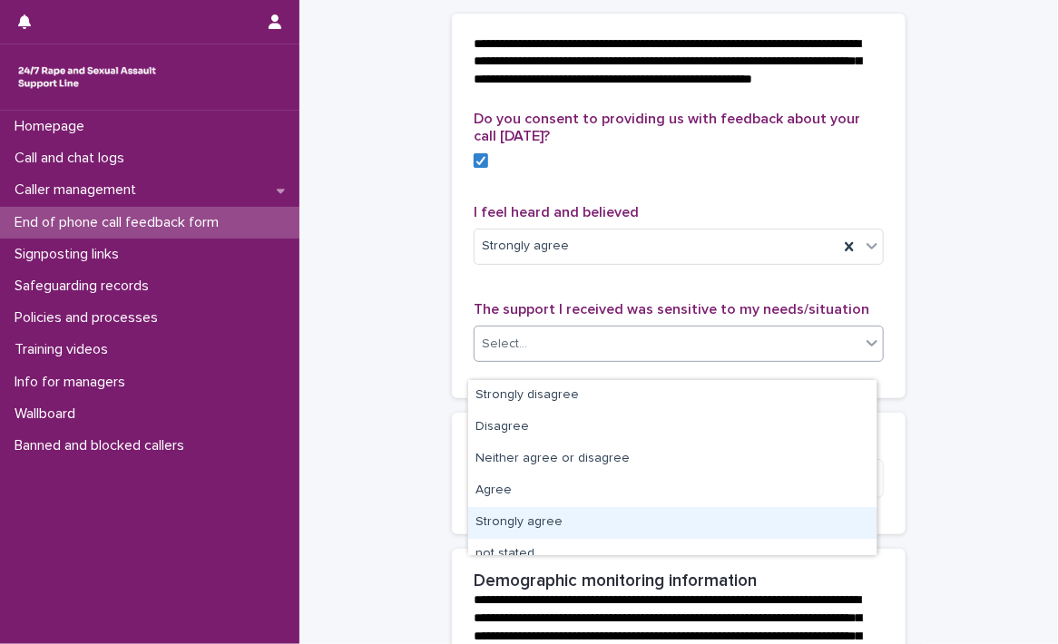
click at [548, 521] on div "Strongly agree" at bounding box center [672, 523] width 408 height 32
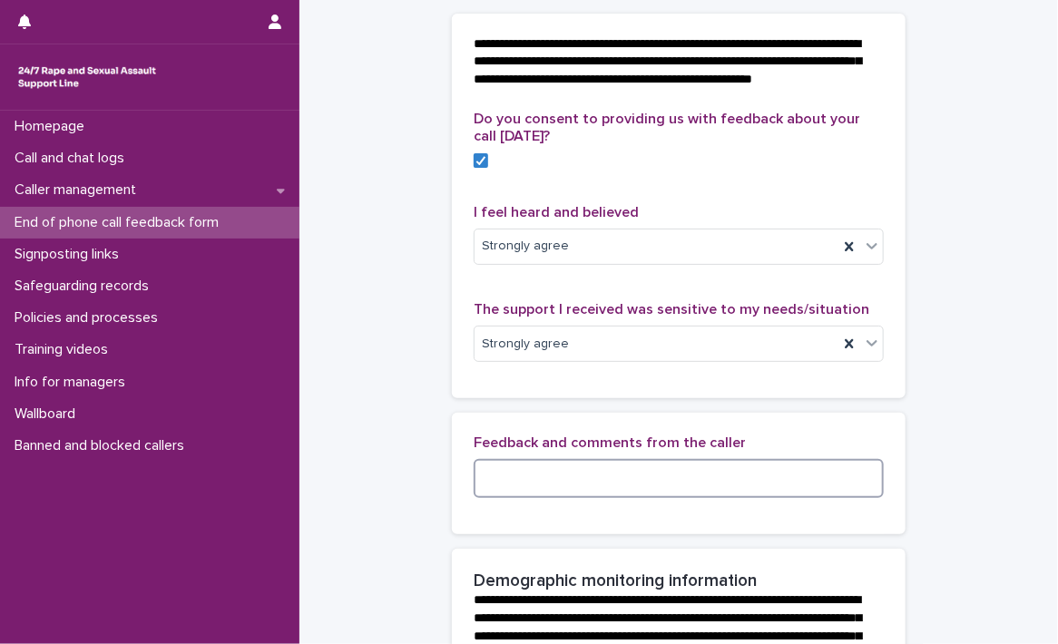
click at [497, 498] on textarea at bounding box center [679, 478] width 410 height 39
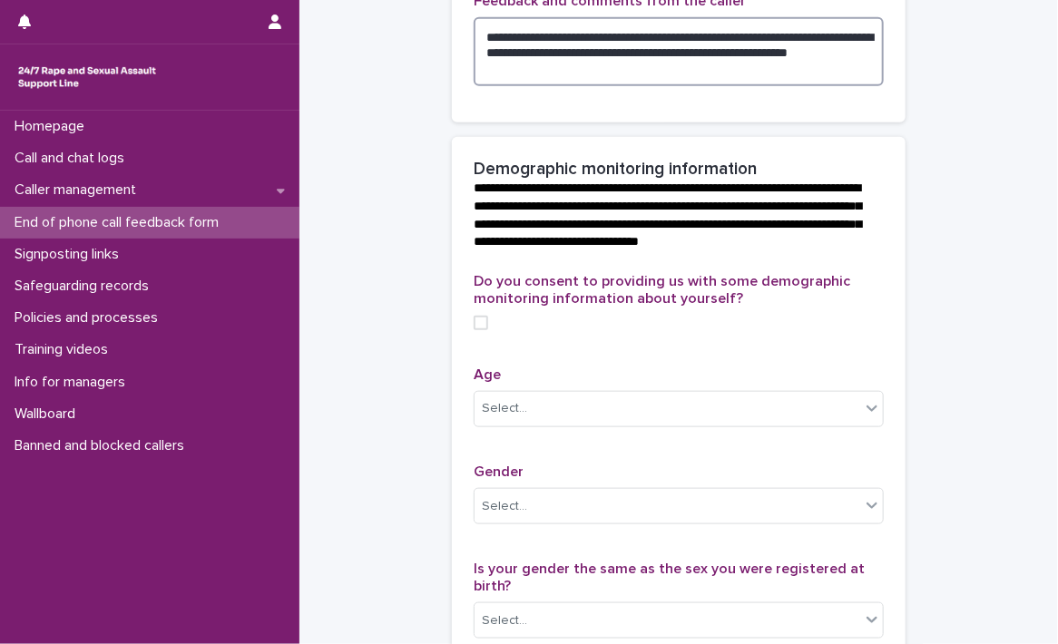
scroll to position [545, 0]
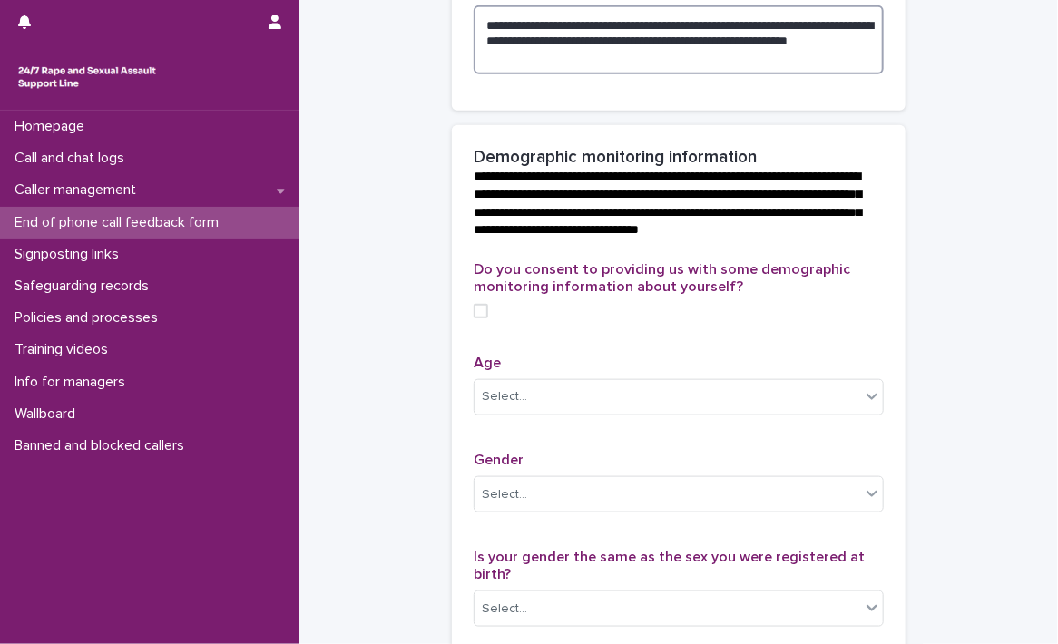
click at [476, 319] on span at bounding box center [481, 311] width 15 height 15
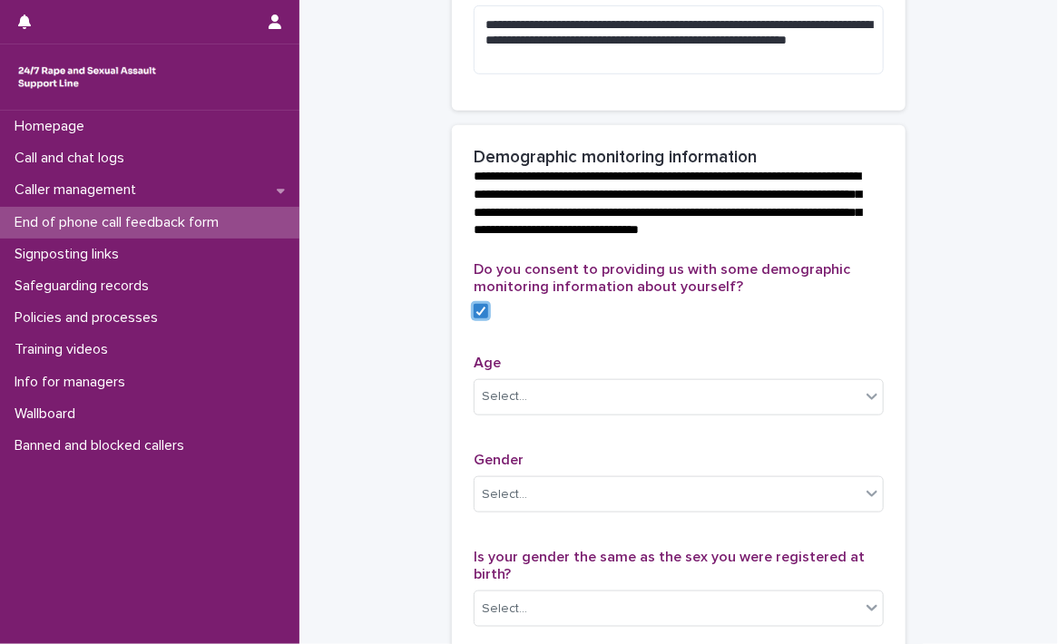
scroll to position [635, 0]
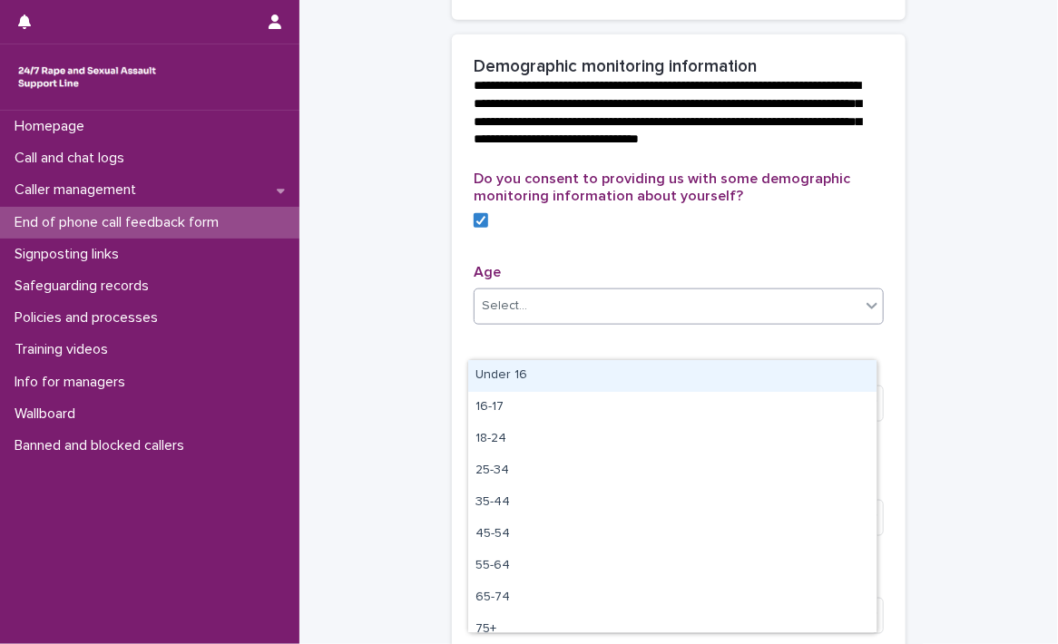
click at [864, 315] on icon at bounding box center [872, 306] width 18 height 18
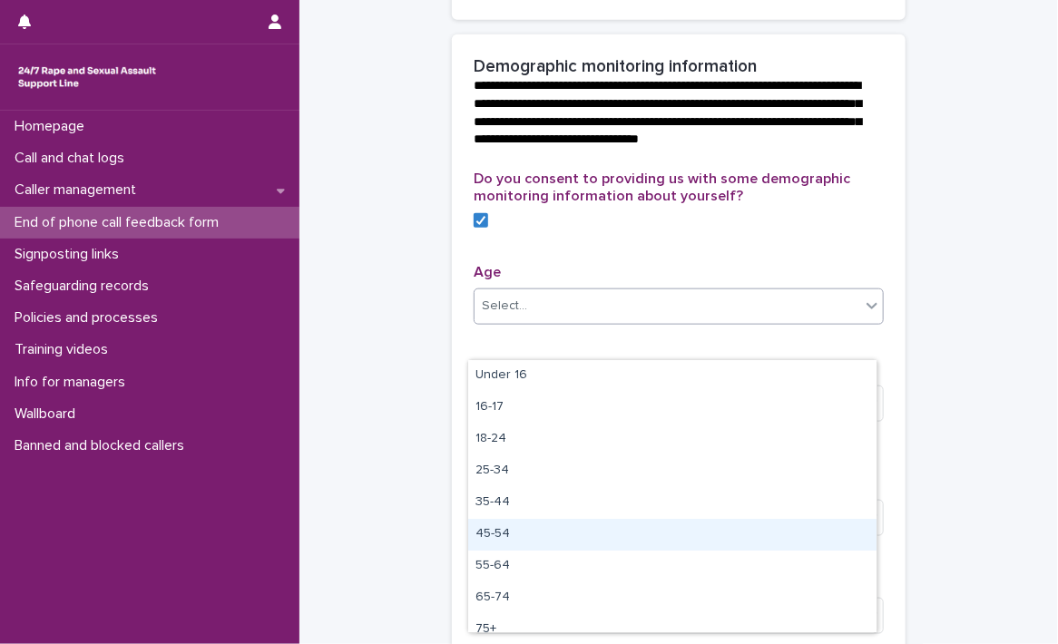
drag, startPoint x: 704, startPoint y: 554, endPoint x: 708, endPoint y: 541, distance: 13.2
click at [708, 541] on div "45-54" at bounding box center [672, 535] width 408 height 32
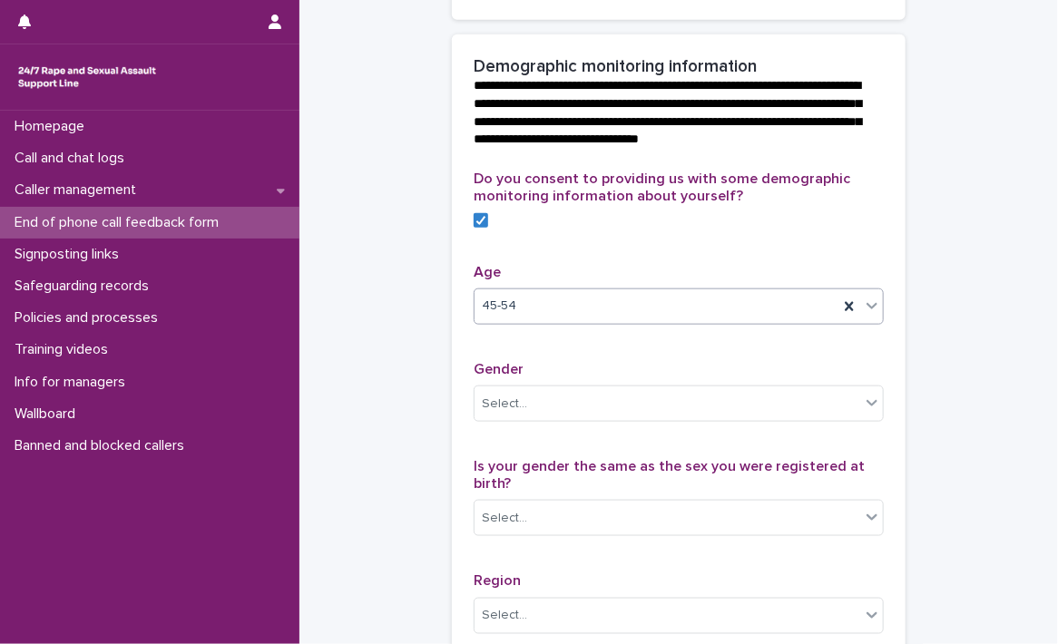
scroll to position [726, 0]
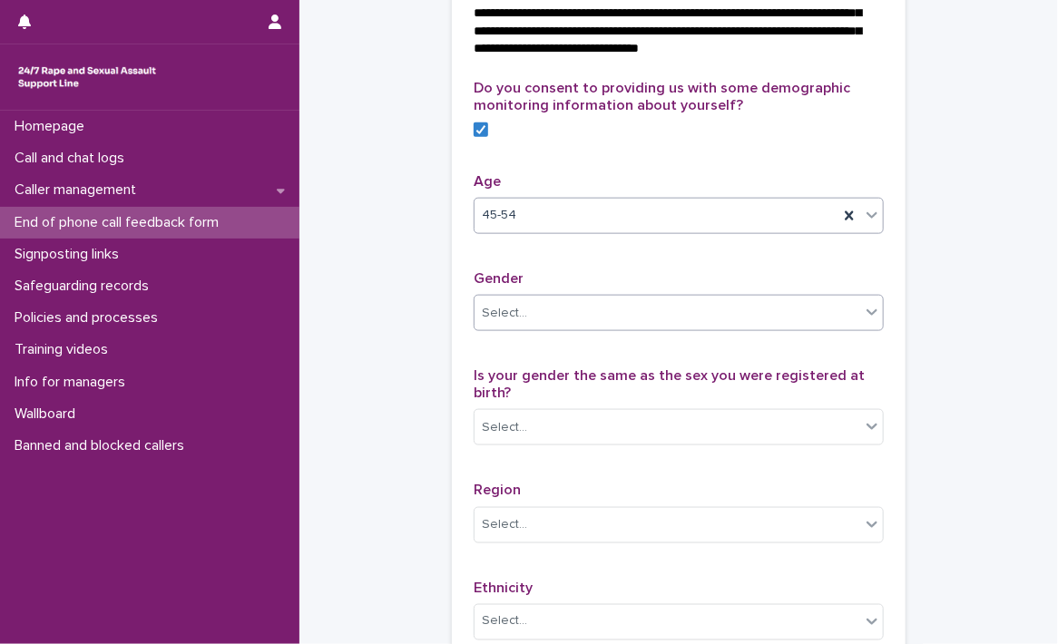
click at [708, 329] on div "Select..." at bounding box center [668, 314] width 386 height 30
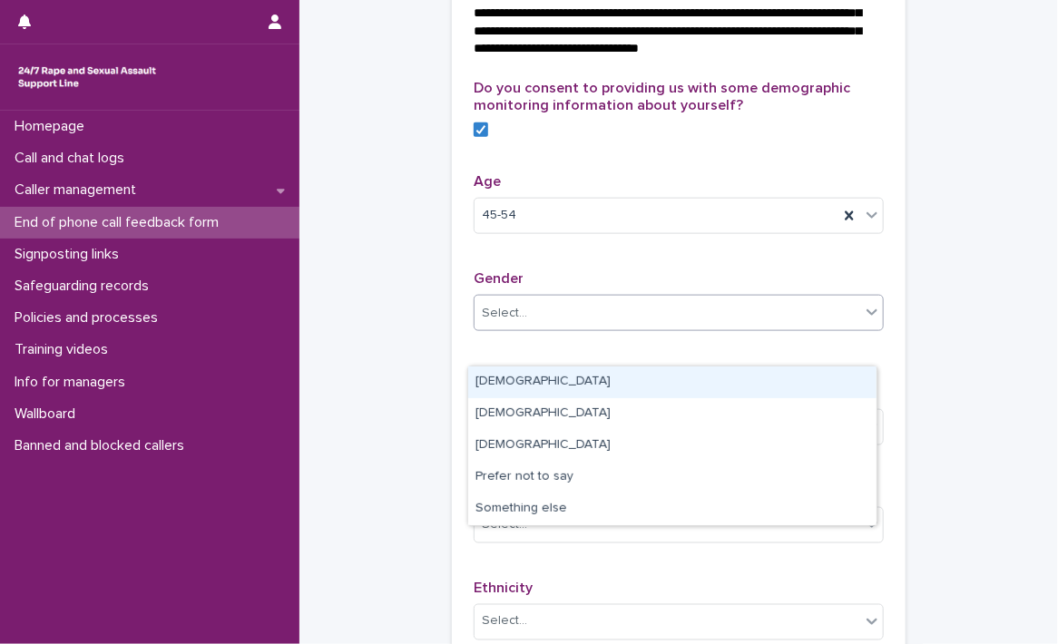
click at [610, 382] on div "Female" at bounding box center [672, 383] width 408 height 32
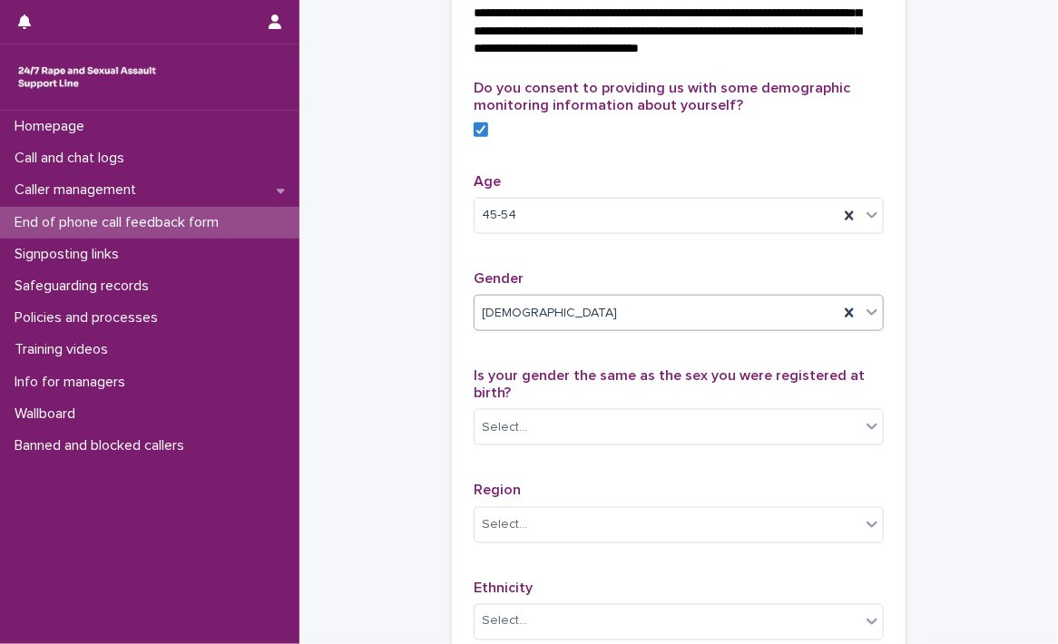
scroll to position [817, 0]
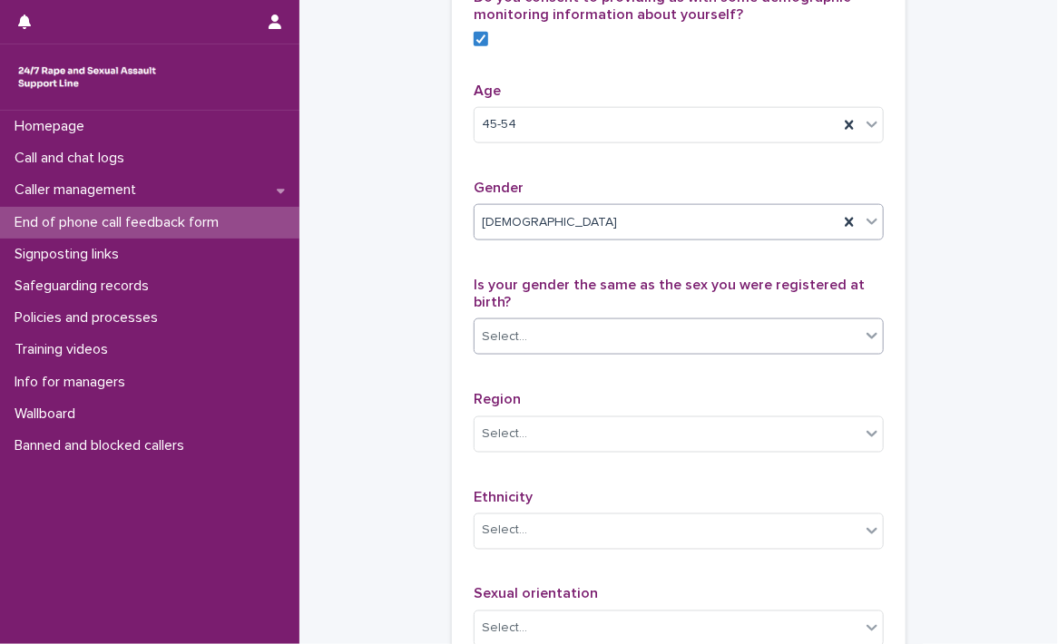
click at [598, 352] on div "Select..." at bounding box center [668, 337] width 386 height 30
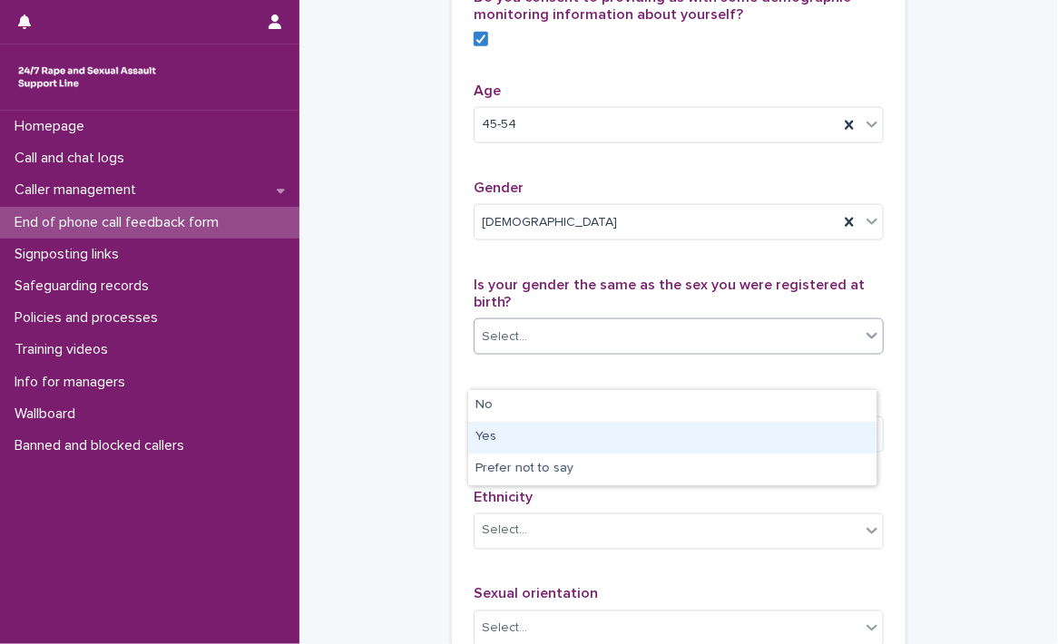
click at [537, 440] on div "Yes" at bounding box center [672, 438] width 408 height 32
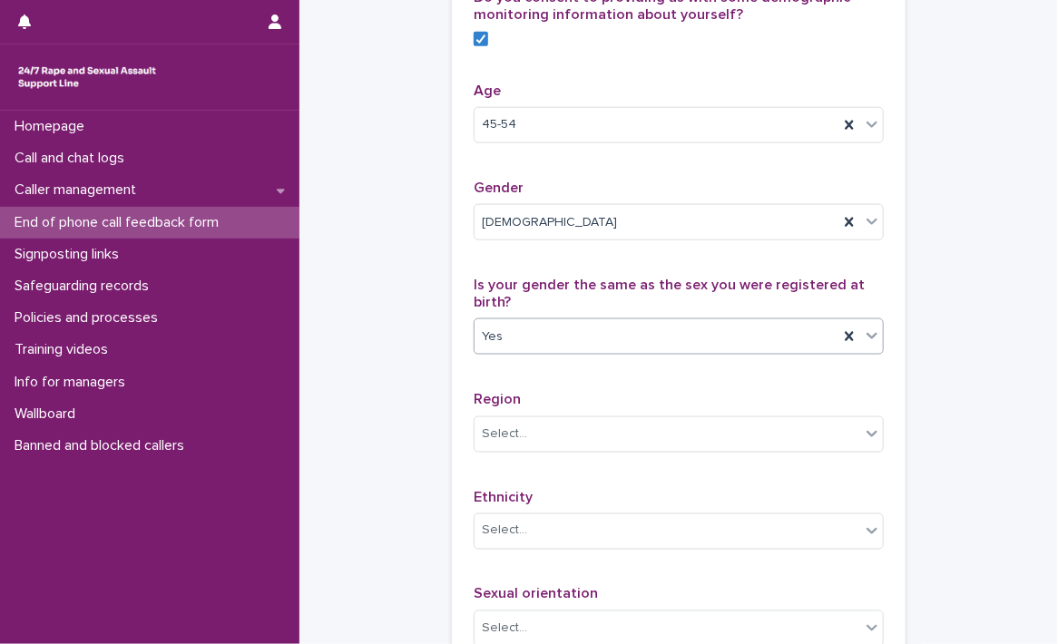
scroll to position [908, 0]
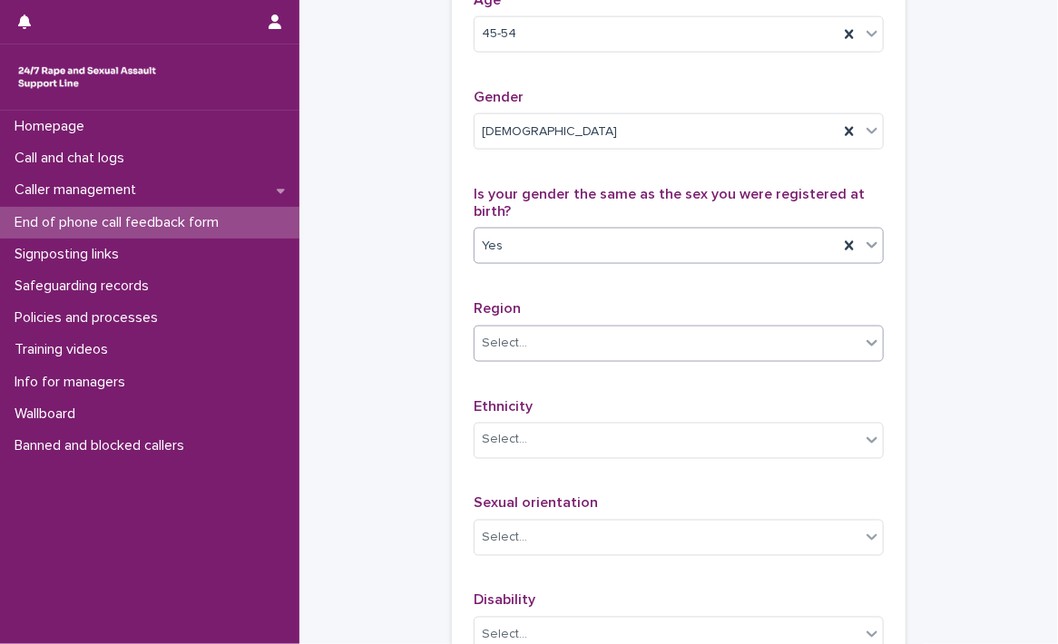
click at [762, 359] on div "Select..." at bounding box center [668, 344] width 386 height 30
click at [863, 352] on icon at bounding box center [872, 343] width 18 height 18
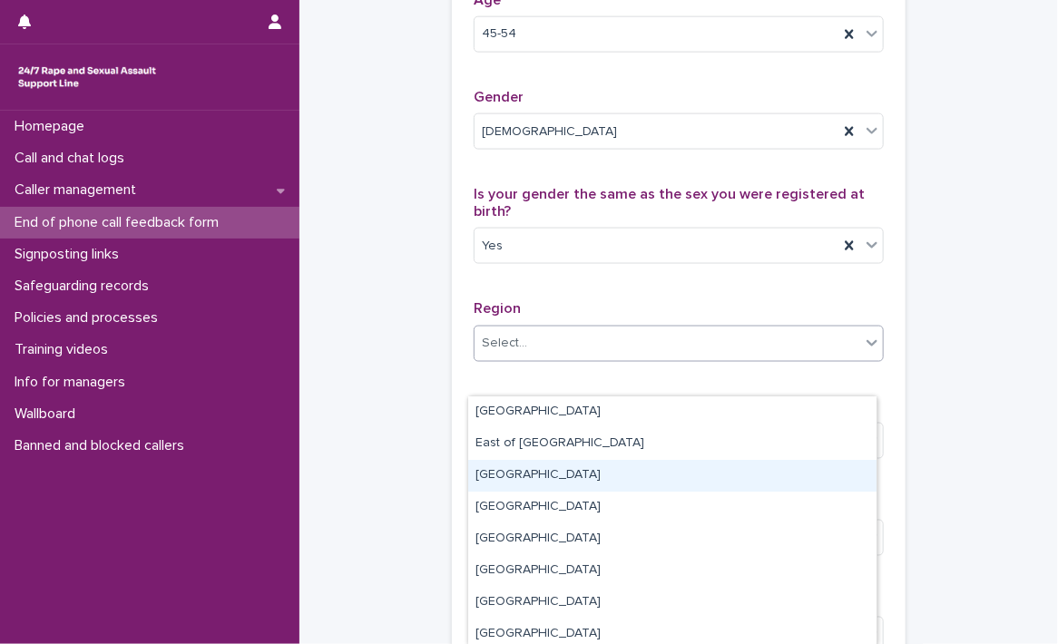
click at [741, 465] on div "Greater London" at bounding box center [672, 476] width 408 height 32
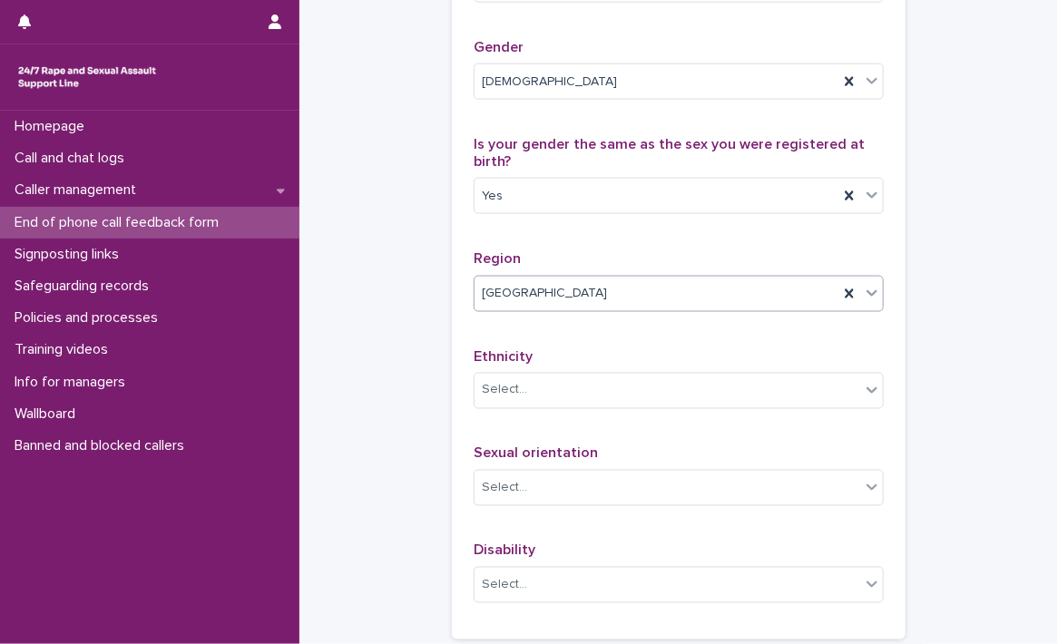
scroll to position [998, 0]
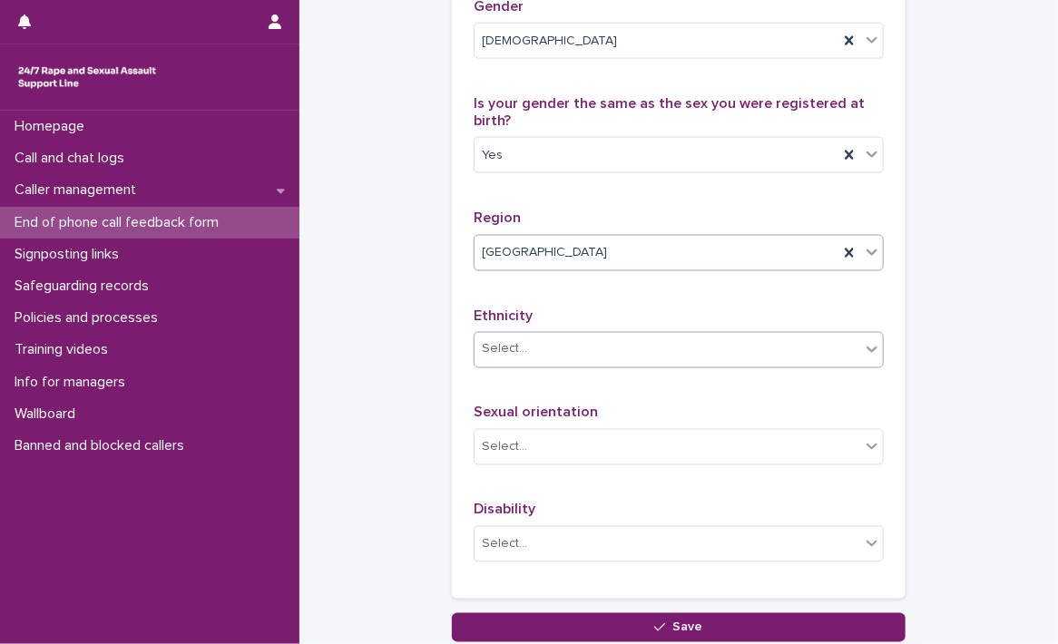
click at [762, 365] on div "Select..." at bounding box center [668, 350] width 386 height 30
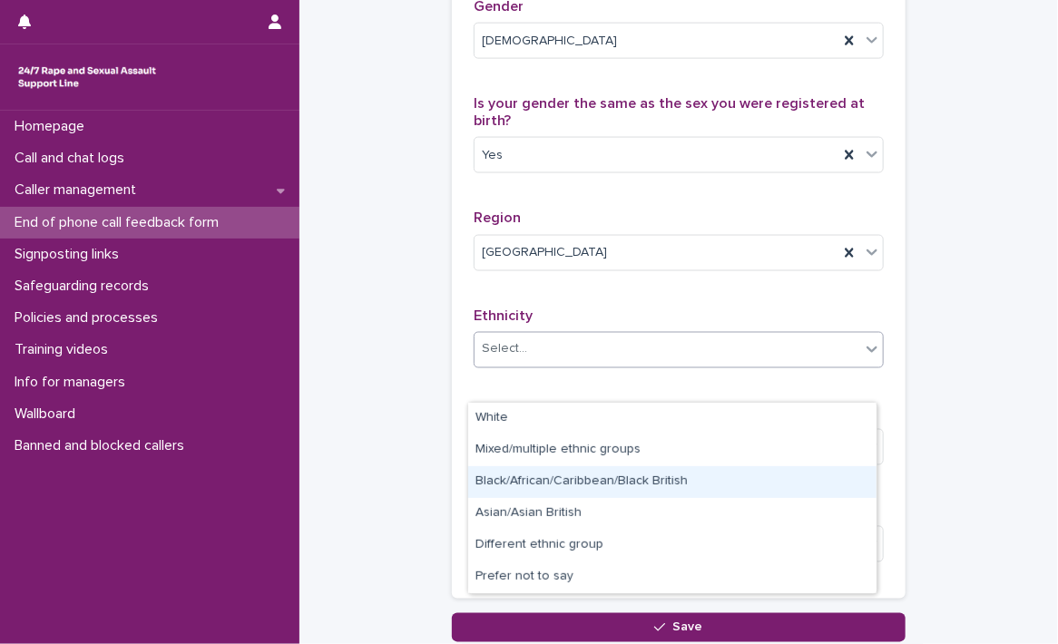
click at [689, 482] on div "Black/African/Caribbean/Black British" at bounding box center [672, 483] width 408 height 32
click at [689, 463] on div "Select..." at bounding box center [668, 448] width 386 height 30
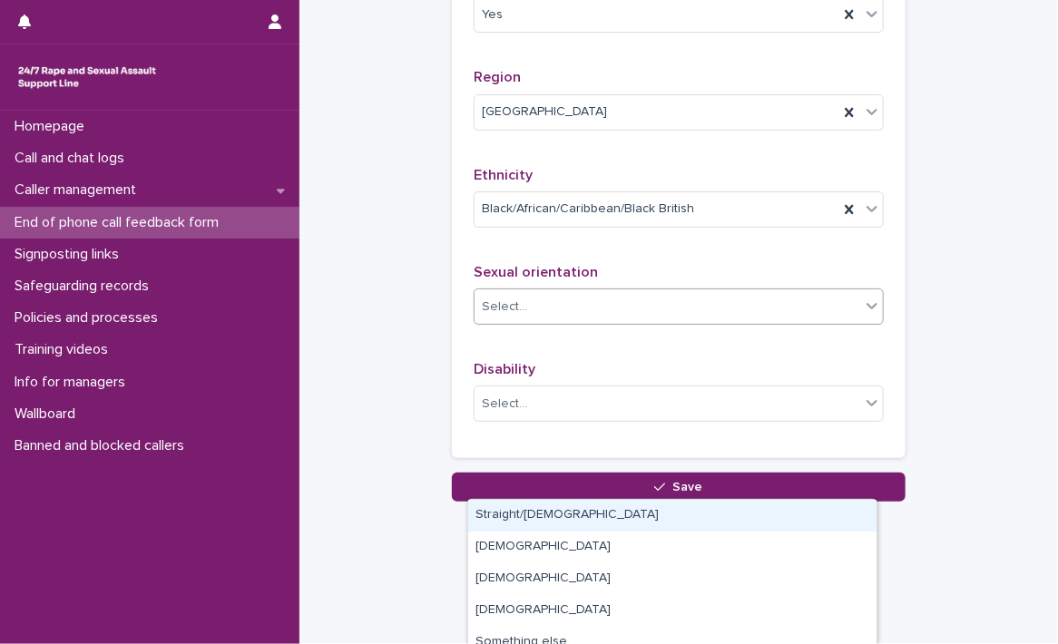
scroll to position [1171, 0]
click at [866, 319] on div at bounding box center [872, 306] width 22 height 33
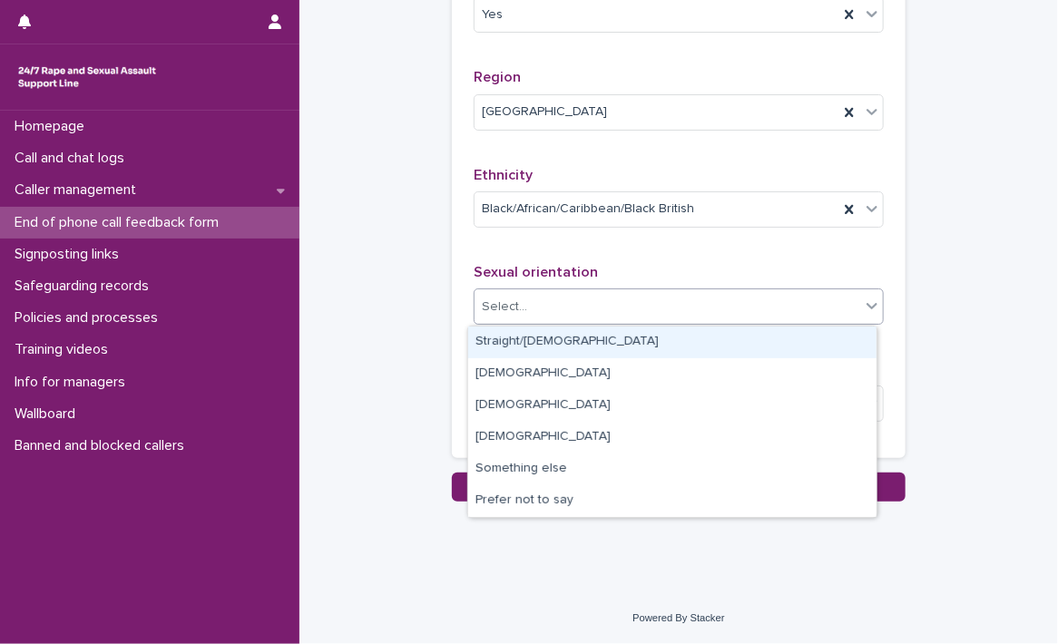
click at [626, 347] on div "Straight/heterosexual" at bounding box center [672, 343] width 408 height 32
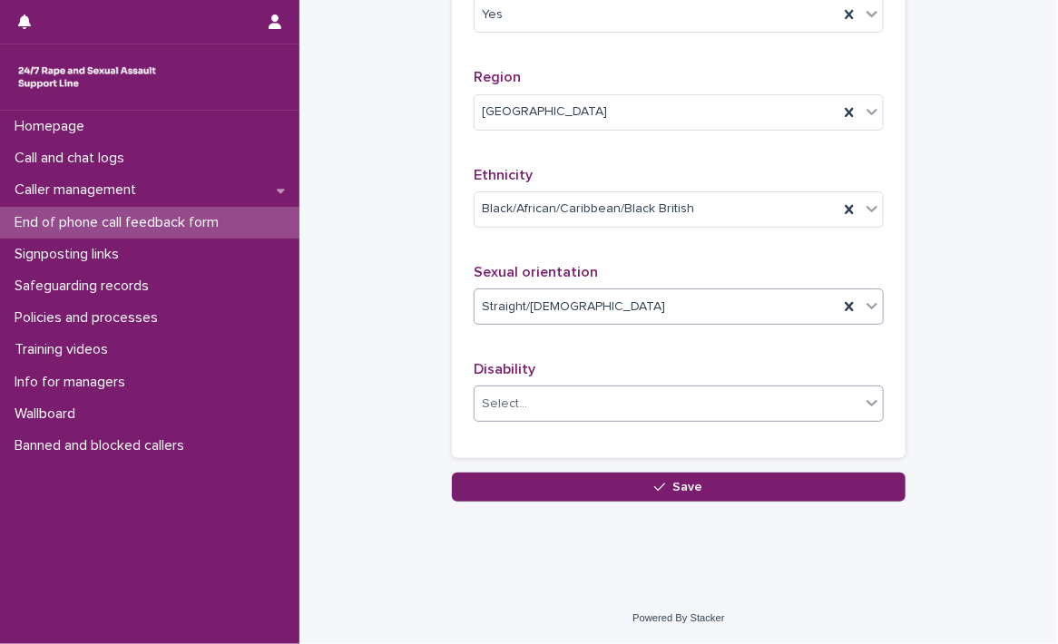
click at [833, 404] on div "Select..." at bounding box center [668, 404] width 386 height 30
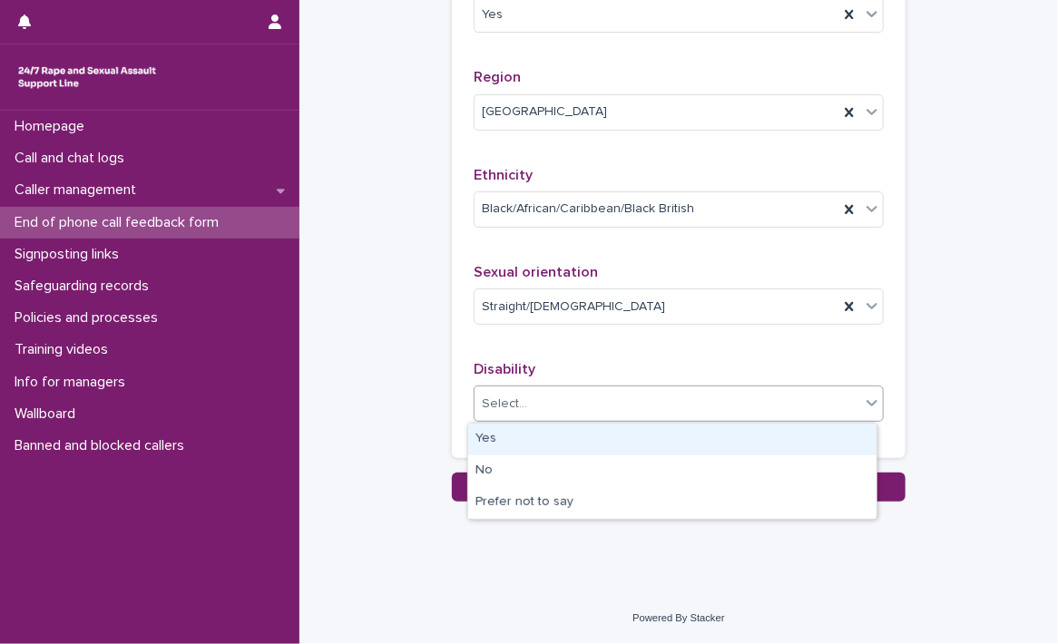
click at [680, 441] on div "Yes" at bounding box center [672, 440] width 408 height 32
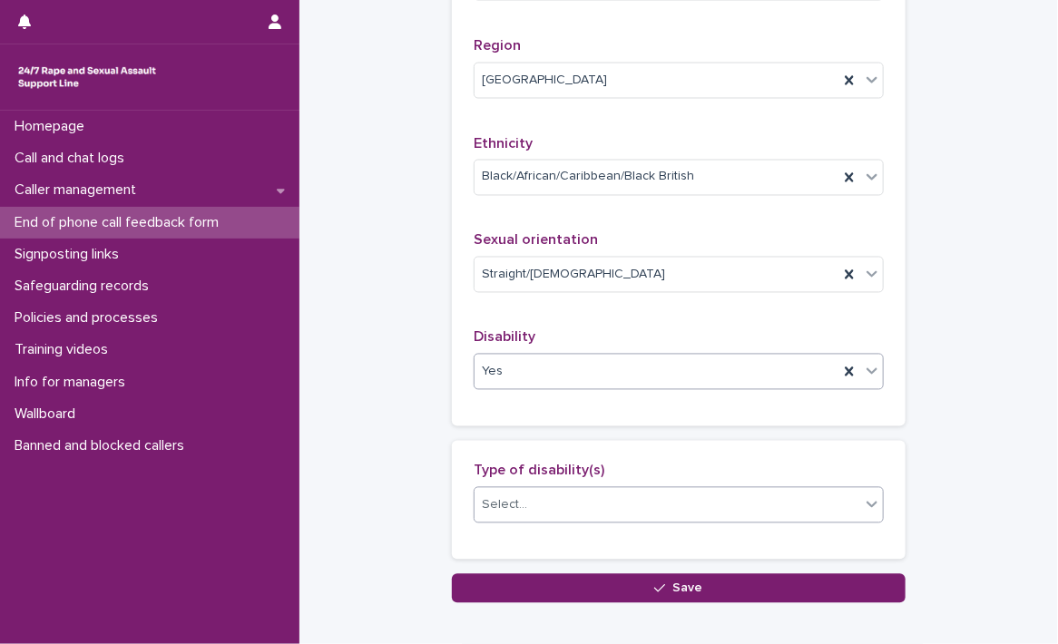
click at [863, 514] on icon at bounding box center [872, 505] width 18 height 18
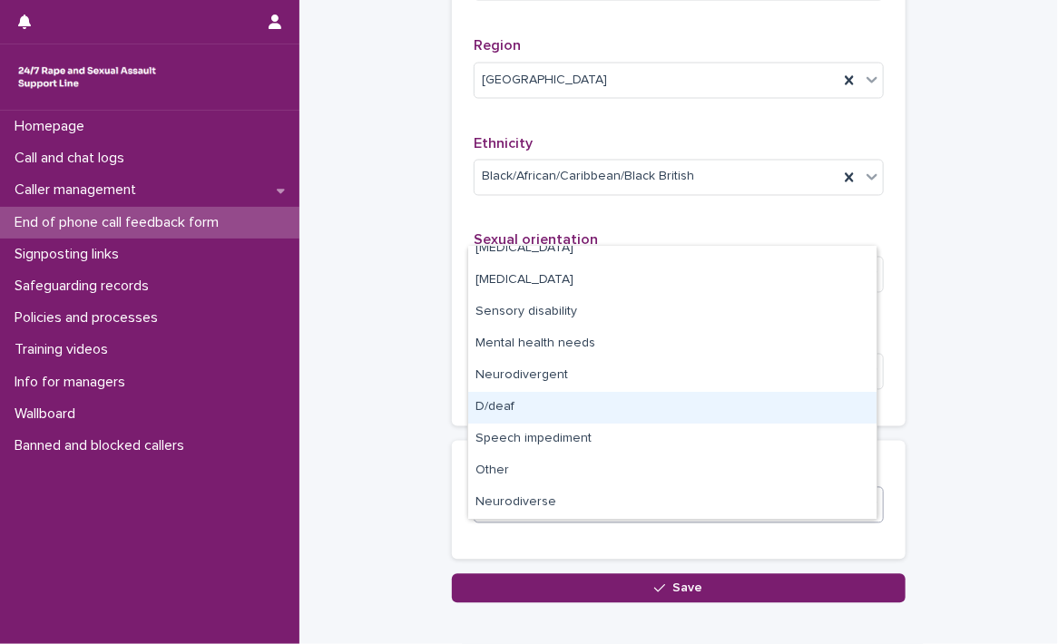
scroll to position [0, 0]
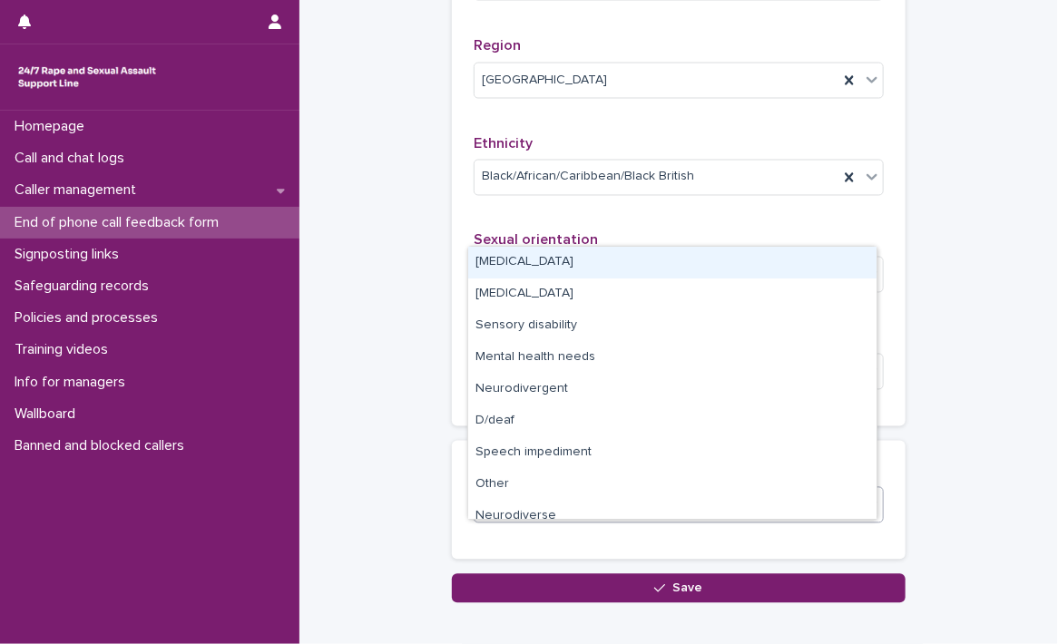
click at [523, 261] on div "Physical disability" at bounding box center [672, 263] width 408 height 32
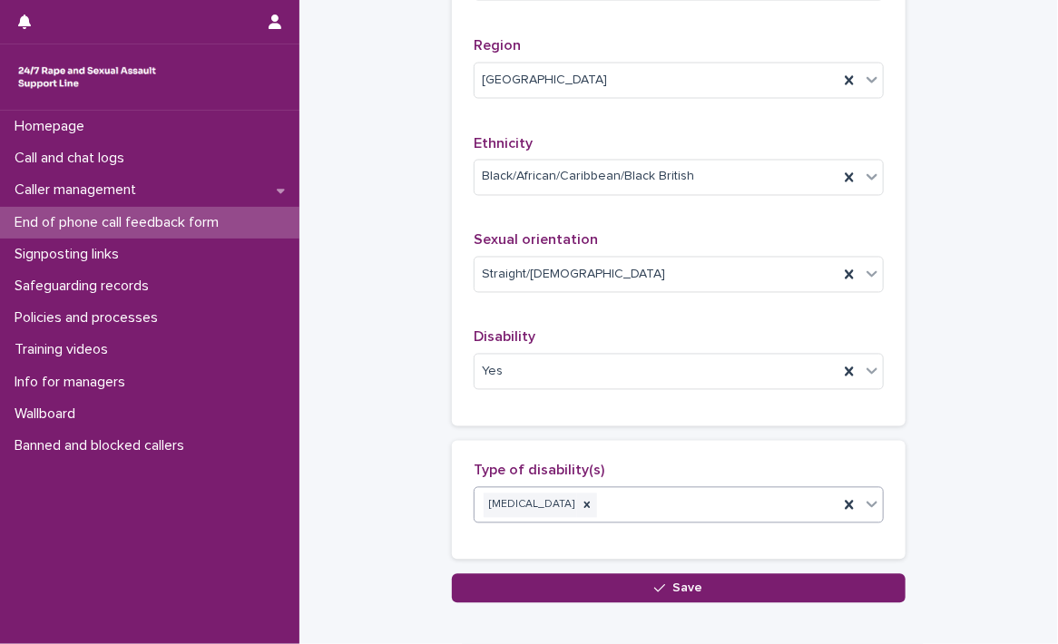
scroll to position [1304, 0]
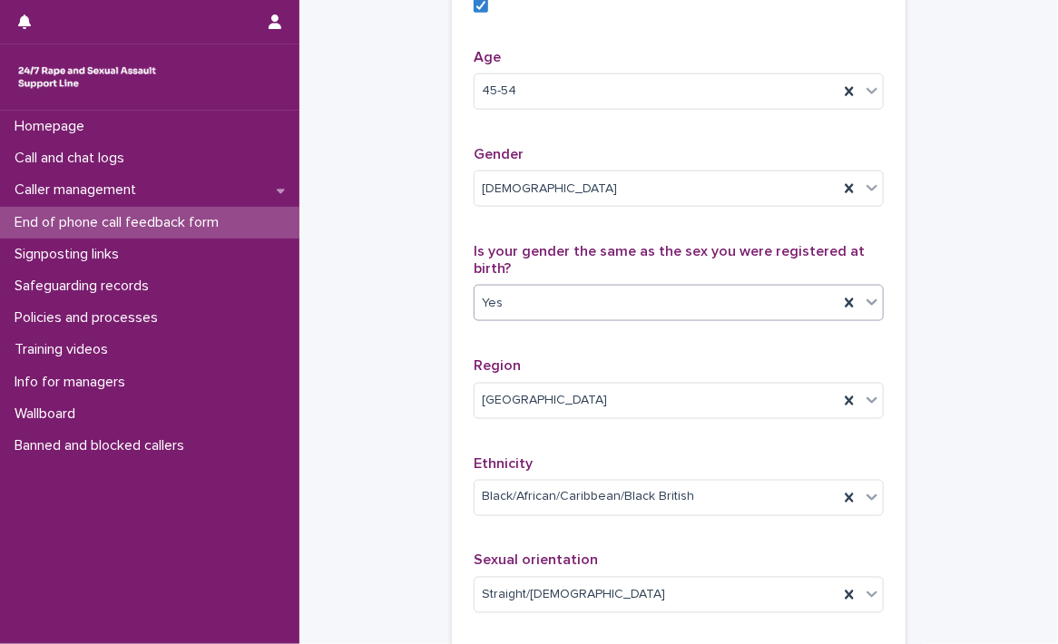
scroll to position [397, 0]
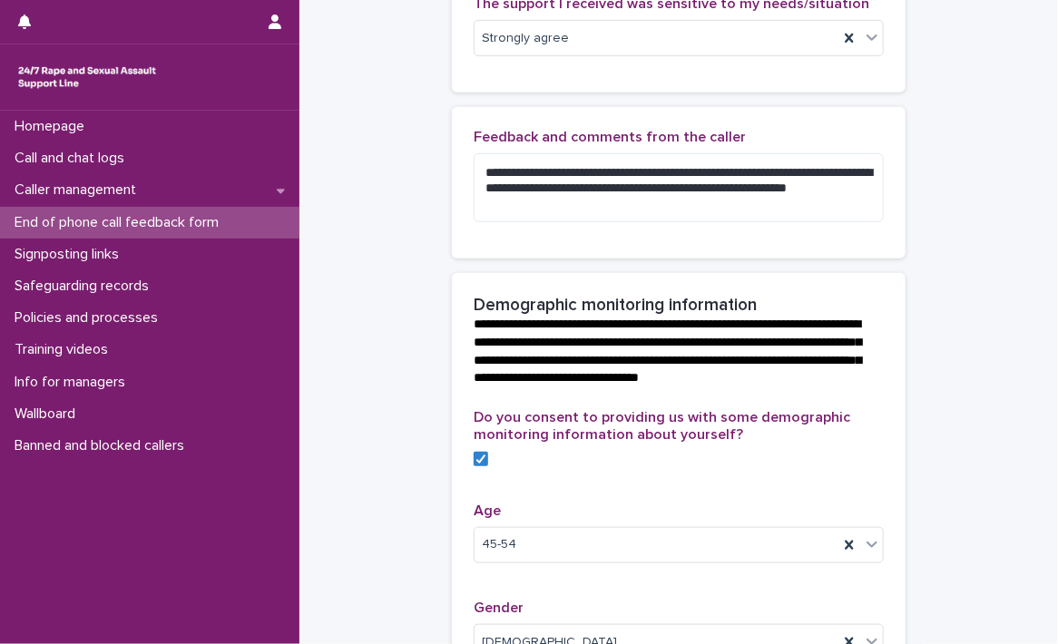
click at [800, 273] on div "**********" at bounding box center [679, 190] width 454 height 166
click at [765, 188] on textarea "**********" at bounding box center [679, 187] width 410 height 69
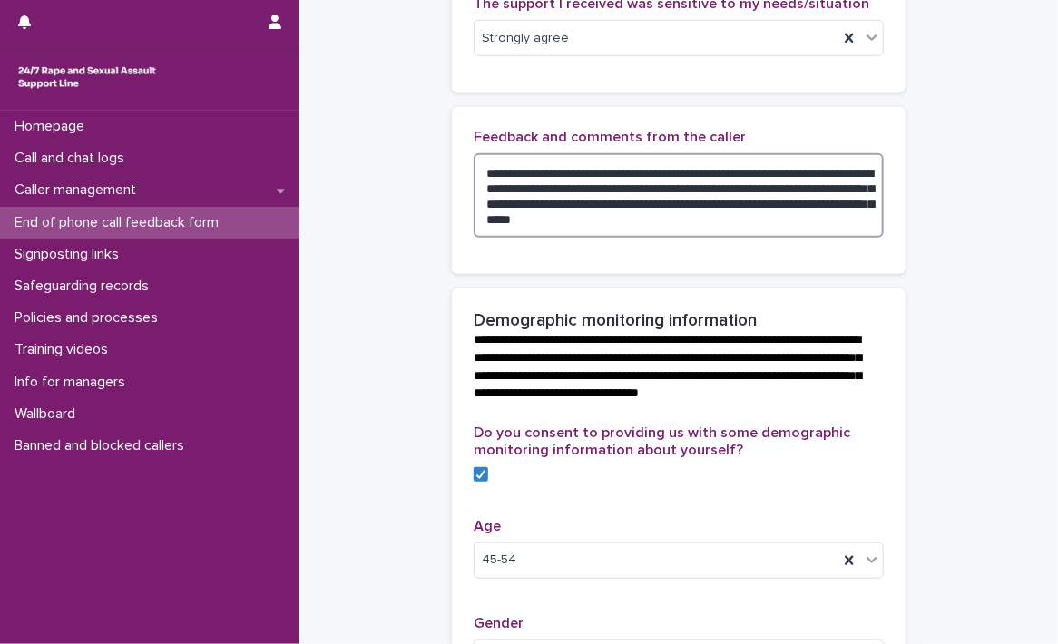
click at [860, 220] on textarea "**********" at bounding box center [679, 195] width 410 height 84
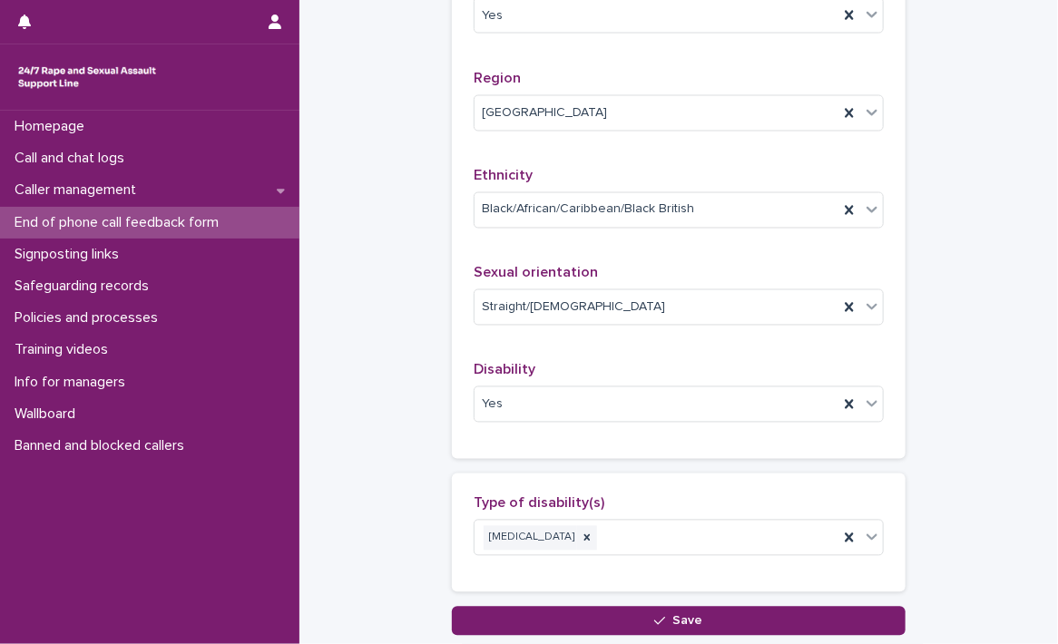
scroll to position [1320, 0]
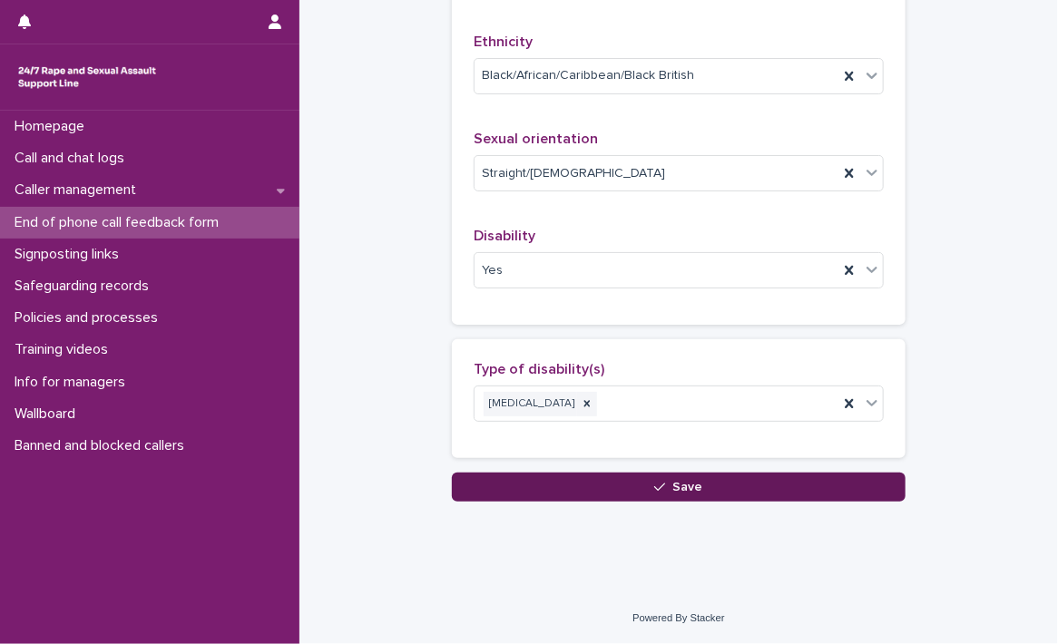
type textarea "**********"
click at [674, 485] on span "Save" at bounding box center [689, 487] width 30 height 13
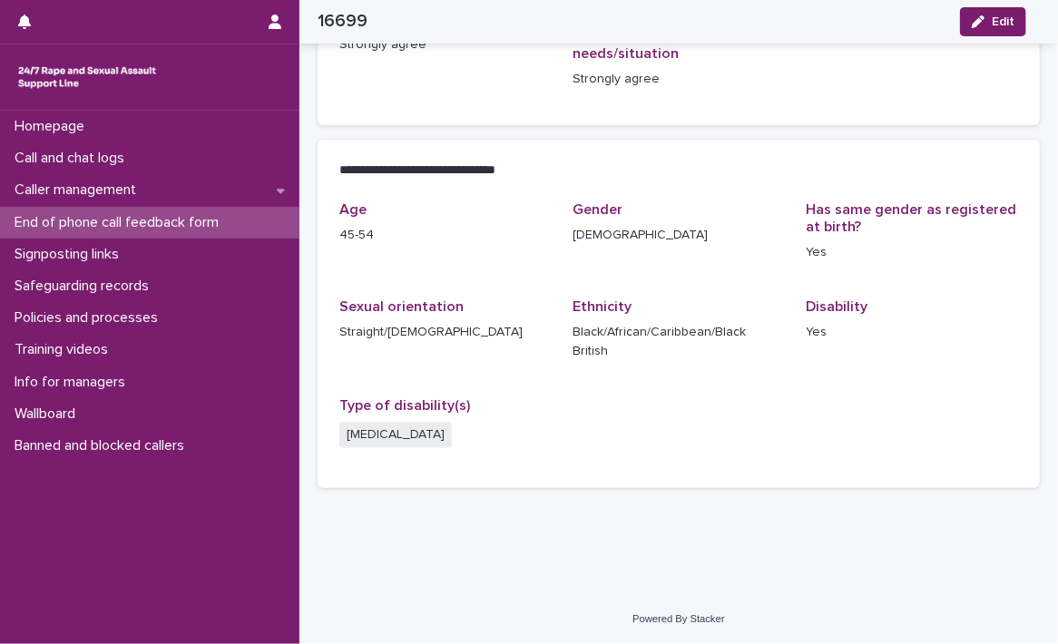
scroll to position [341, 0]
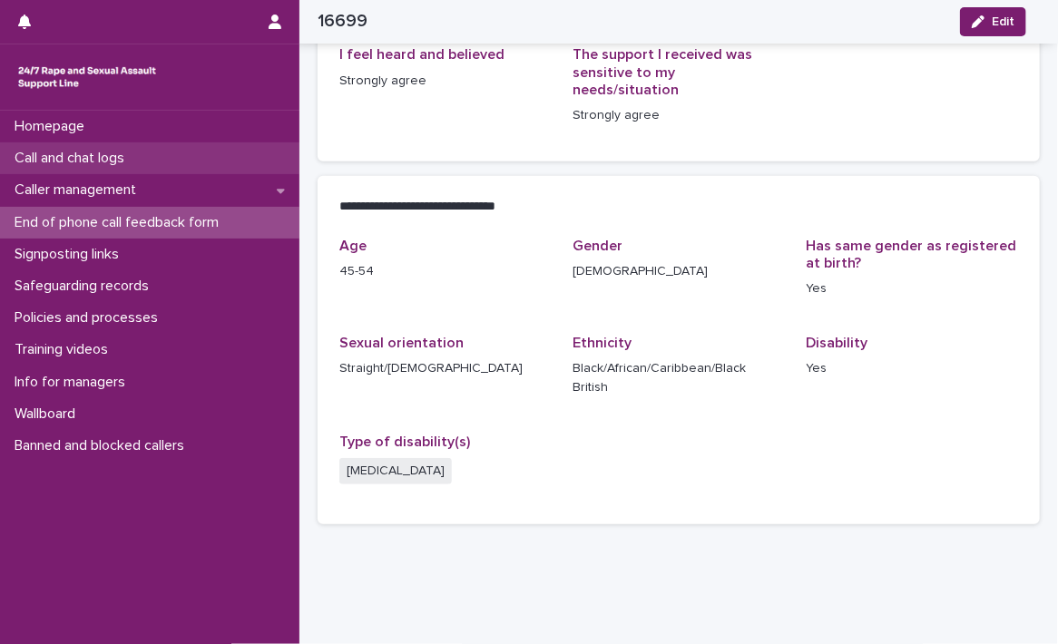
click at [87, 162] on p "Call and chat logs" at bounding box center [73, 158] width 132 height 17
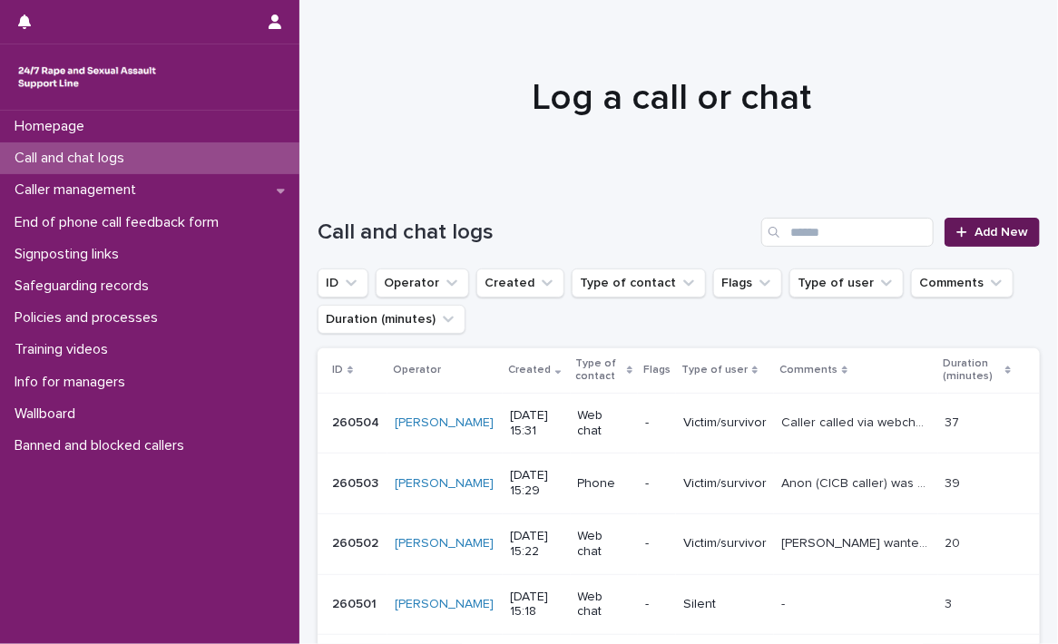
click at [988, 237] on span "Add New" at bounding box center [1002, 232] width 54 height 13
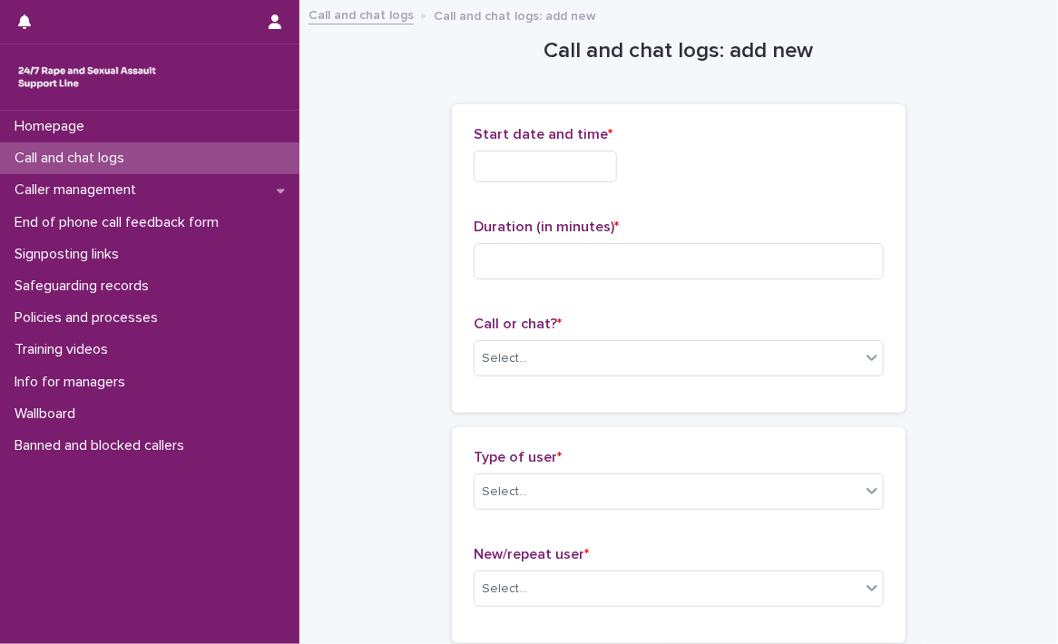
click at [516, 150] on div "Start date and time *" at bounding box center [679, 161] width 410 height 71
click at [515, 157] on input "text" at bounding box center [545, 167] width 143 height 32
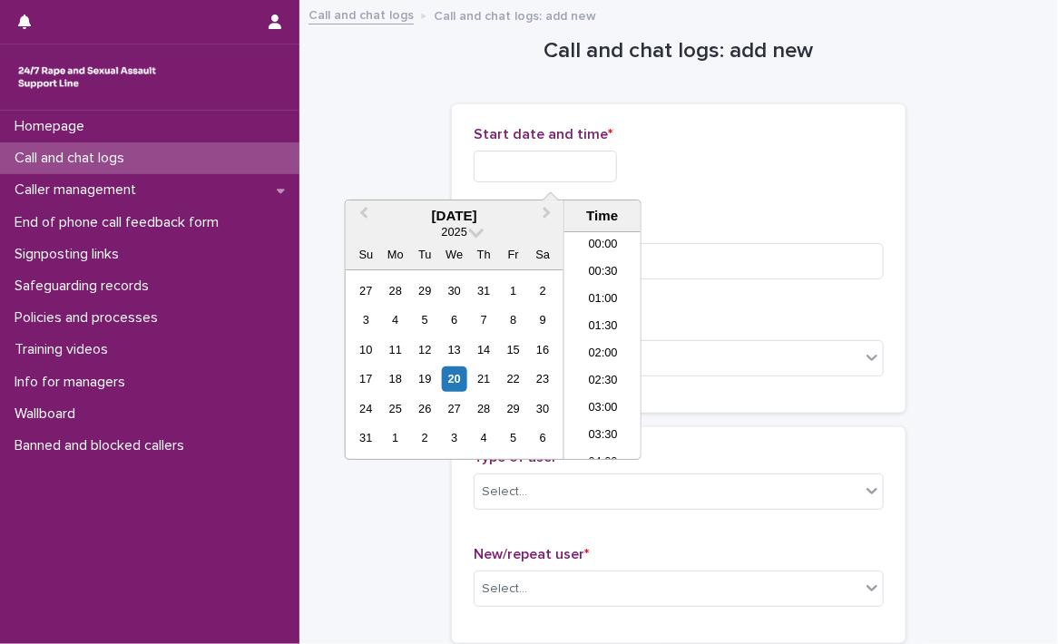
scroll to position [744, 0]
click at [596, 295] on li "14:30" at bounding box center [603, 291] width 77 height 27
click at [564, 166] on input "**********" at bounding box center [545, 167] width 143 height 32
type input "**********"
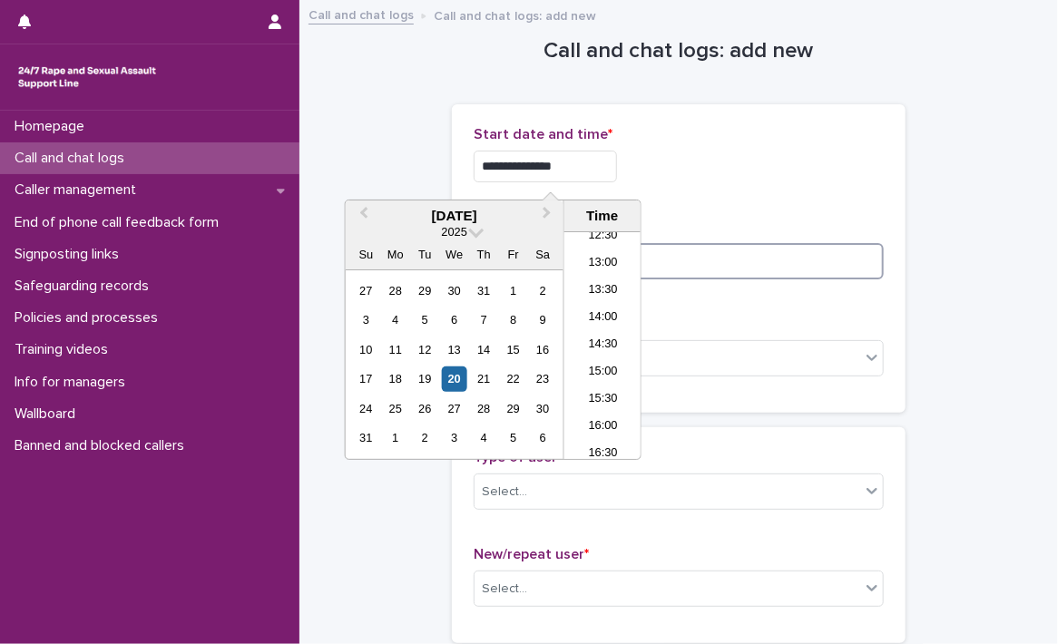
click at [667, 261] on input at bounding box center [679, 261] width 410 height 36
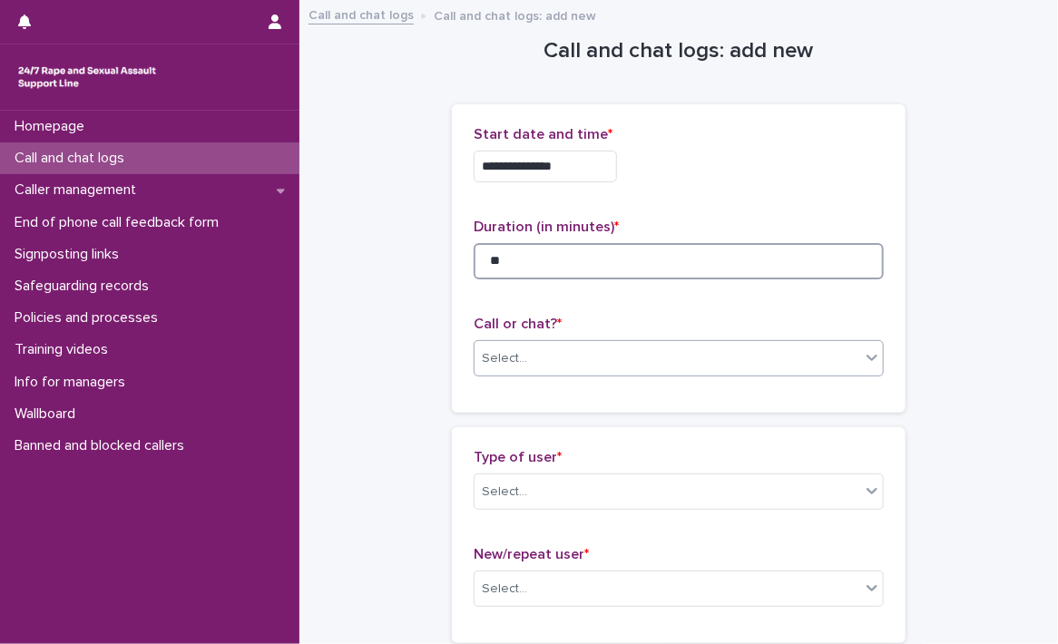
type input "**"
click at [534, 355] on div "Select..." at bounding box center [668, 359] width 386 height 30
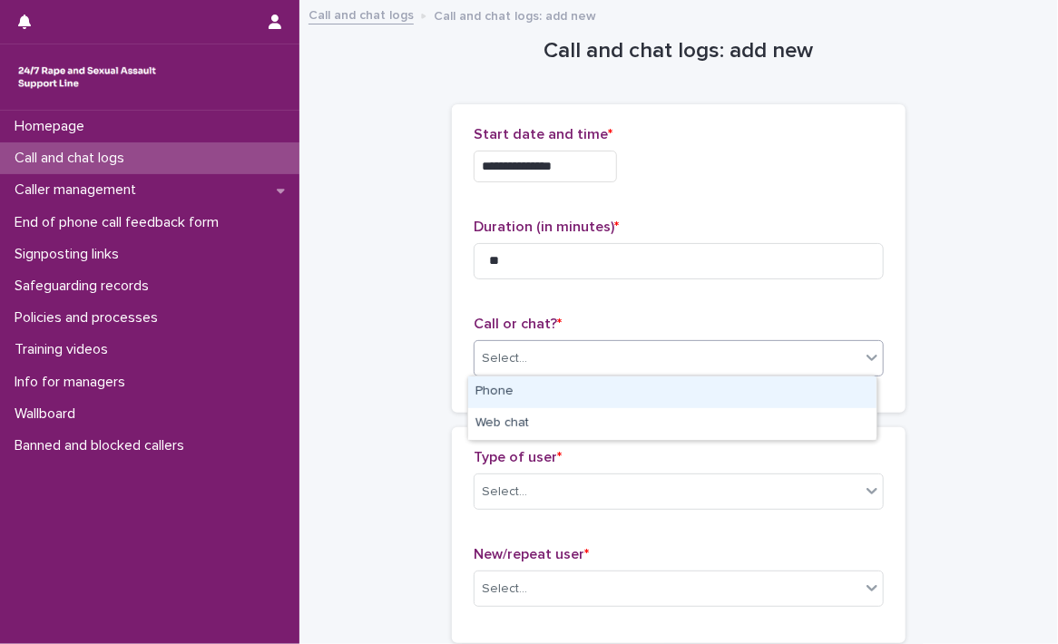
click at [516, 389] on div "Phone" at bounding box center [672, 393] width 408 height 32
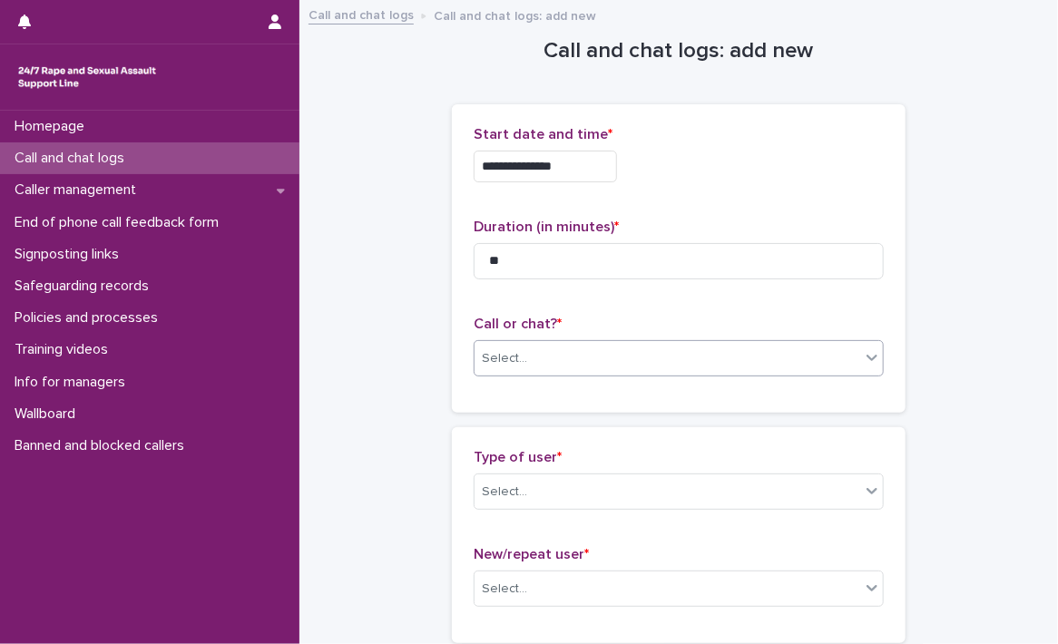
click at [516, 389] on div "Call or chat? * option Phone, selected. 0 results available. Select is focused …" at bounding box center [679, 353] width 410 height 75
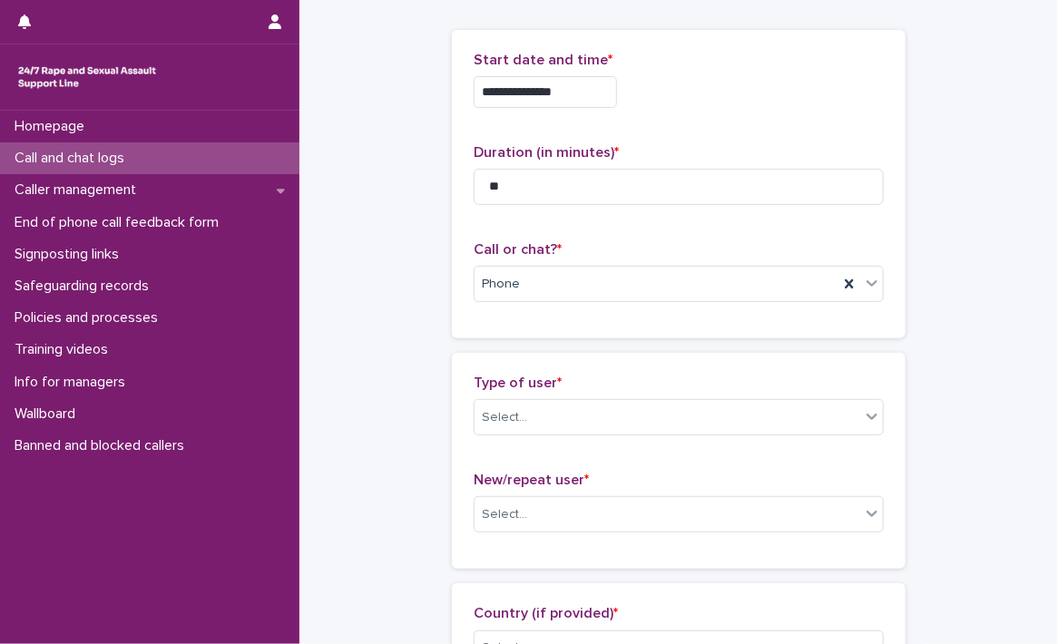
scroll to position [182, 0]
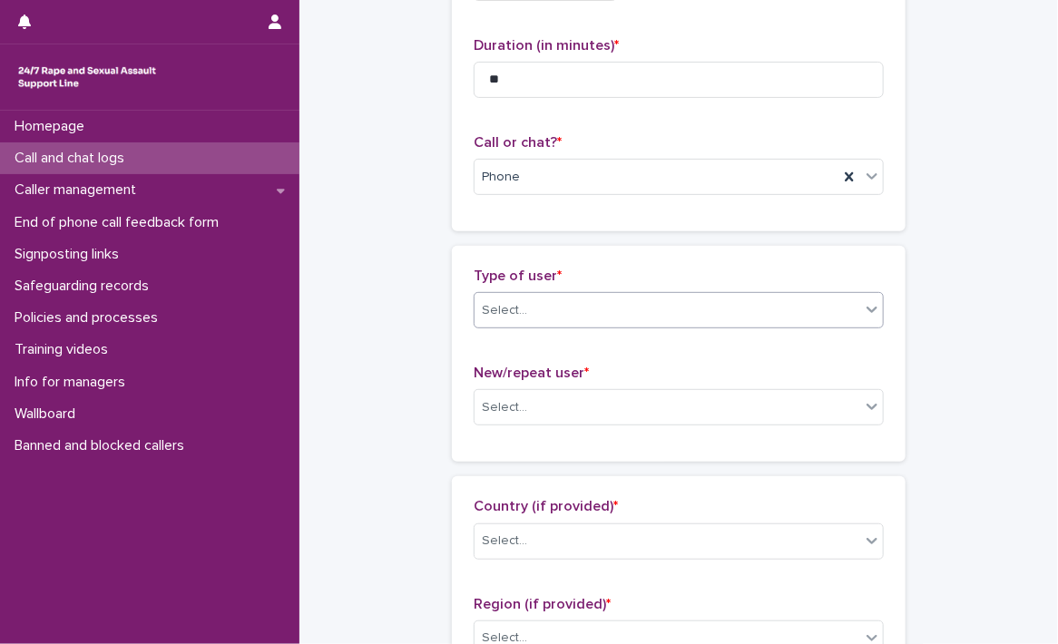
click at [540, 327] on body "**********" at bounding box center [529, 322] width 1058 height 644
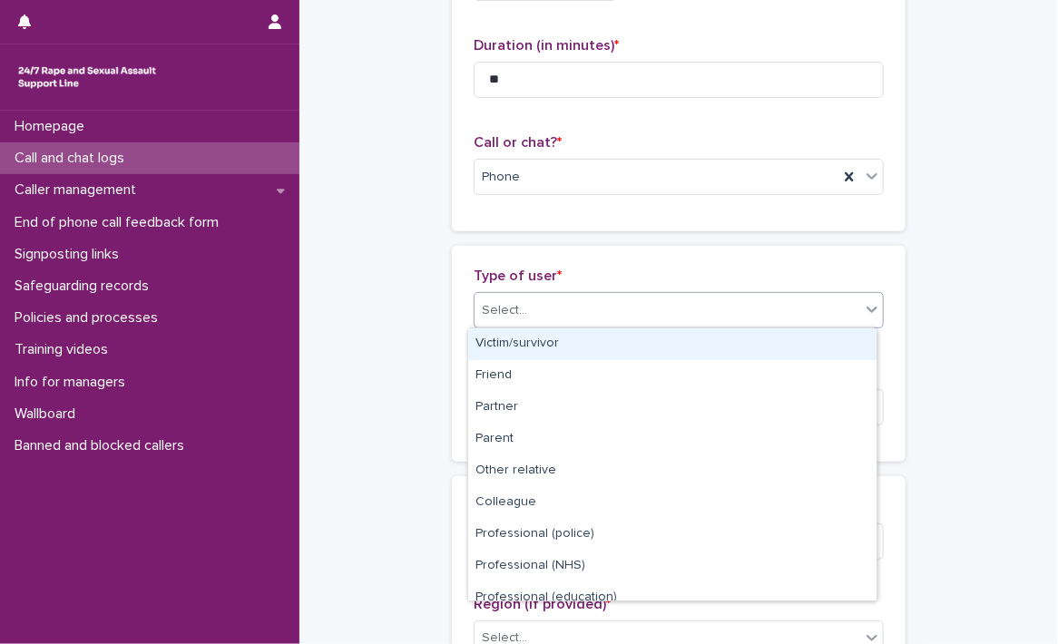
click at [537, 342] on div "Victim/survivor" at bounding box center [672, 345] width 408 height 32
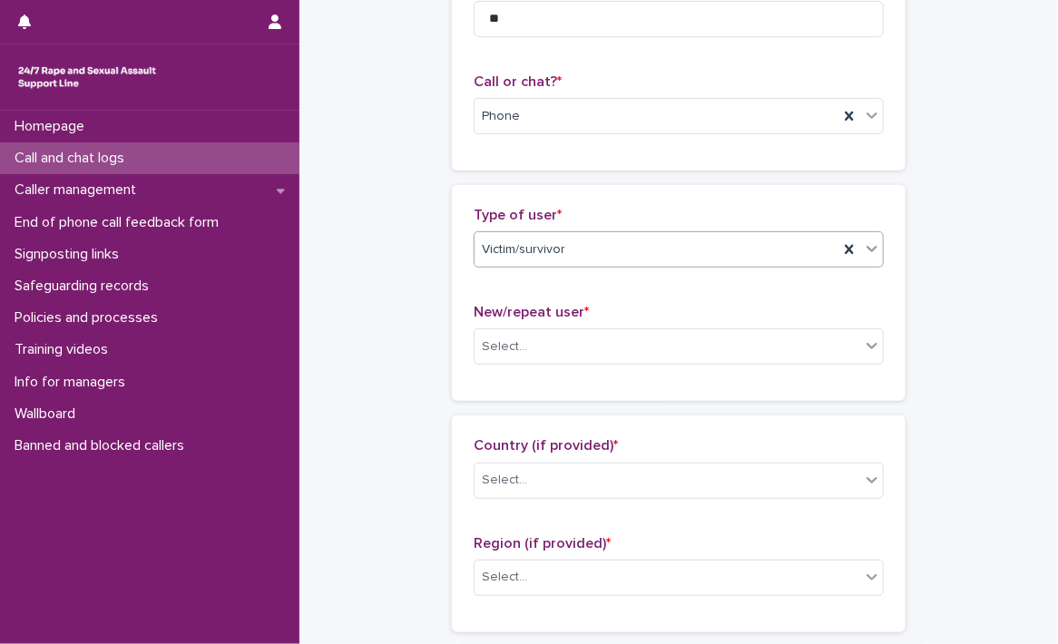
scroll to position [272, 0]
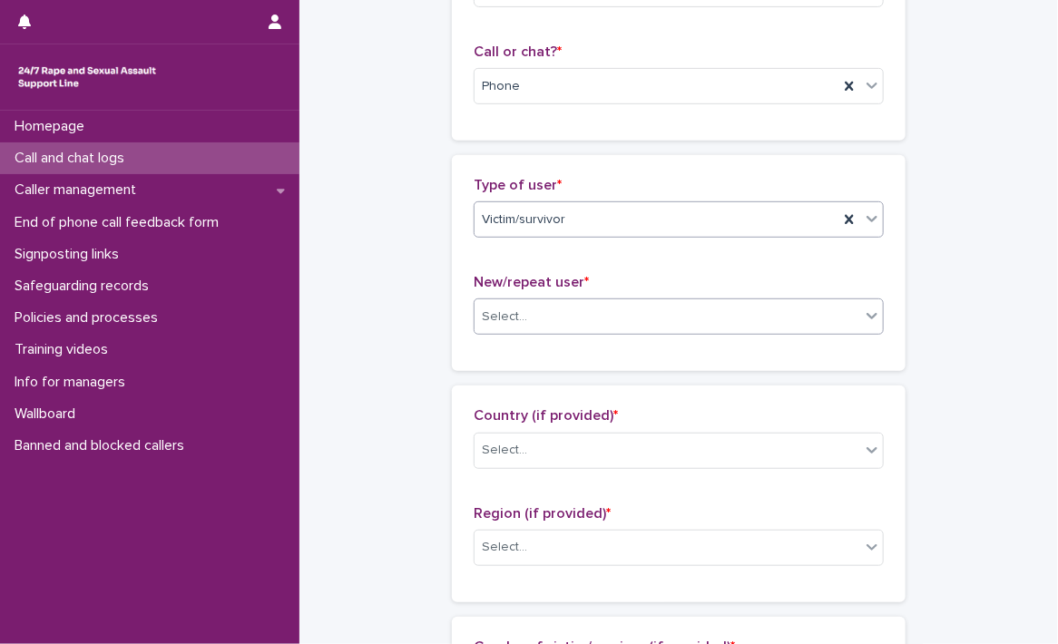
click at [537, 313] on div "Select..." at bounding box center [668, 317] width 386 height 30
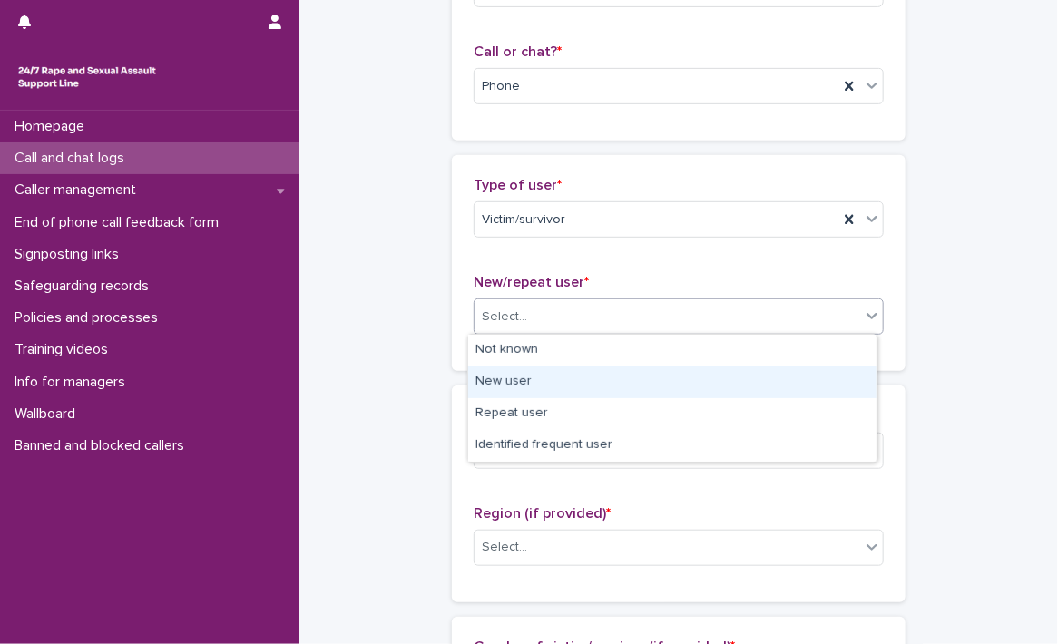
click at [520, 383] on div "New user" at bounding box center [672, 383] width 408 height 32
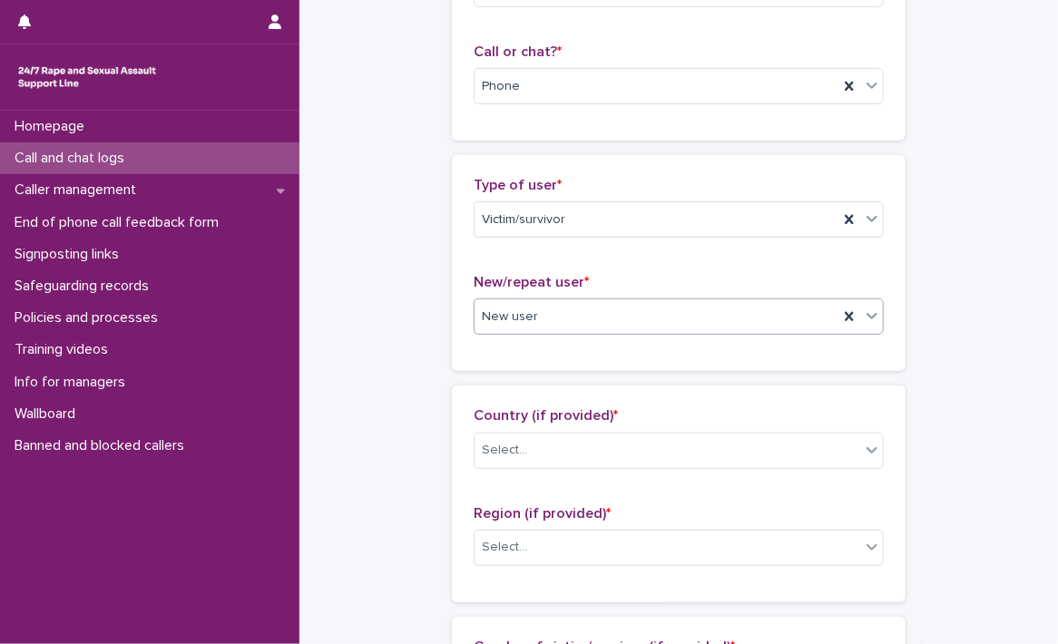
scroll to position [545, 0]
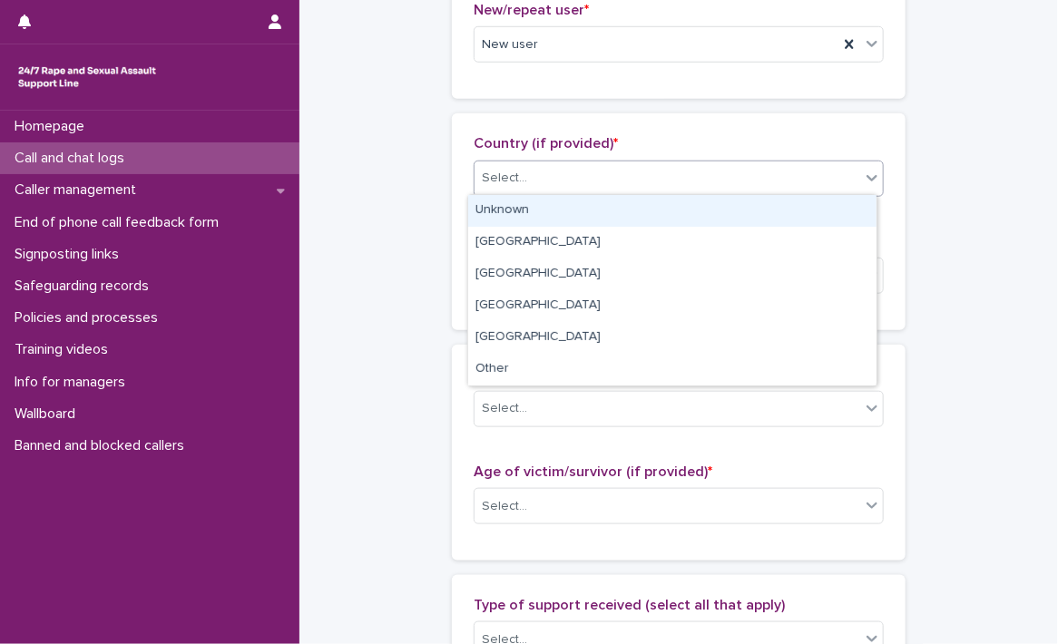
click at [566, 181] on div "Select..." at bounding box center [668, 178] width 386 height 30
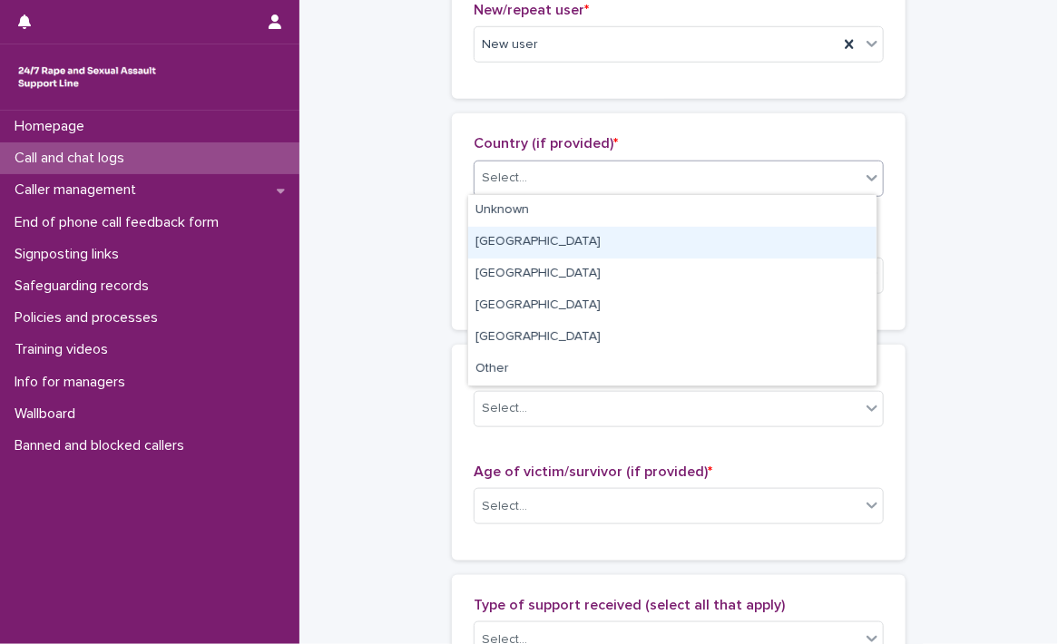
click at [550, 237] on div "England" at bounding box center [672, 243] width 408 height 32
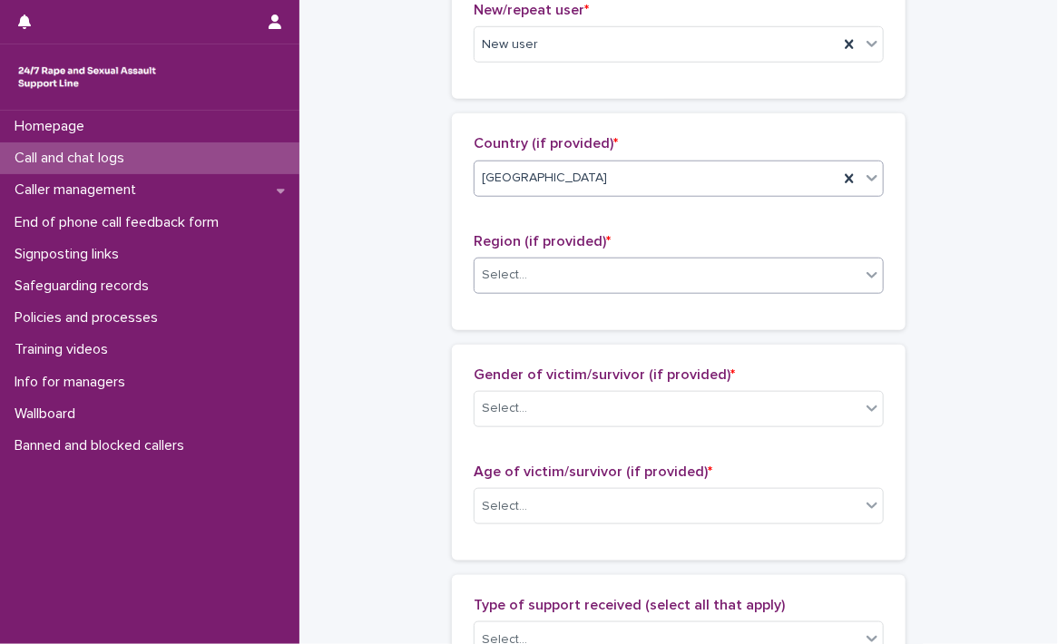
click at [546, 275] on div "Select..." at bounding box center [668, 276] width 386 height 30
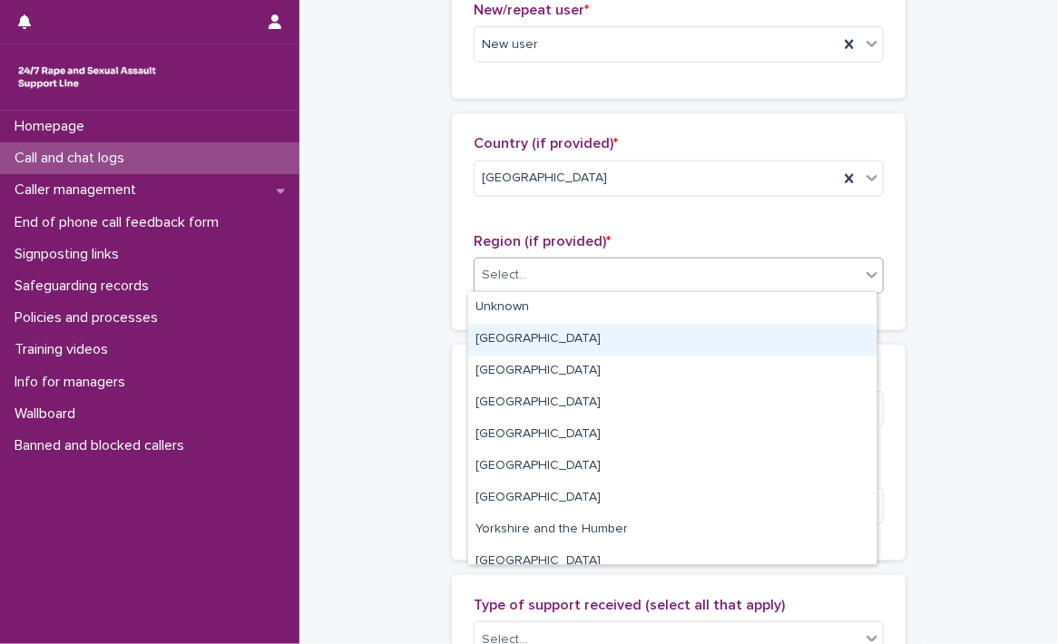
click at [529, 343] on div "Greater London" at bounding box center [672, 340] width 408 height 32
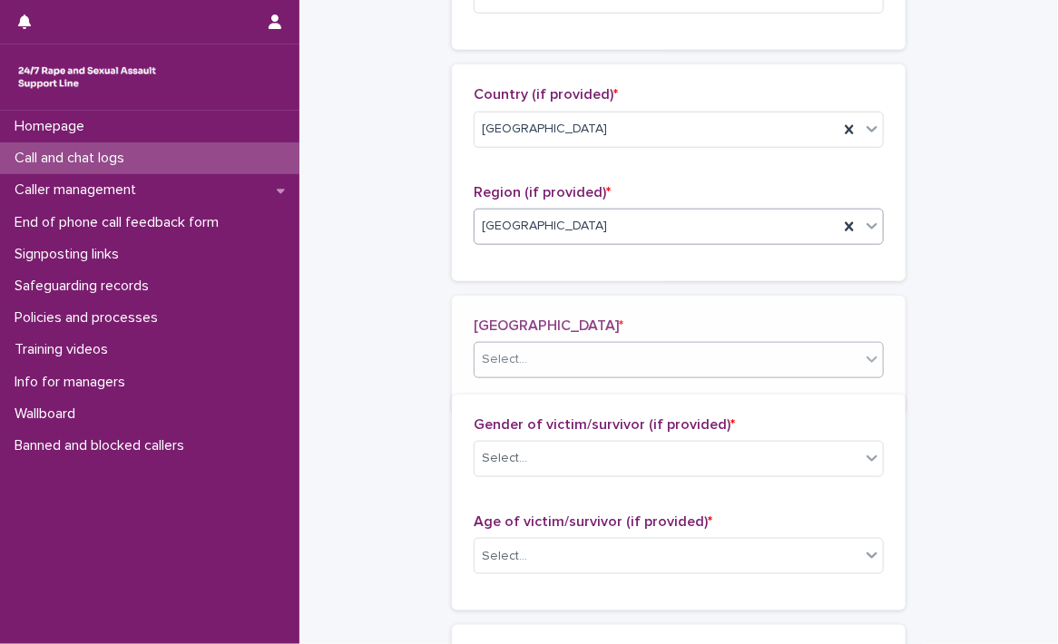
scroll to position [610, 0]
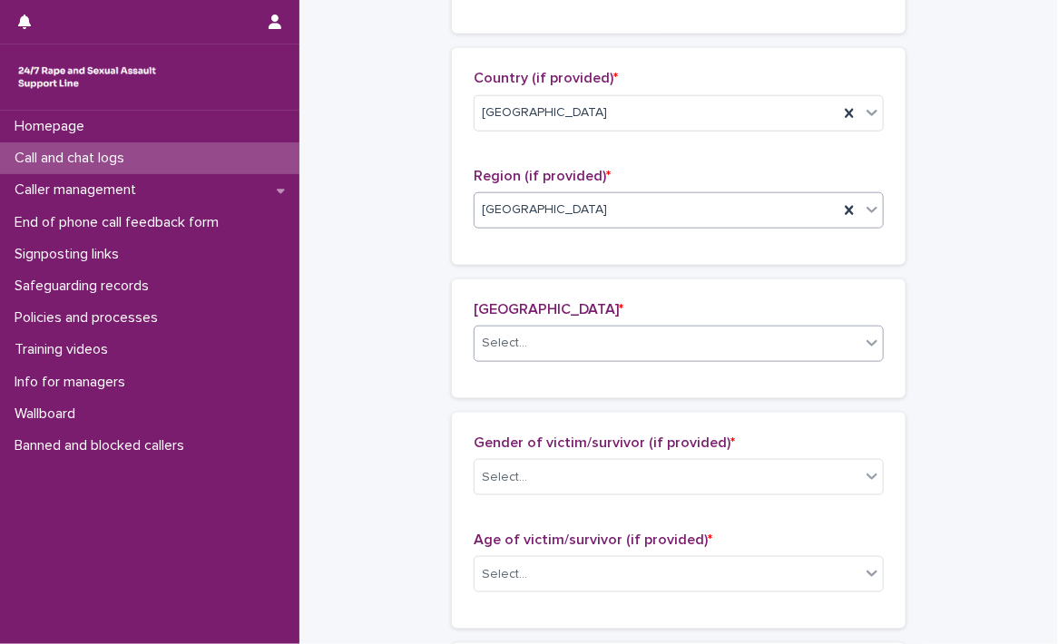
click at [531, 336] on div "Select..." at bounding box center [668, 344] width 386 height 30
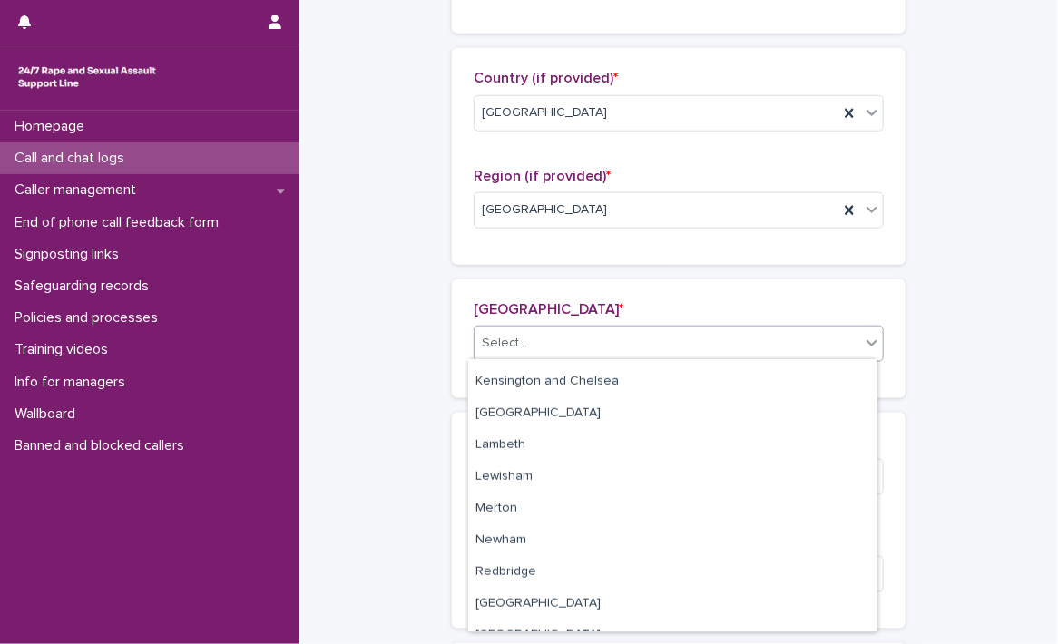
scroll to position [626, 0]
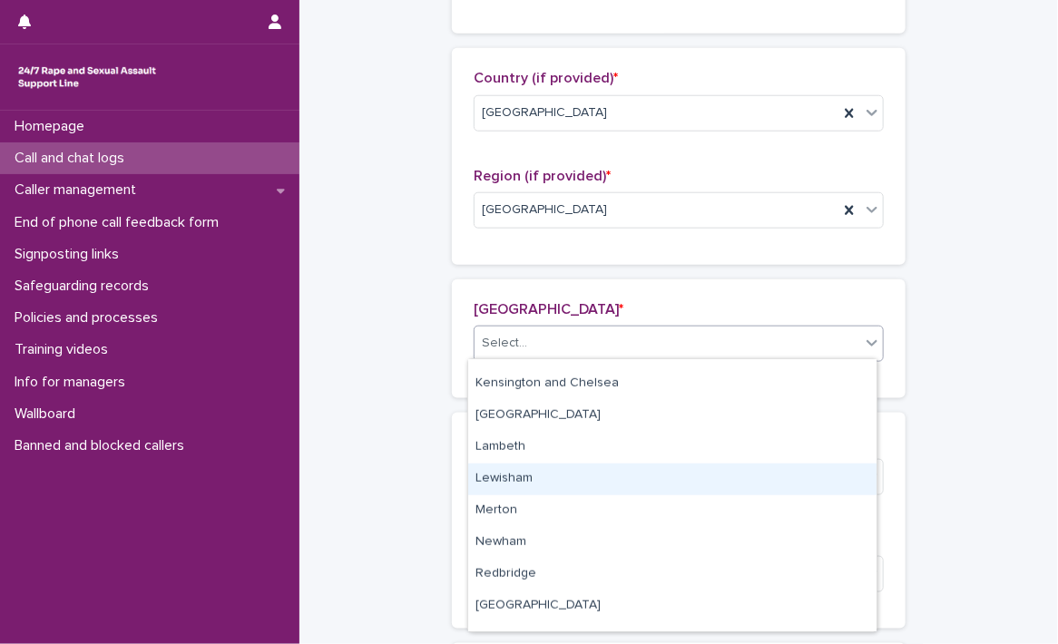
click at [519, 477] on div "Lewisham" at bounding box center [672, 480] width 408 height 32
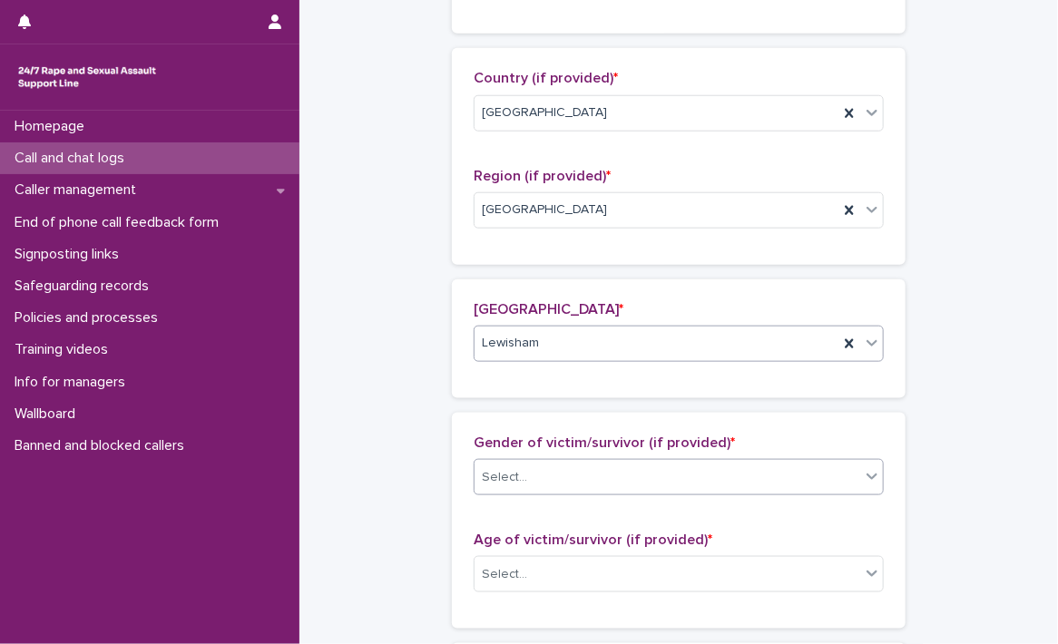
click at [595, 475] on div "Select..." at bounding box center [668, 478] width 386 height 30
click at [558, 469] on div "Select..." at bounding box center [668, 478] width 386 height 30
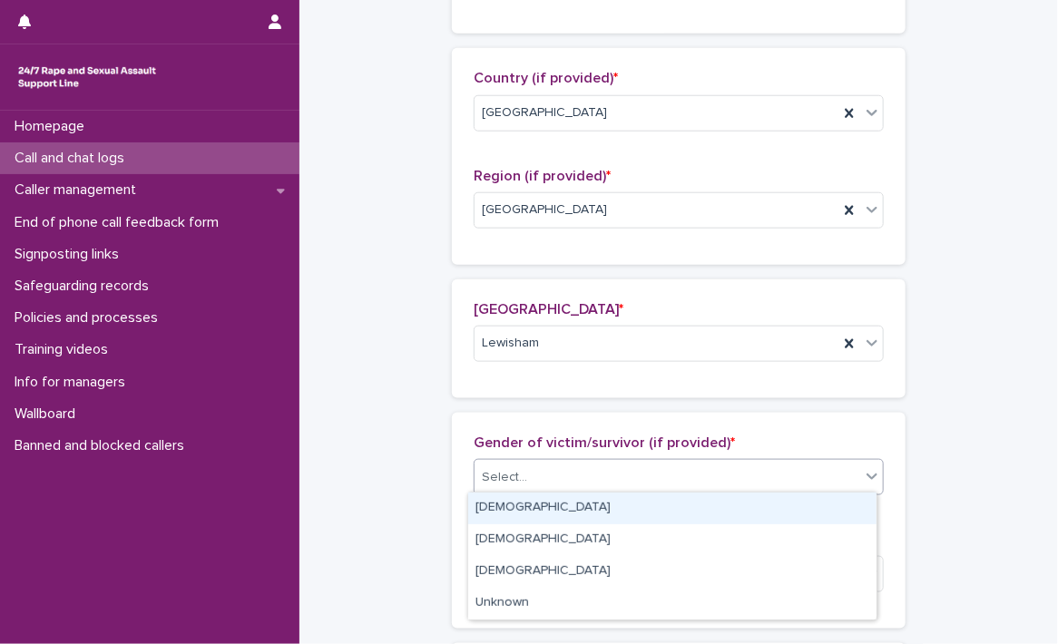
click at [558, 509] on div "Female" at bounding box center [672, 509] width 408 height 32
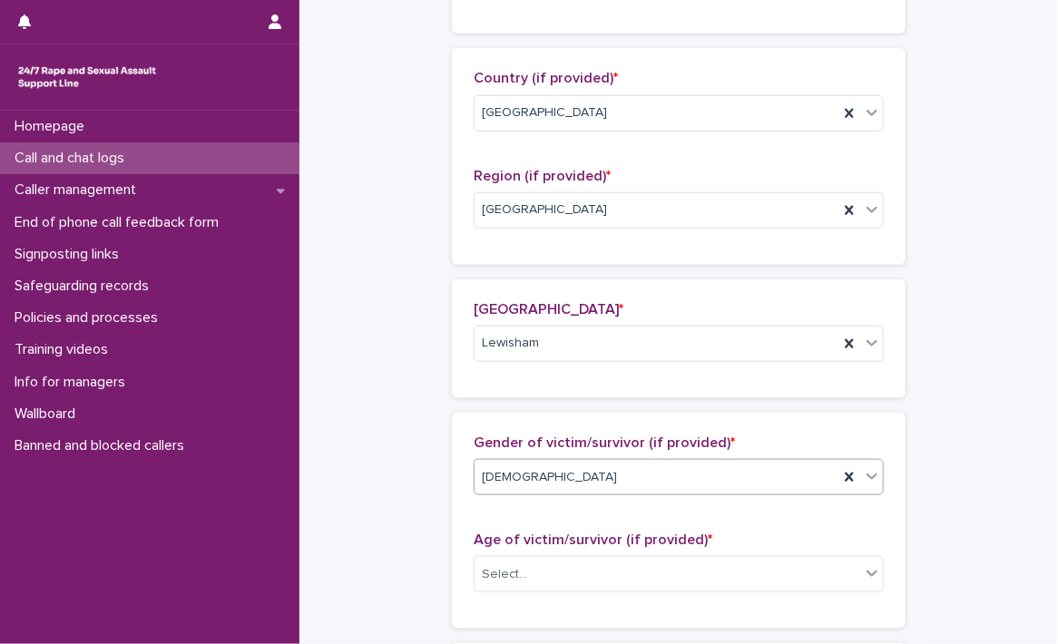
scroll to position [973, 0]
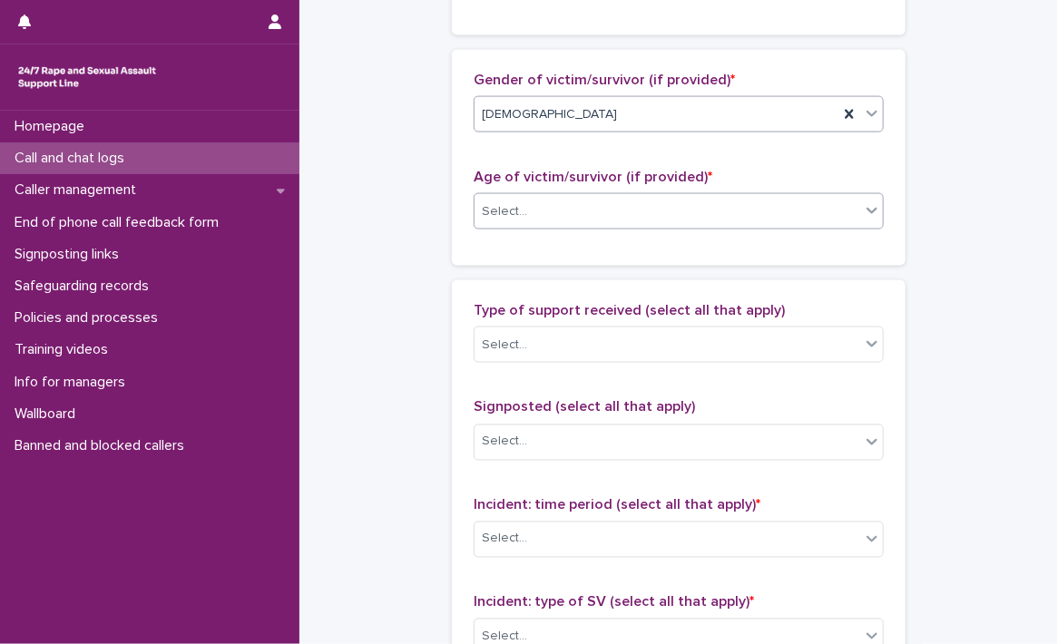
click at [580, 208] on div "Select..." at bounding box center [668, 212] width 386 height 30
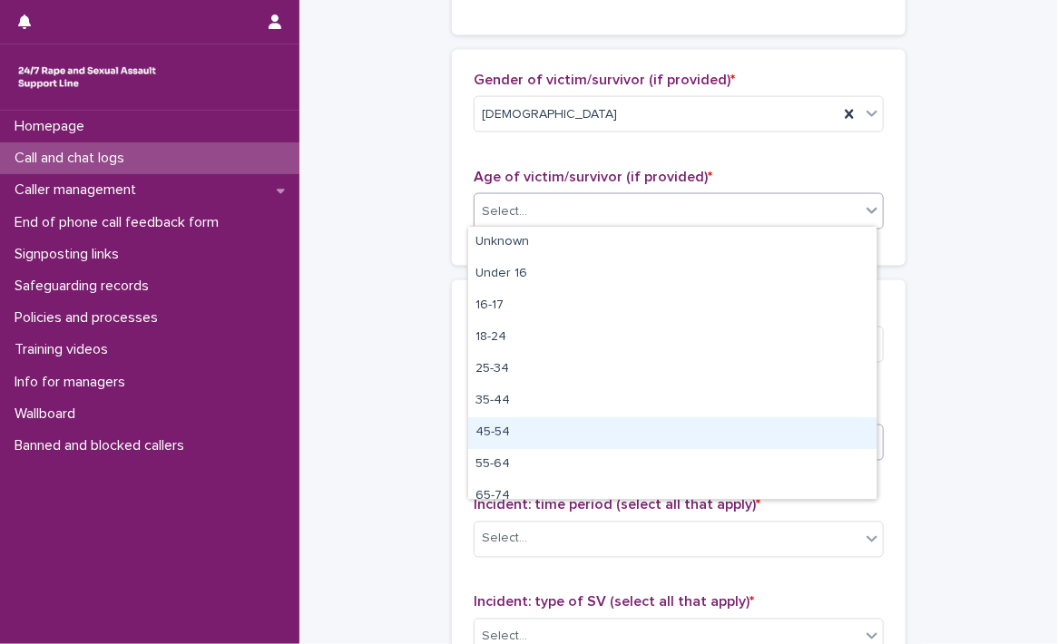
click at [530, 436] on div "45-54" at bounding box center [672, 434] width 408 height 32
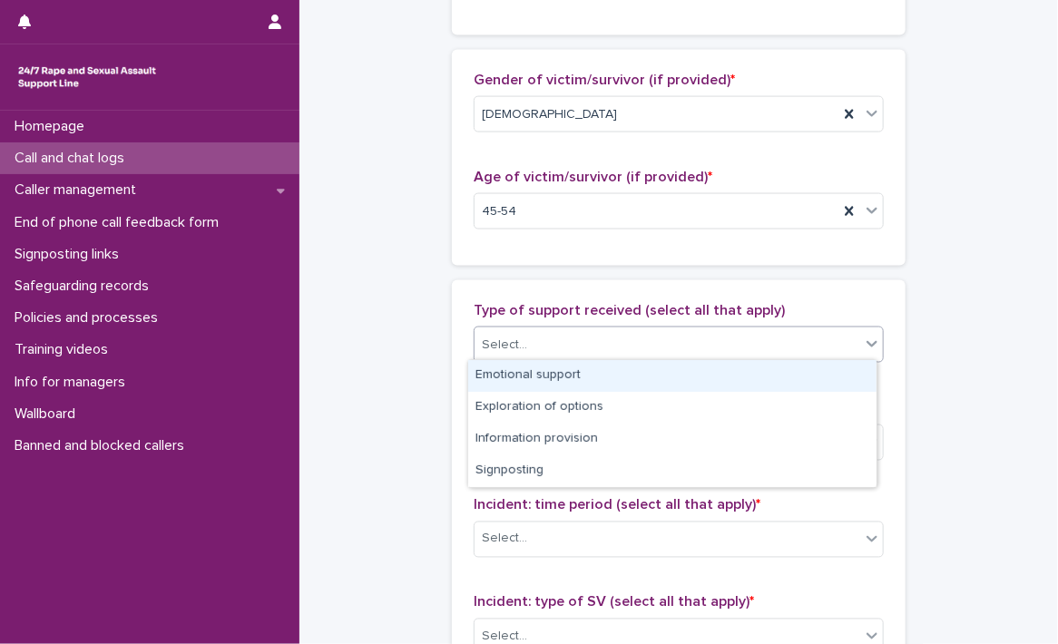
click at [536, 339] on div "Select..." at bounding box center [668, 345] width 386 height 30
click at [535, 375] on div "Emotional support" at bounding box center [672, 376] width 408 height 32
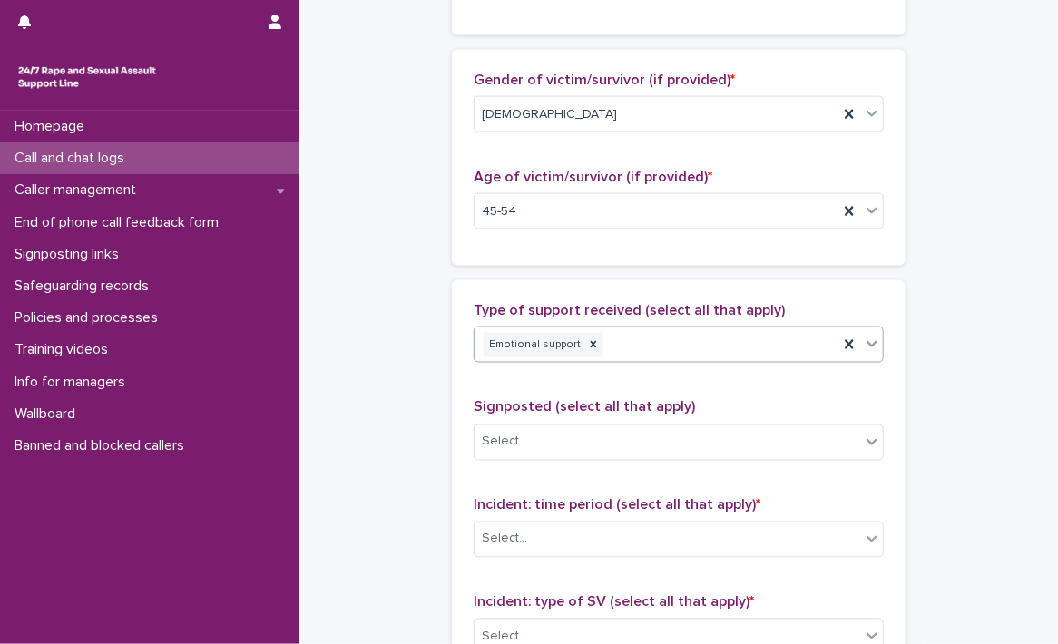
scroll to position [1155, 0]
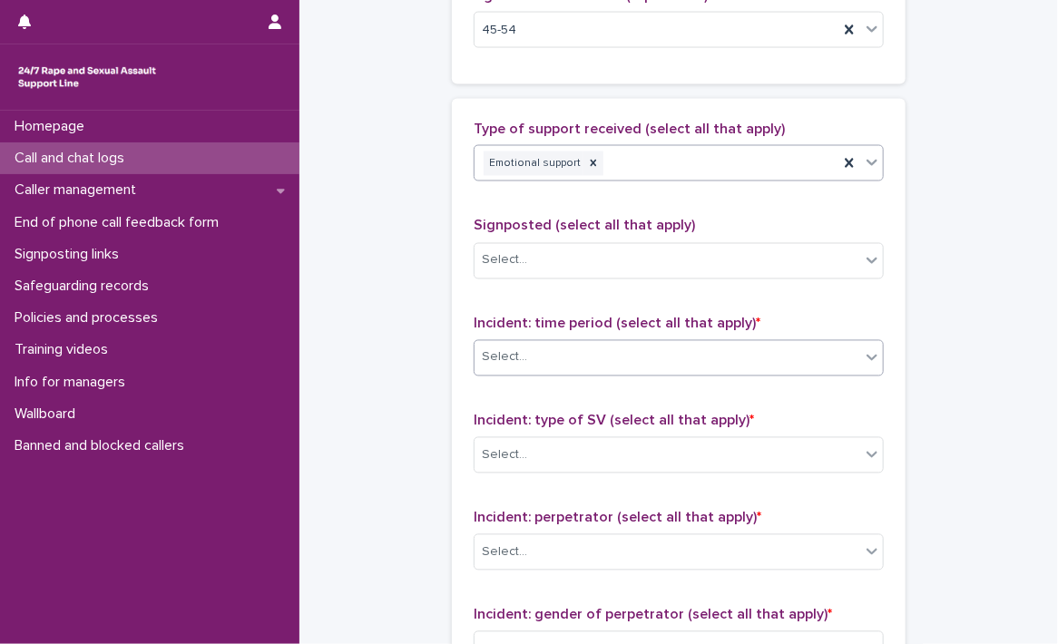
click at [541, 343] on div "Select..." at bounding box center [668, 358] width 386 height 30
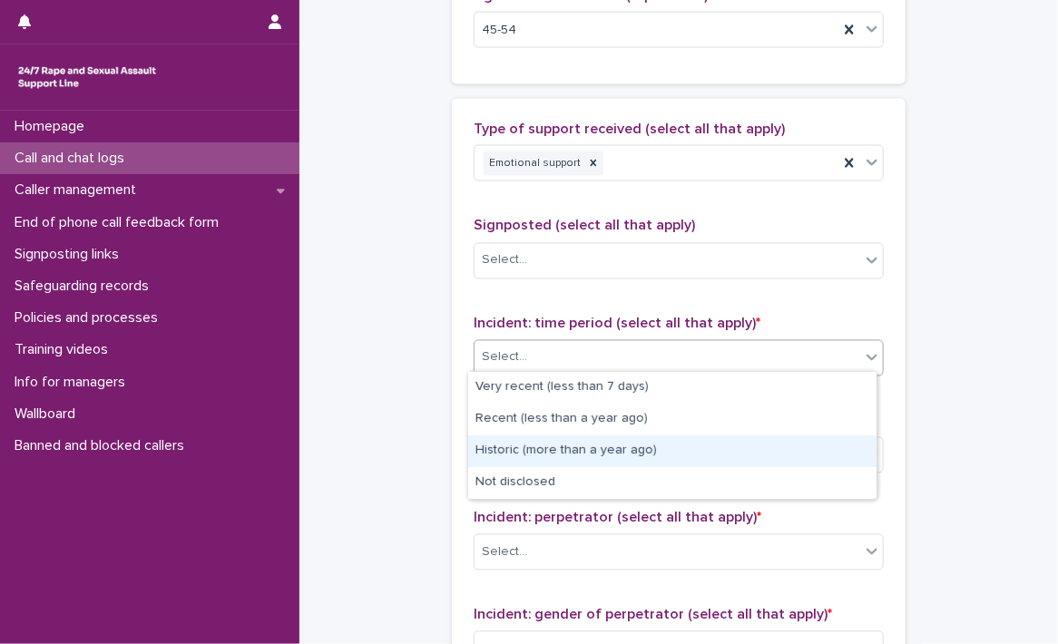
click at [540, 453] on div "Historic (more than a year ago)" at bounding box center [672, 452] width 408 height 32
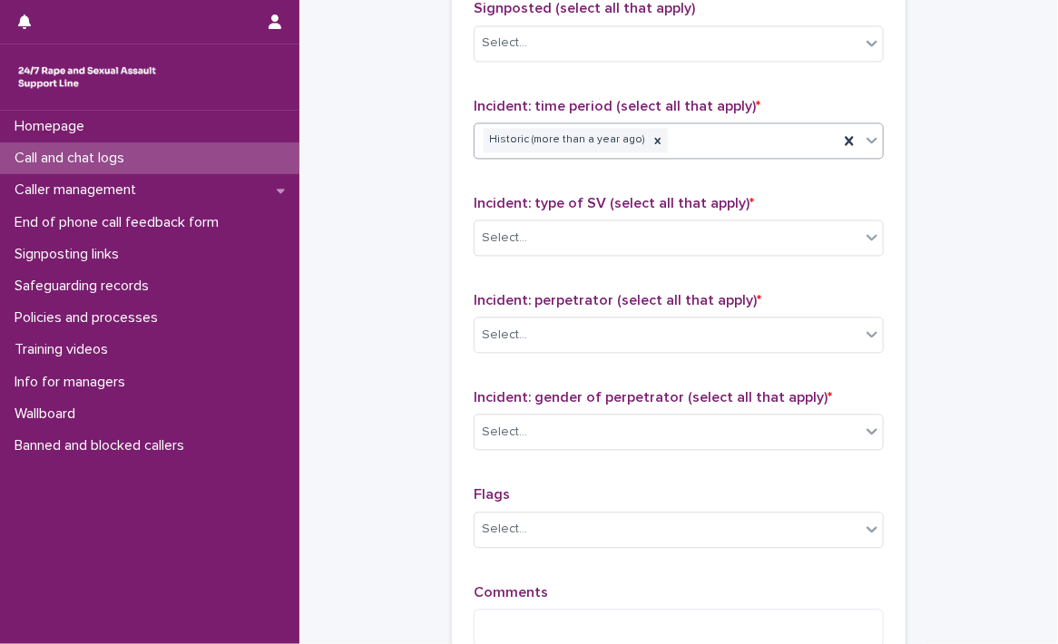
scroll to position [1427, 0]
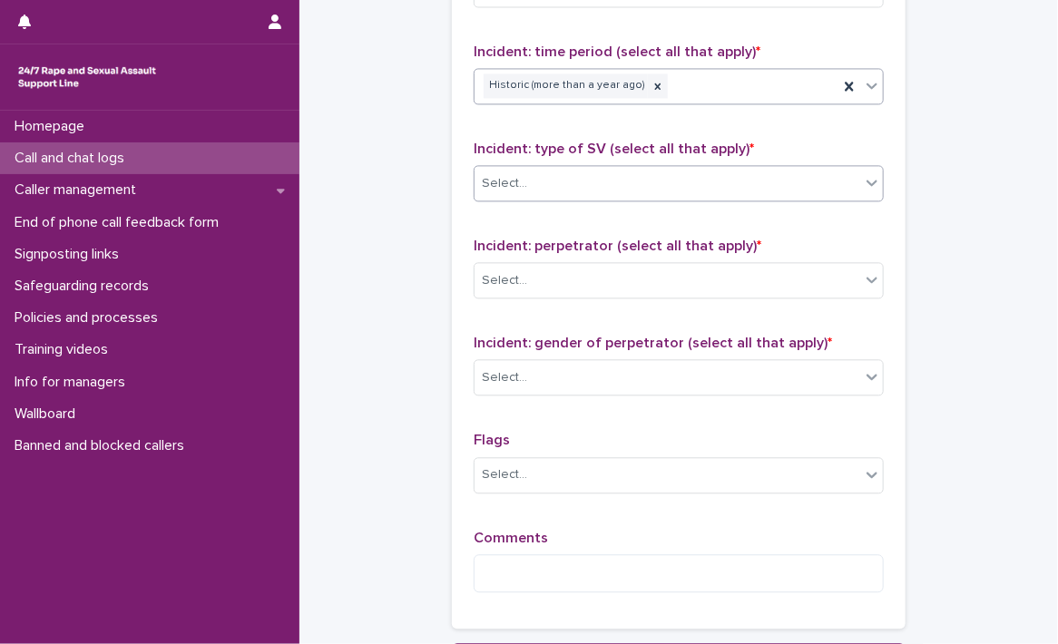
click at [585, 173] on div "Select..." at bounding box center [668, 184] width 386 height 30
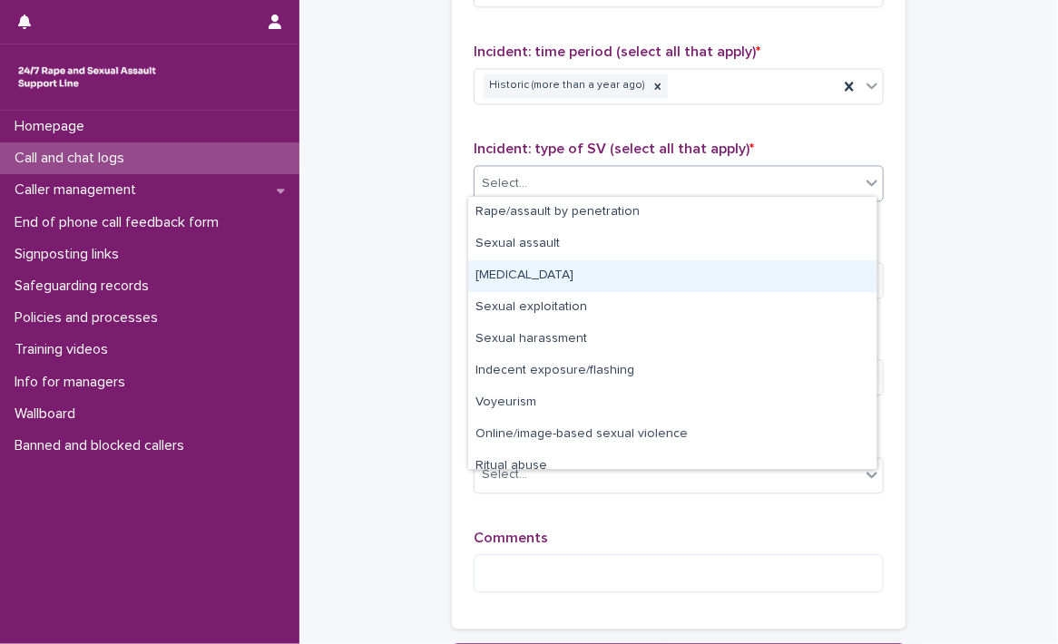
click at [556, 277] on div "Child sexual abuse" at bounding box center [672, 277] width 408 height 32
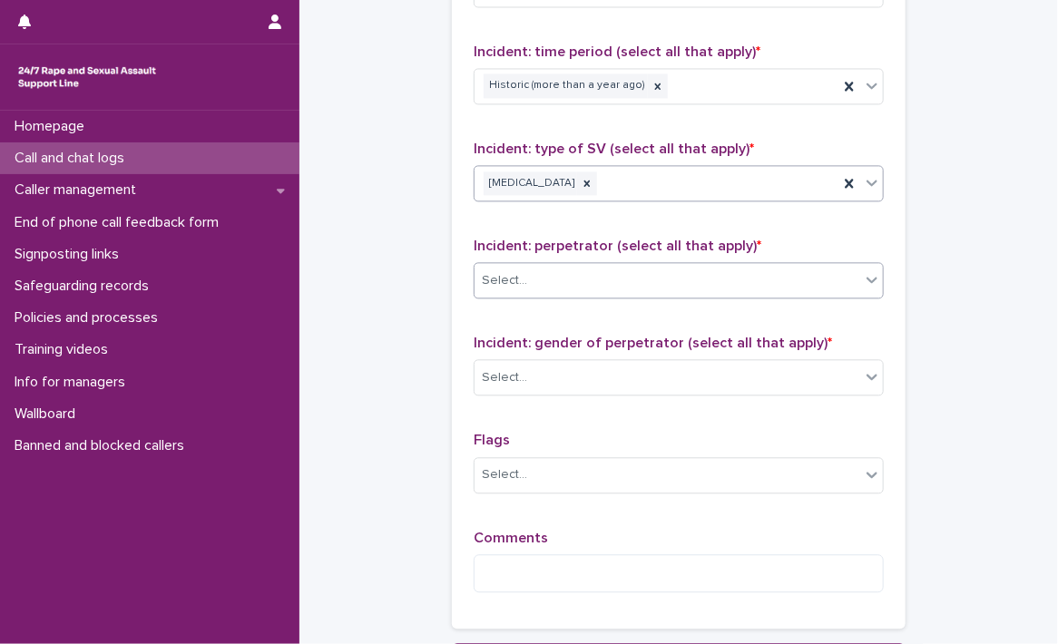
click at [556, 284] on div "Select..." at bounding box center [668, 281] width 386 height 30
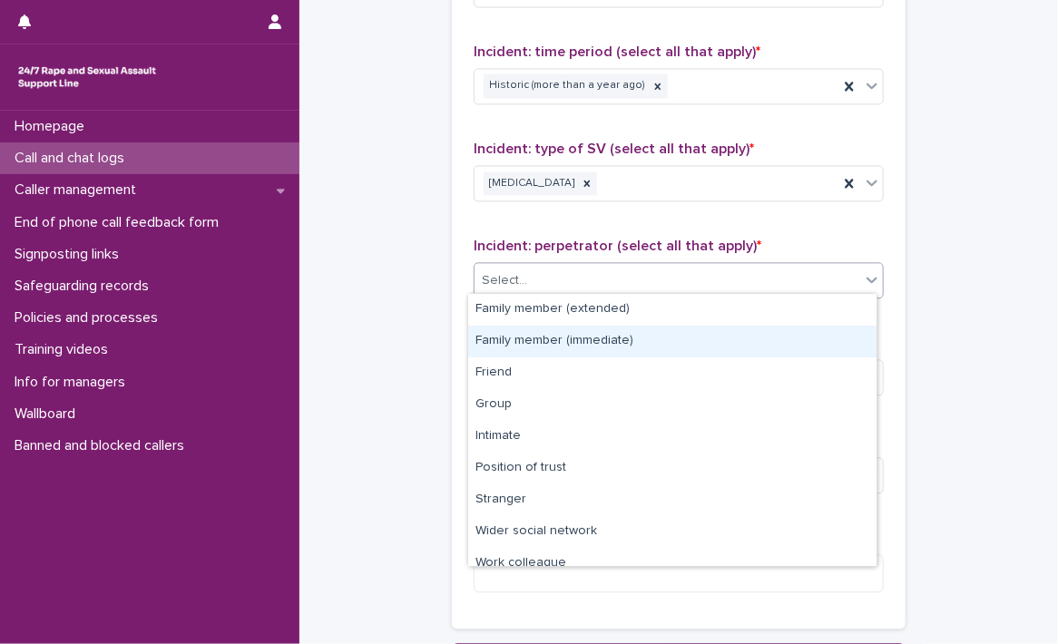
click at [546, 339] on div "Family member (immediate)" at bounding box center [672, 342] width 408 height 32
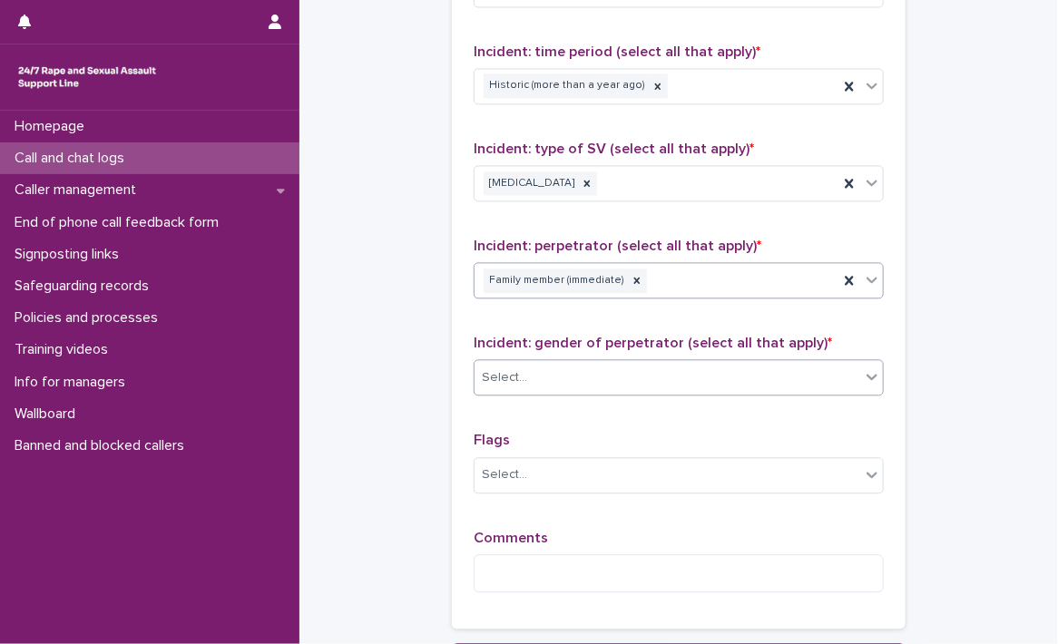
click at [668, 375] on div "Select..." at bounding box center [668, 378] width 386 height 30
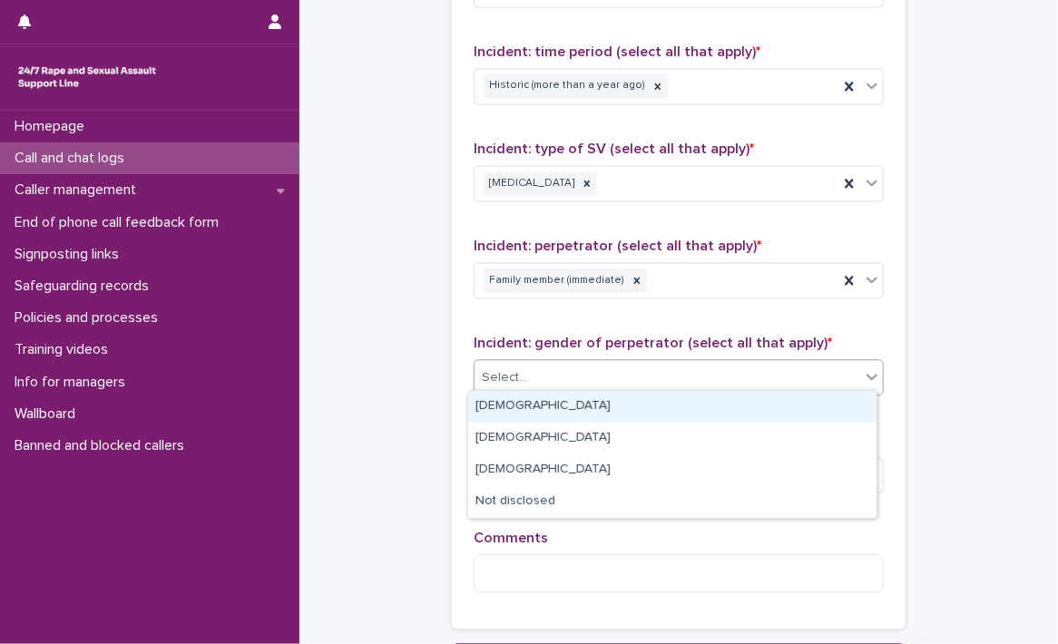
click at [544, 407] on div "Male" at bounding box center [672, 407] width 408 height 32
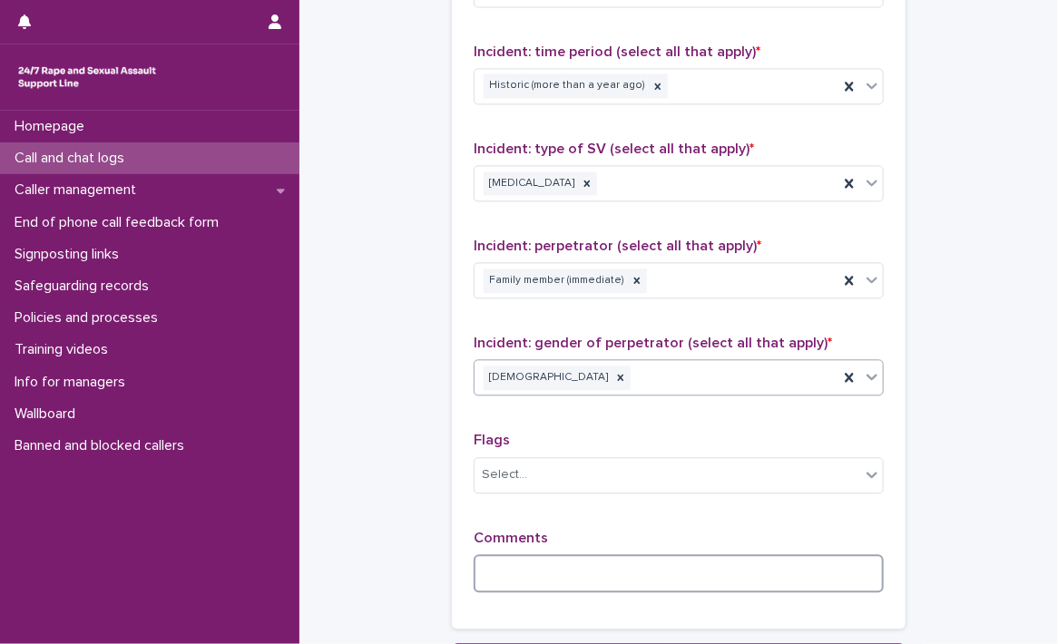
click at [545, 565] on textarea at bounding box center [679, 574] width 410 height 39
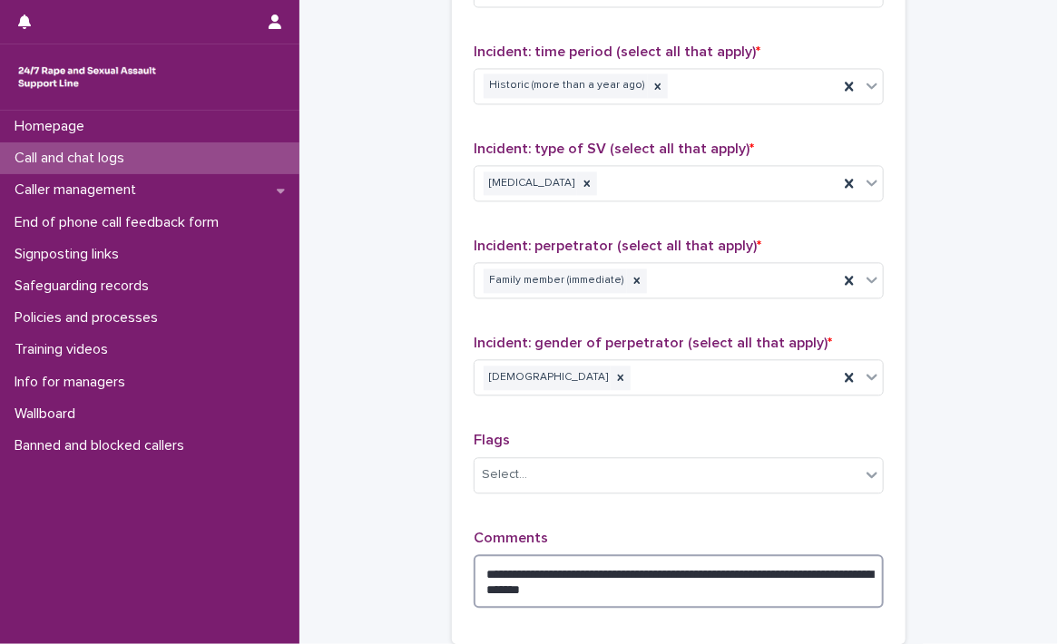
click at [764, 566] on textarea "**********" at bounding box center [679, 582] width 410 height 54
click at [733, 581] on textarea "**********" at bounding box center [679, 582] width 410 height 54
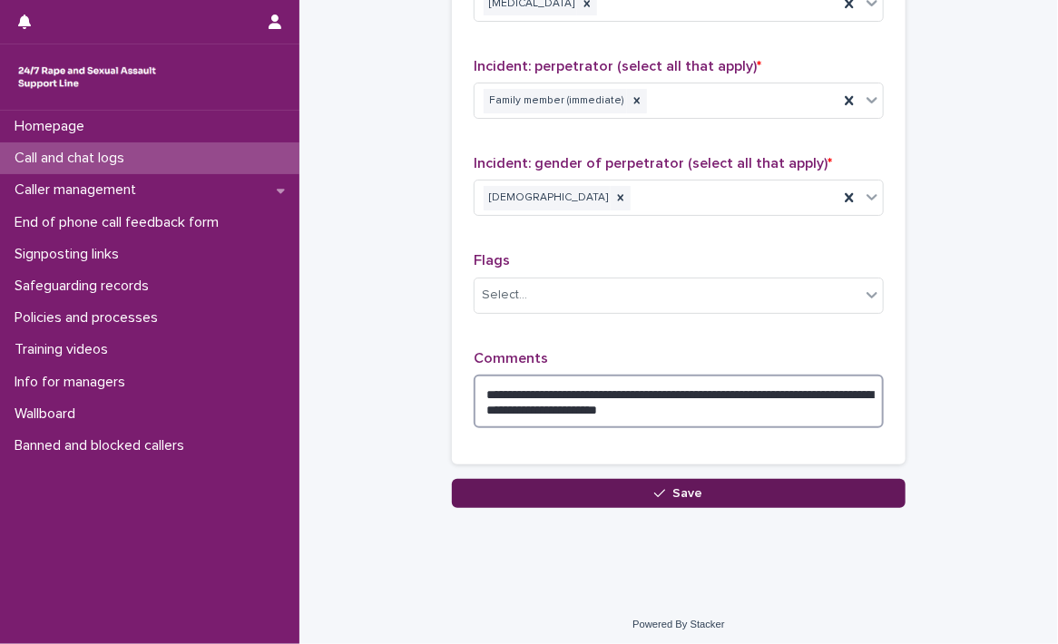
type textarea "**********"
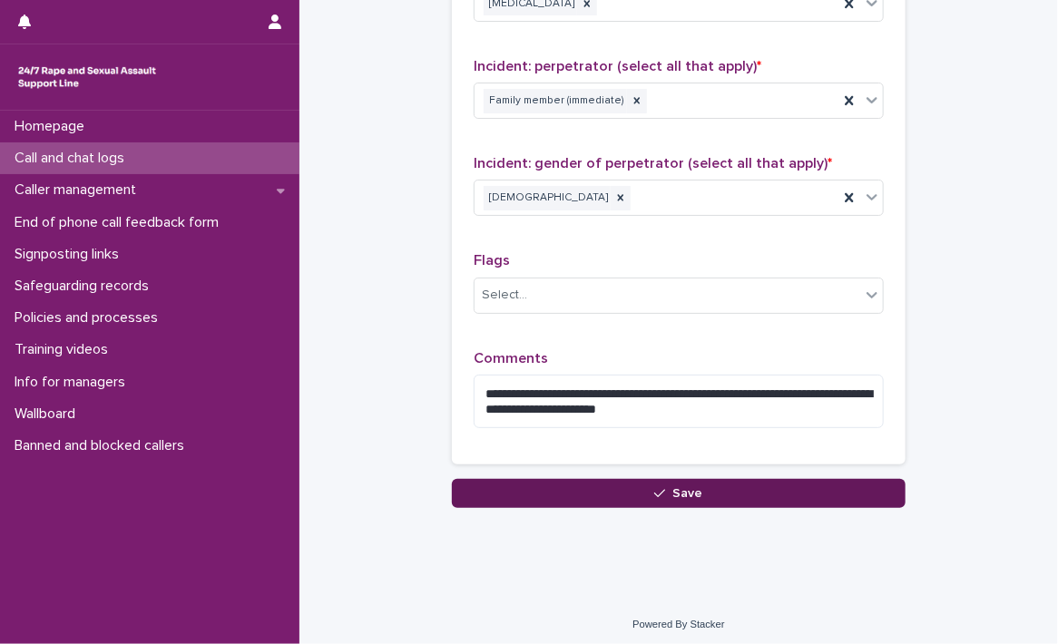
click at [654, 488] on icon "button" at bounding box center [659, 493] width 11 height 13
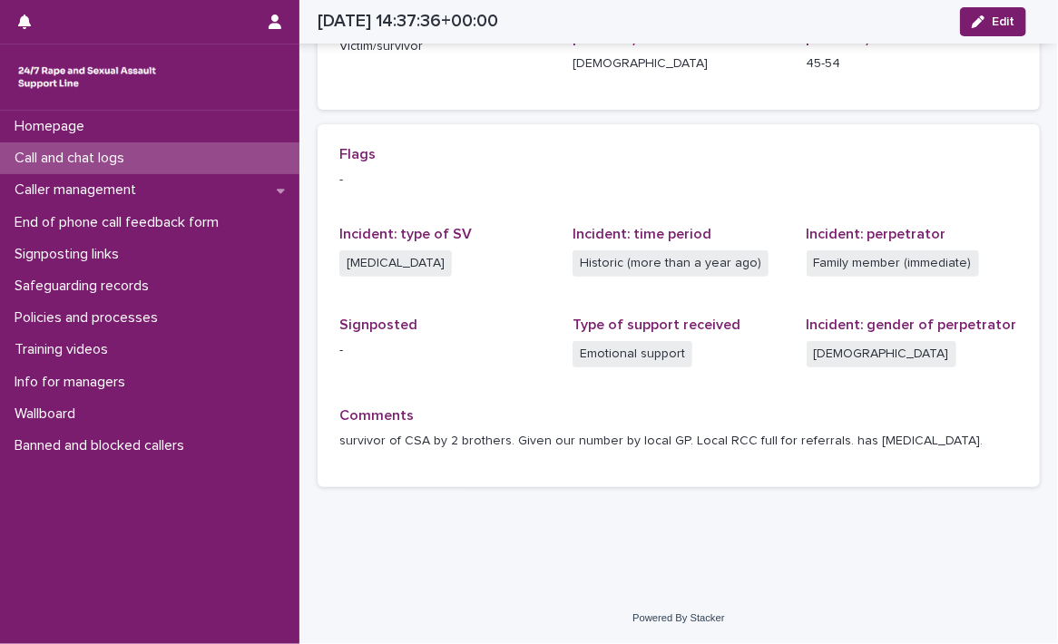
scroll to position [337, 0]
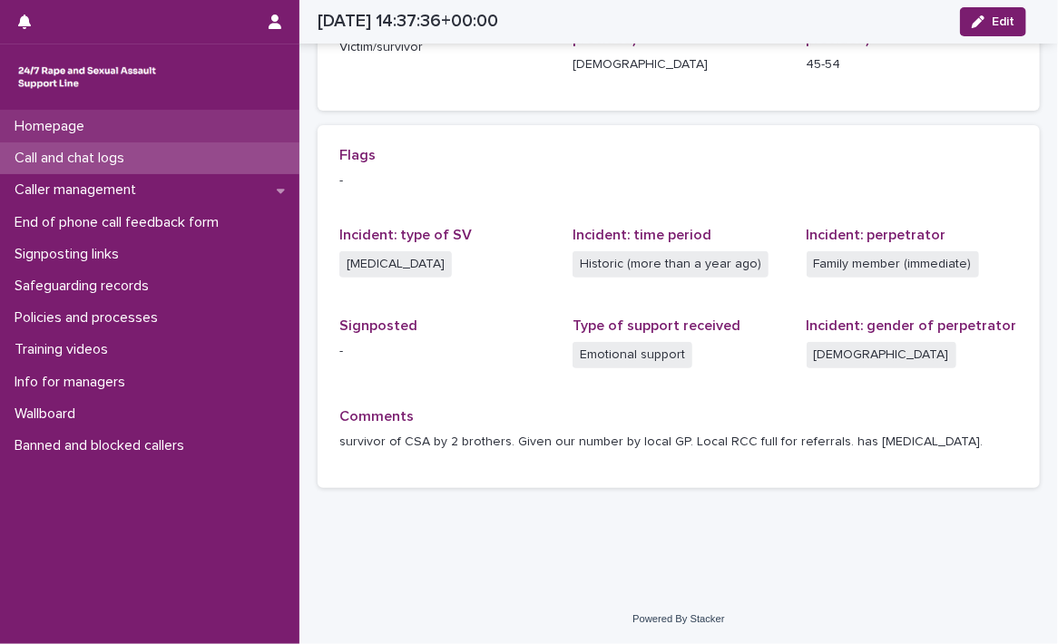
click at [98, 123] on p "Homepage" at bounding box center [53, 126] width 92 height 17
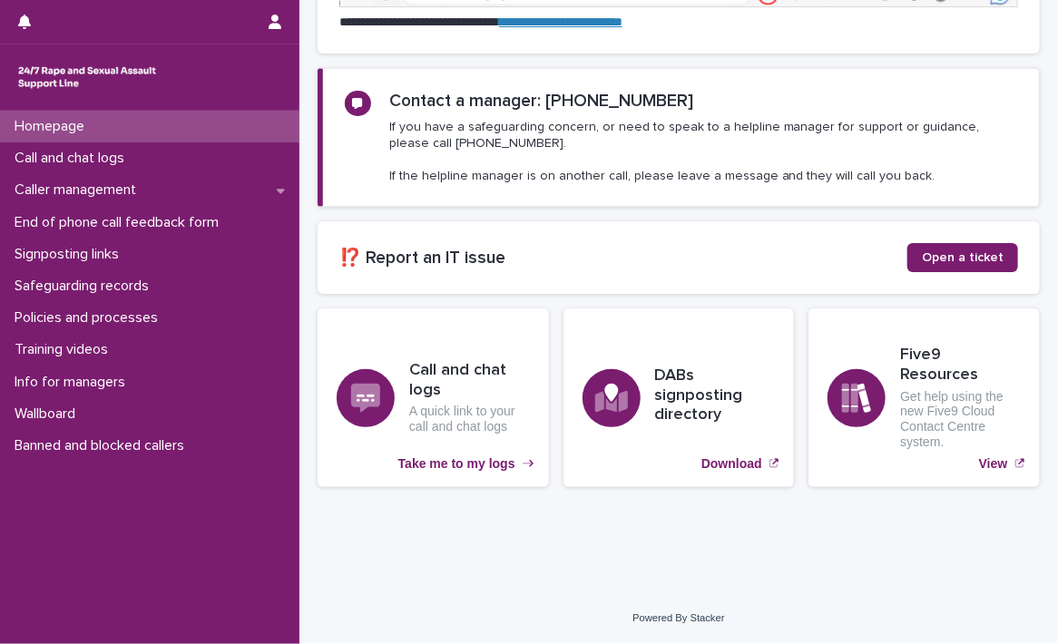
scroll to position [363, 0]
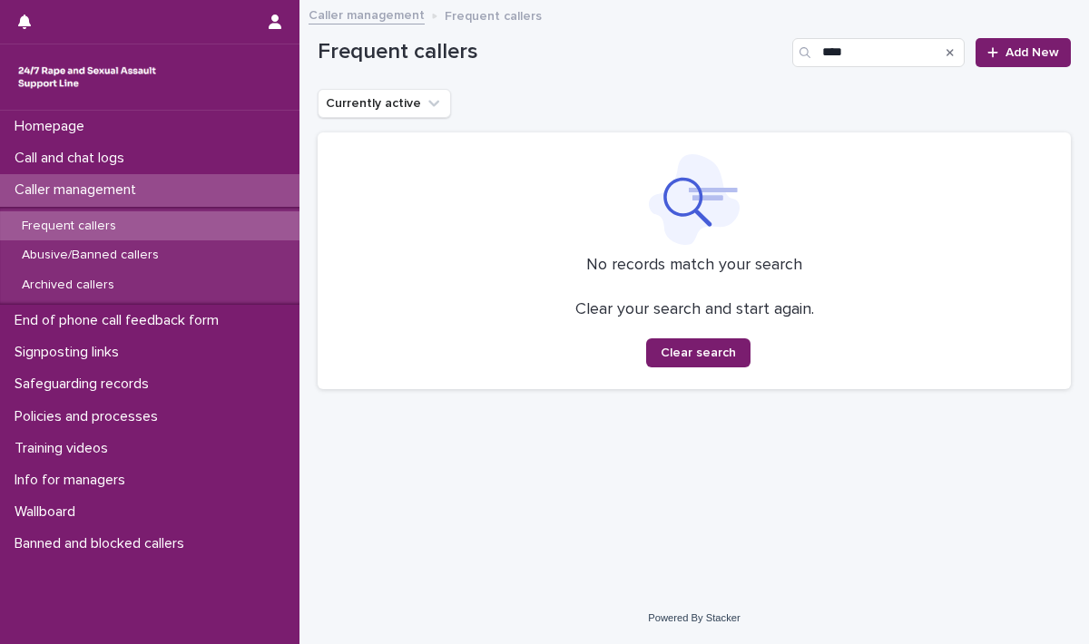
click at [951, 51] on icon "Search" at bounding box center [950, 52] width 7 height 7
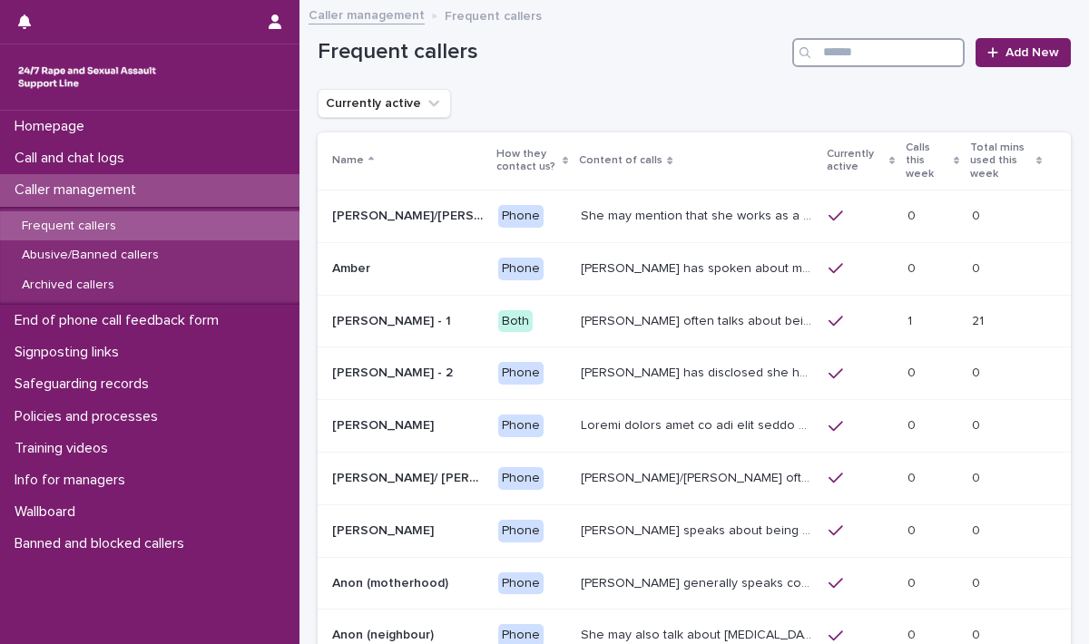
click at [835, 50] on input "Search" at bounding box center [878, 52] width 172 height 29
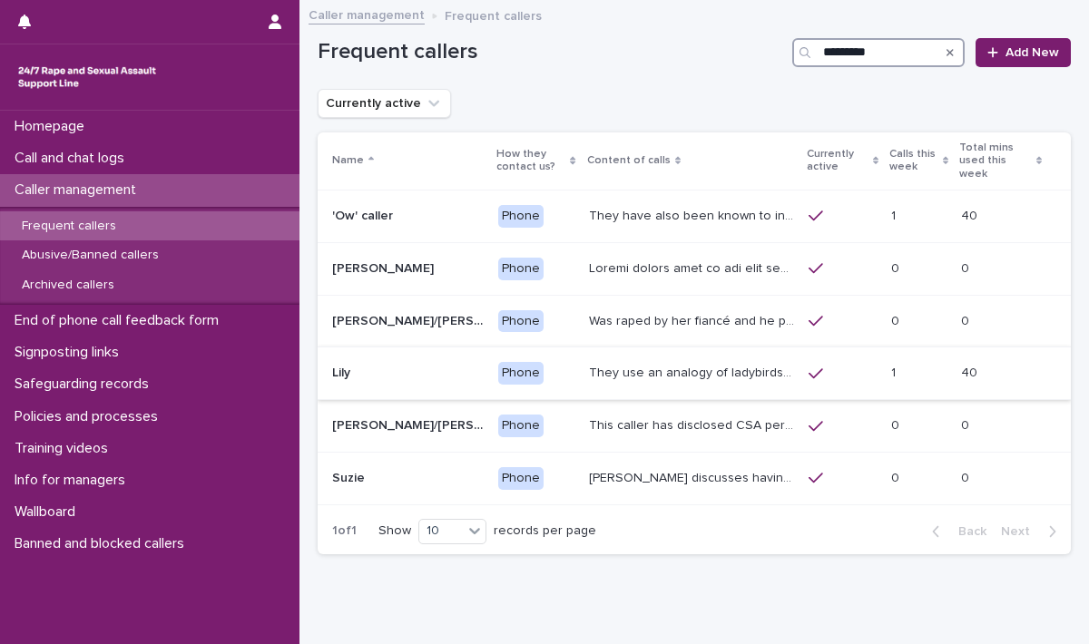
type input "*********"
click at [674, 365] on p "They use an analogy of ladybirds (blood) and white syrup (semen). They refer to…" at bounding box center [694, 371] width 210 height 19
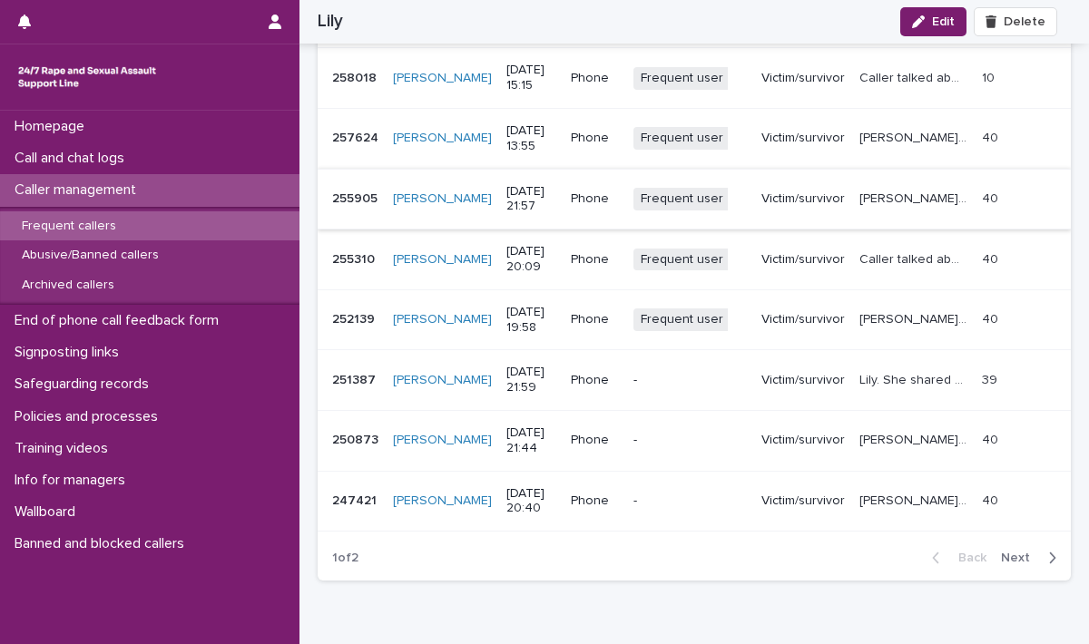
scroll to position [2360, 0]
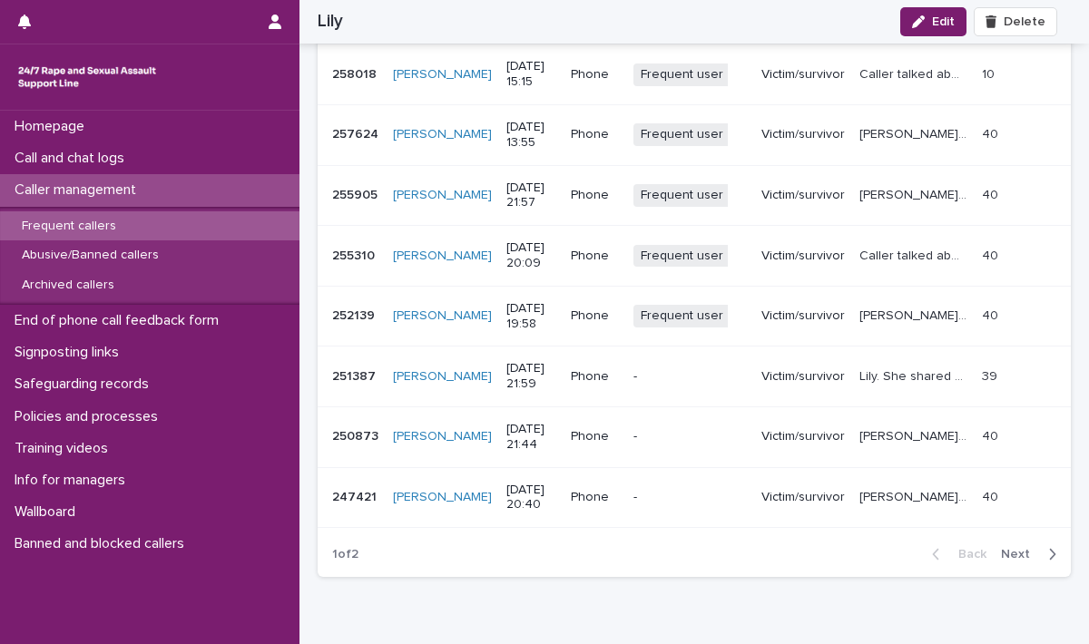
click at [1001, 548] on span "Next" at bounding box center [1021, 554] width 40 height 13
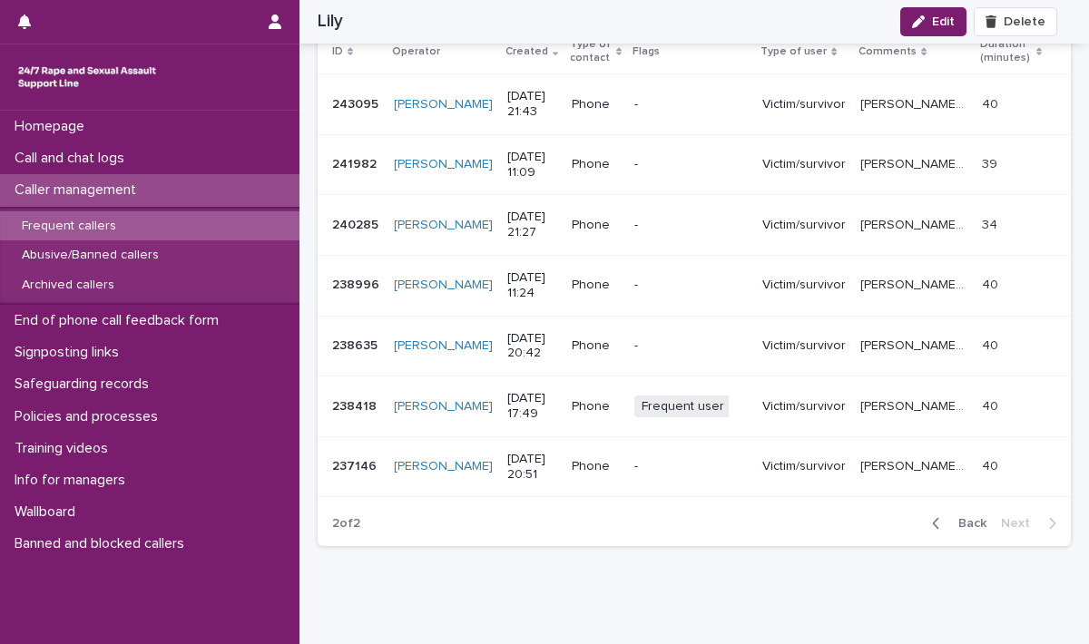
click at [948, 517] on span "Back" at bounding box center [967, 523] width 39 height 13
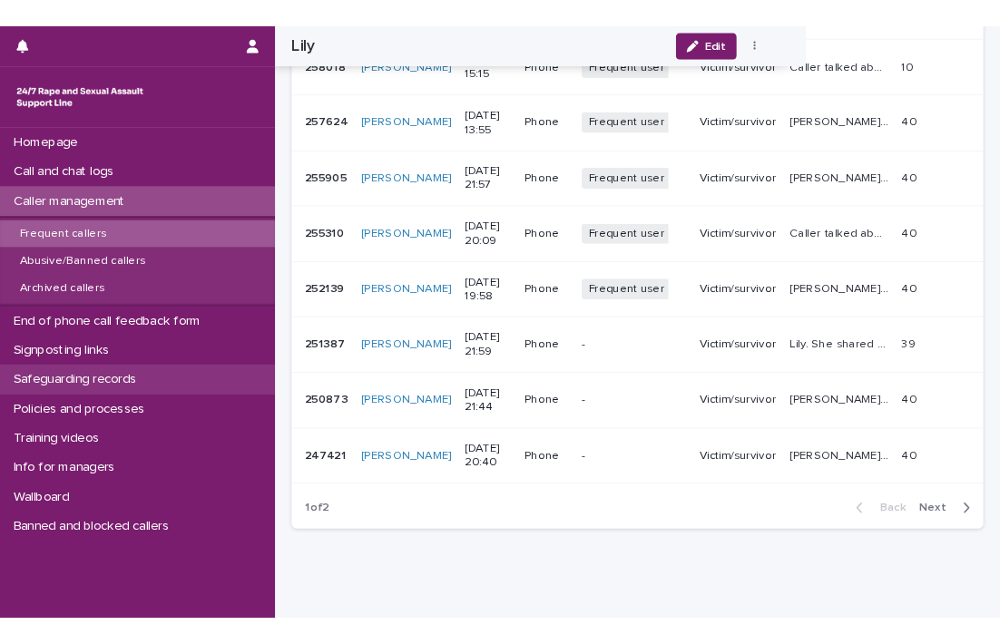
scroll to position [2349, 0]
